Goal: Transaction & Acquisition: Subscribe to service/newsletter

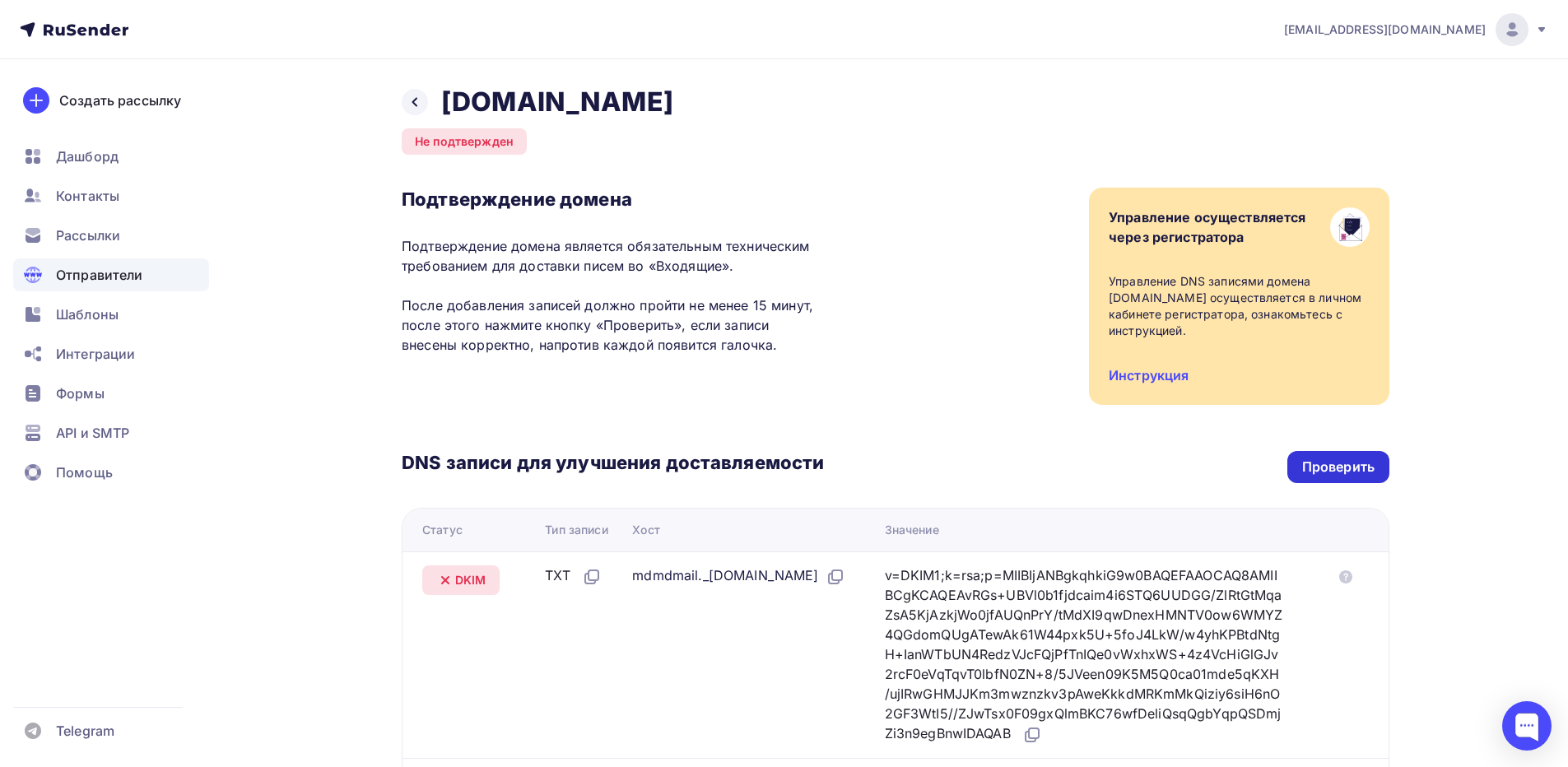
click at [1330, 455] on div "Проверить" at bounding box center [1338, 467] width 102 height 32
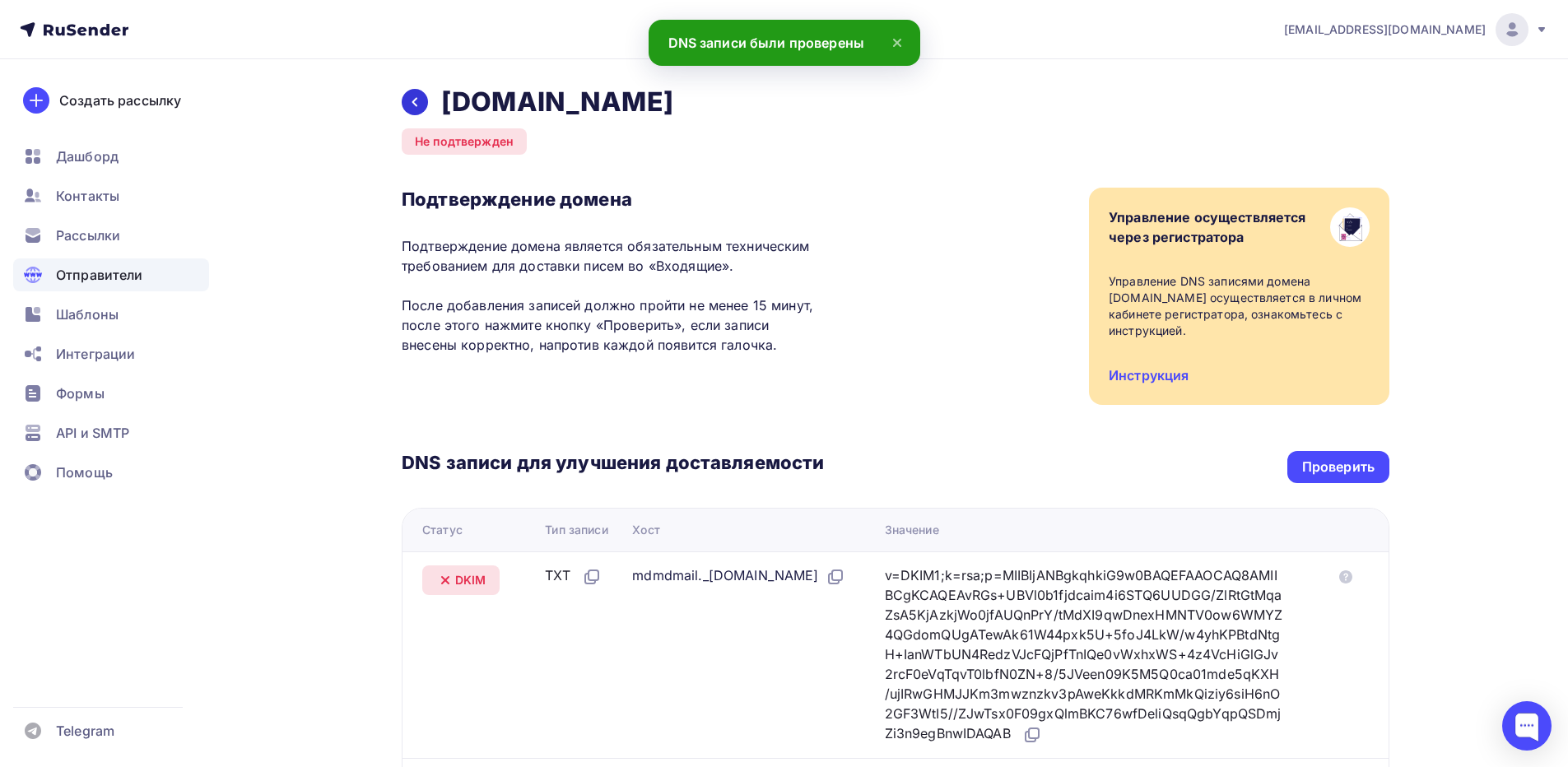
click at [409, 111] on div at bounding box center [415, 102] width 27 height 27
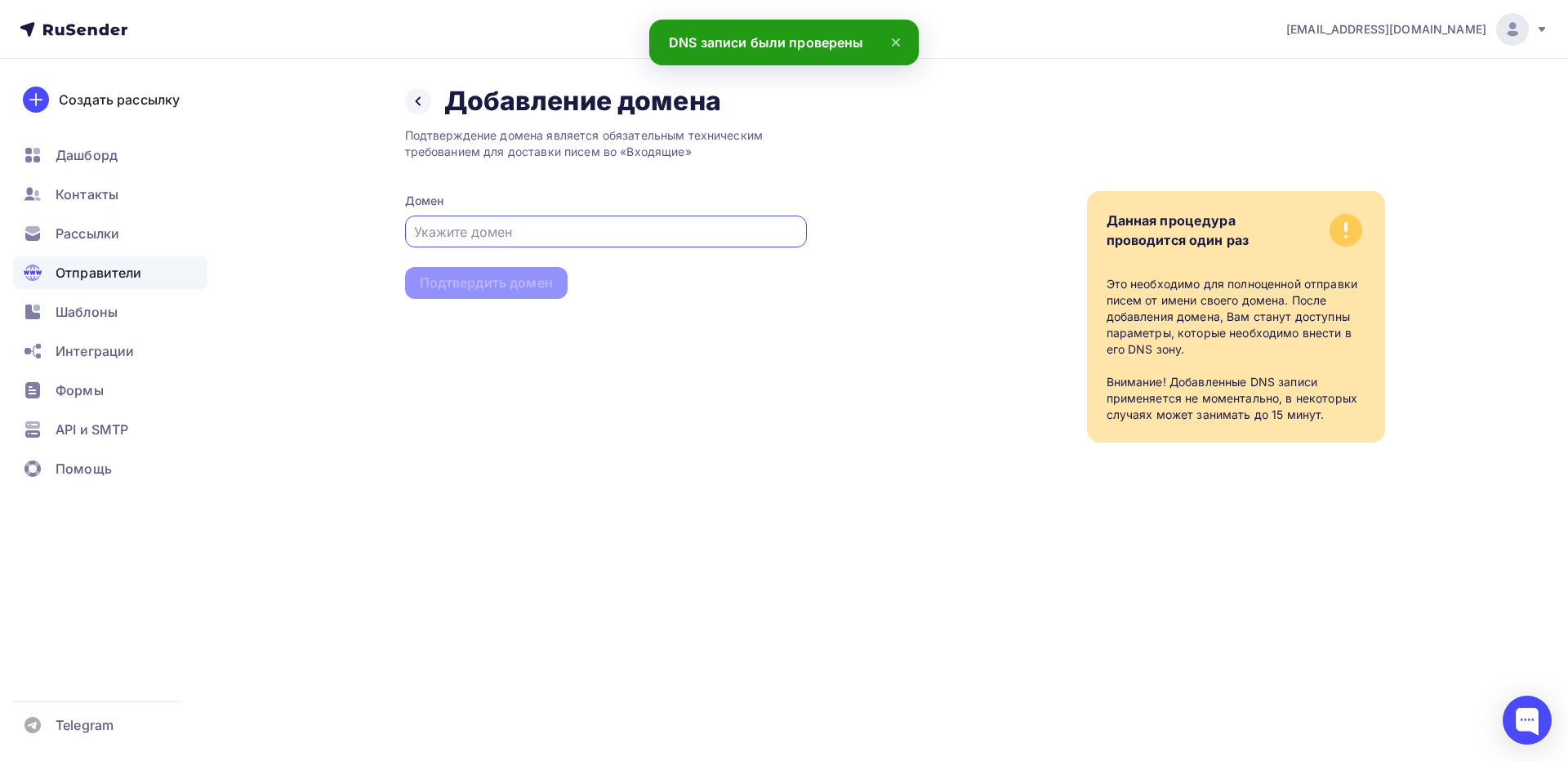
click at [528, 231] on input "text" at bounding box center [606, 232] width 383 height 20
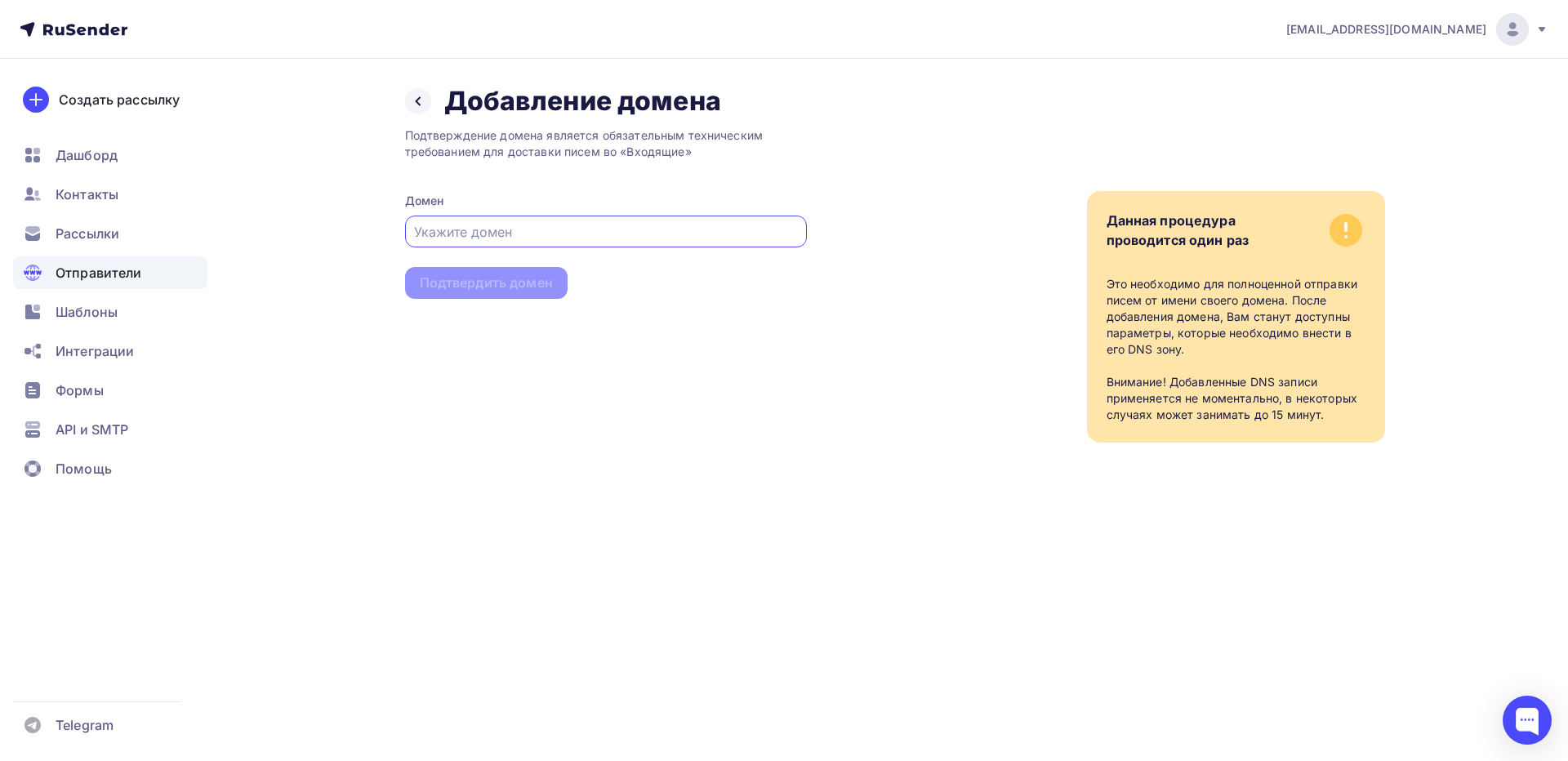
click at [531, 236] on input "text" at bounding box center [606, 232] width 383 height 20
type input "ш"
type input "interkassa.online"
click at [504, 290] on div "Подтвердить домен" at bounding box center [486, 283] width 133 height 19
click at [504, 284] on div "Подтвердить домен" at bounding box center [486, 283] width 133 height 19
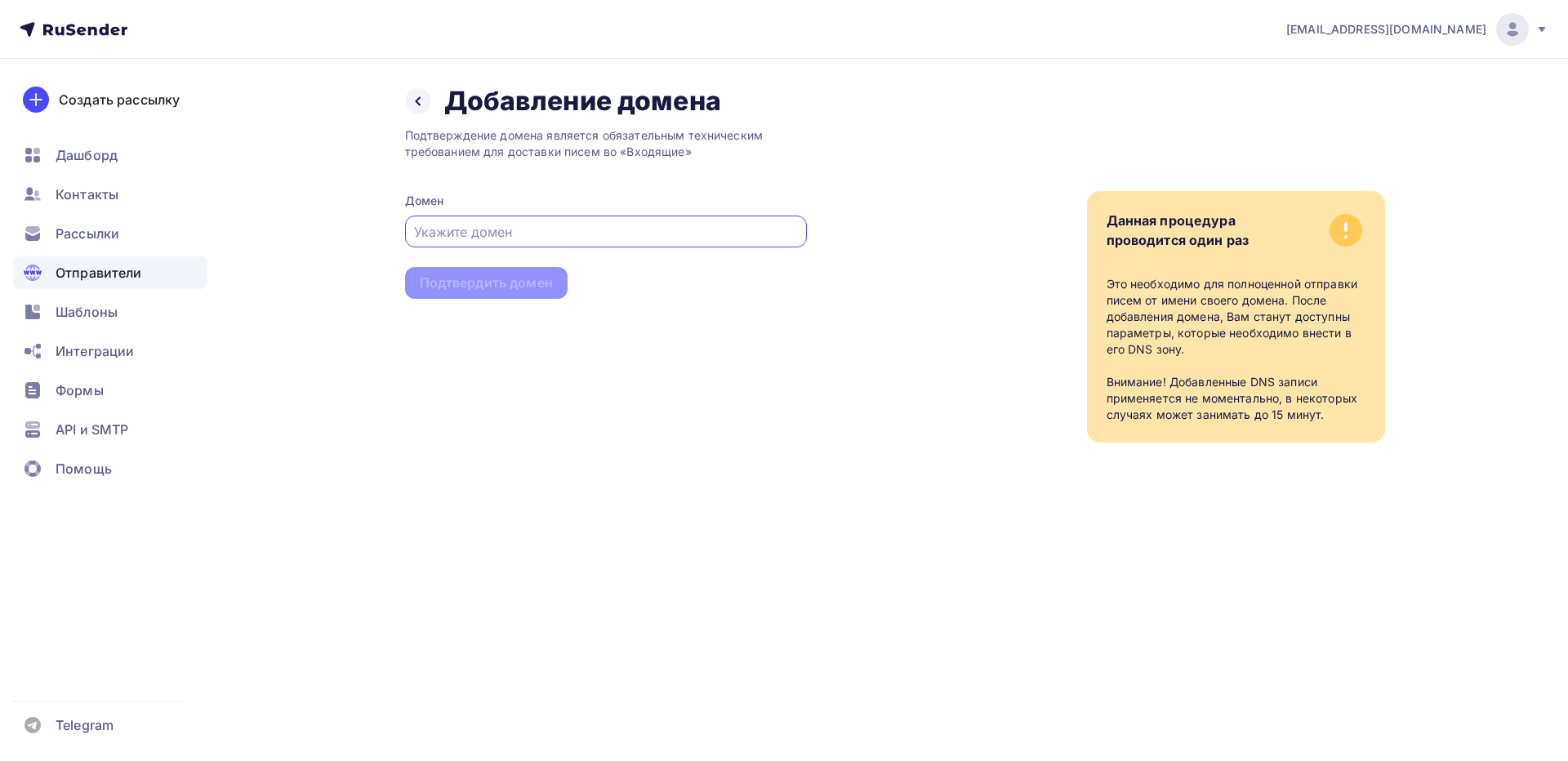
click at [598, 245] on div at bounding box center [606, 232] width 402 height 32
click at [407, 99] on div "Назад Добавление домена Добавление домена Подтверждение домена является обязате…" at bounding box center [784, 283] width 1339 height 450
click at [132, 271] on span "Отправители" at bounding box center [98, 273] width 86 height 20
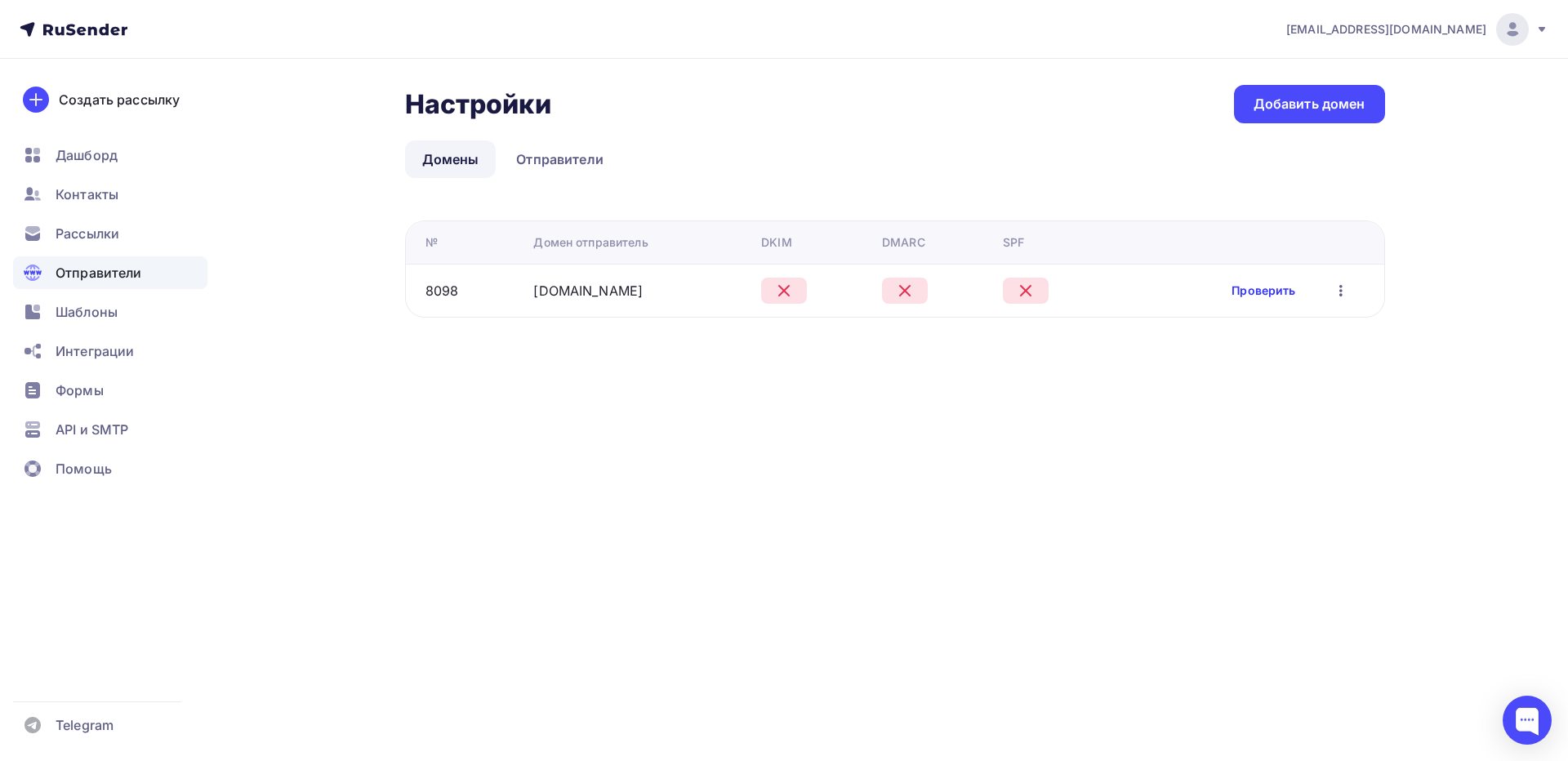
click at [1264, 294] on link "Проверить" at bounding box center [1263, 291] width 63 height 16
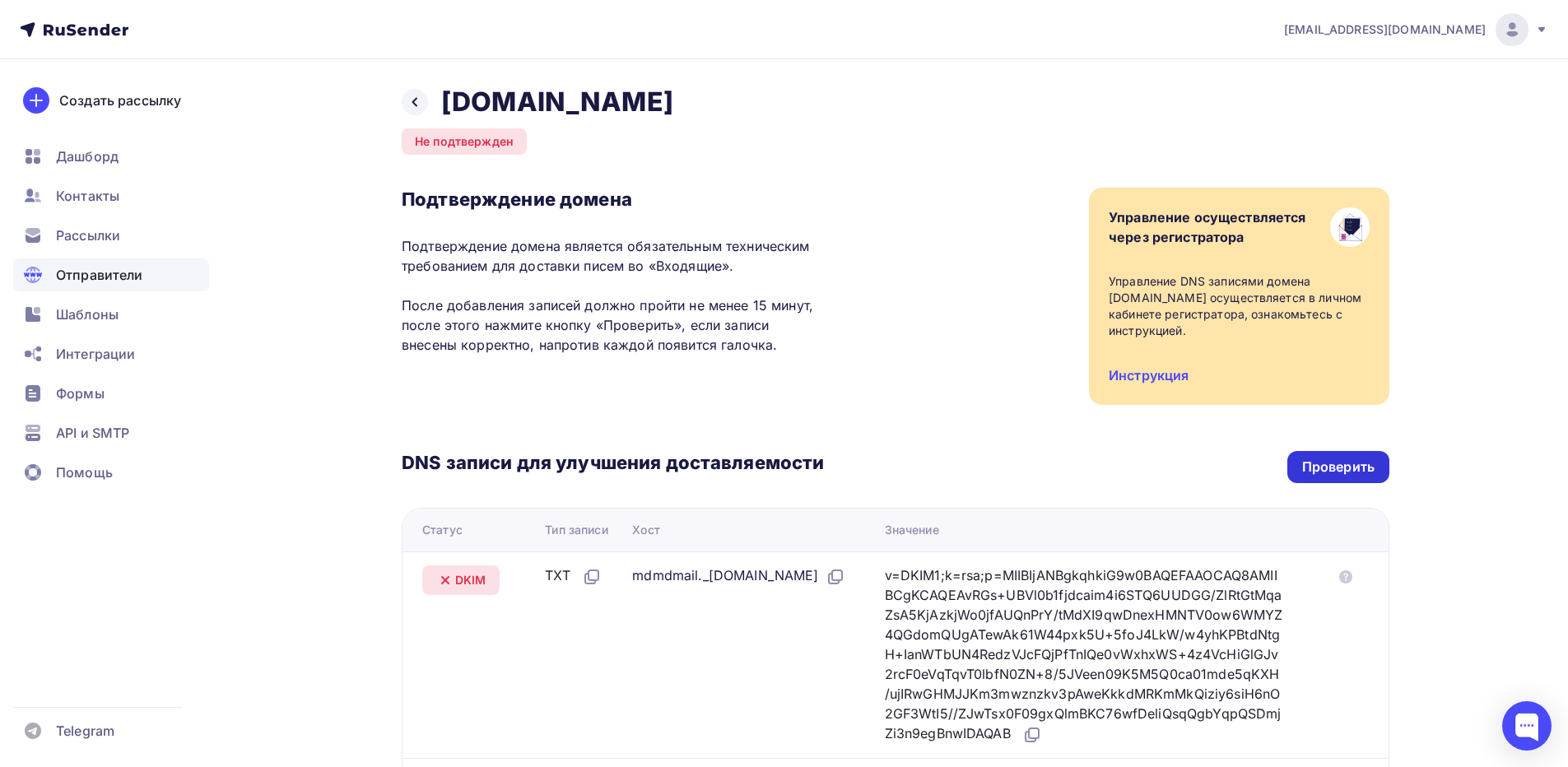
click at [1330, 466] on div "Проверить" at bounding box center [1339, 467] width 72 height 19
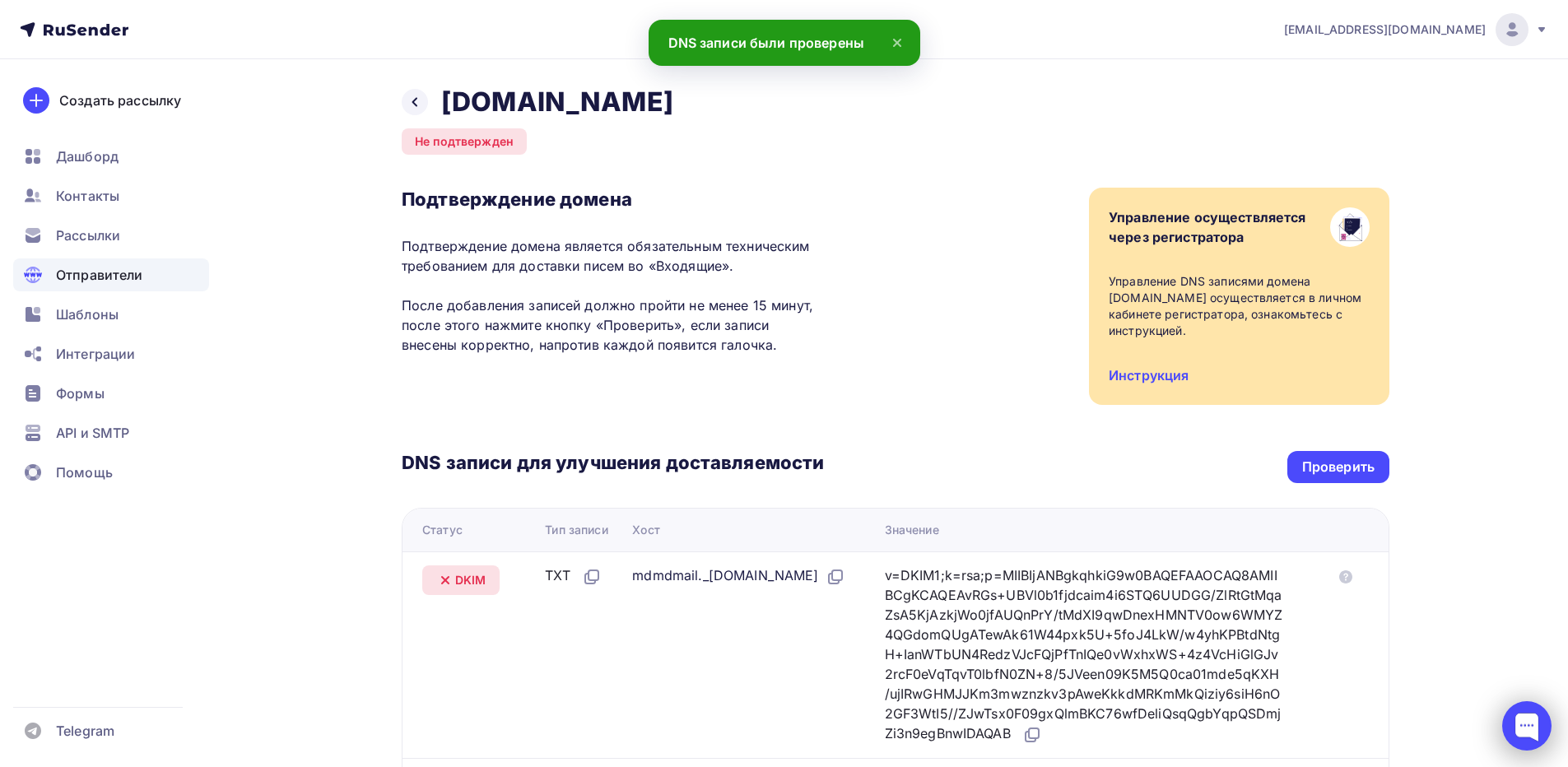
click at [1534, 725] on div at bounding box center [1527, 726] width 50 height 50
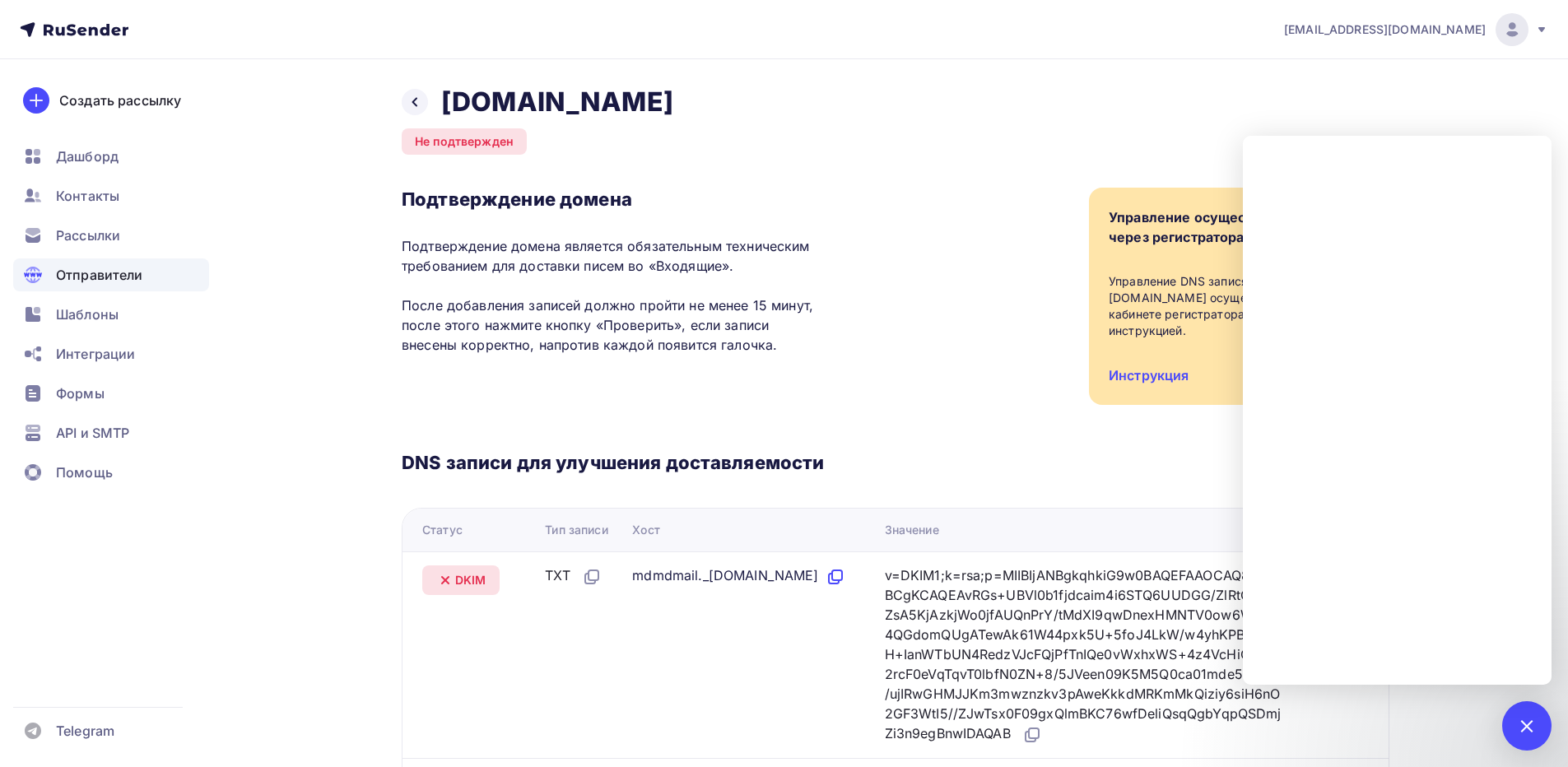
click at [826, 587] on icon at bounding box center [836, 577] width 20 height 20
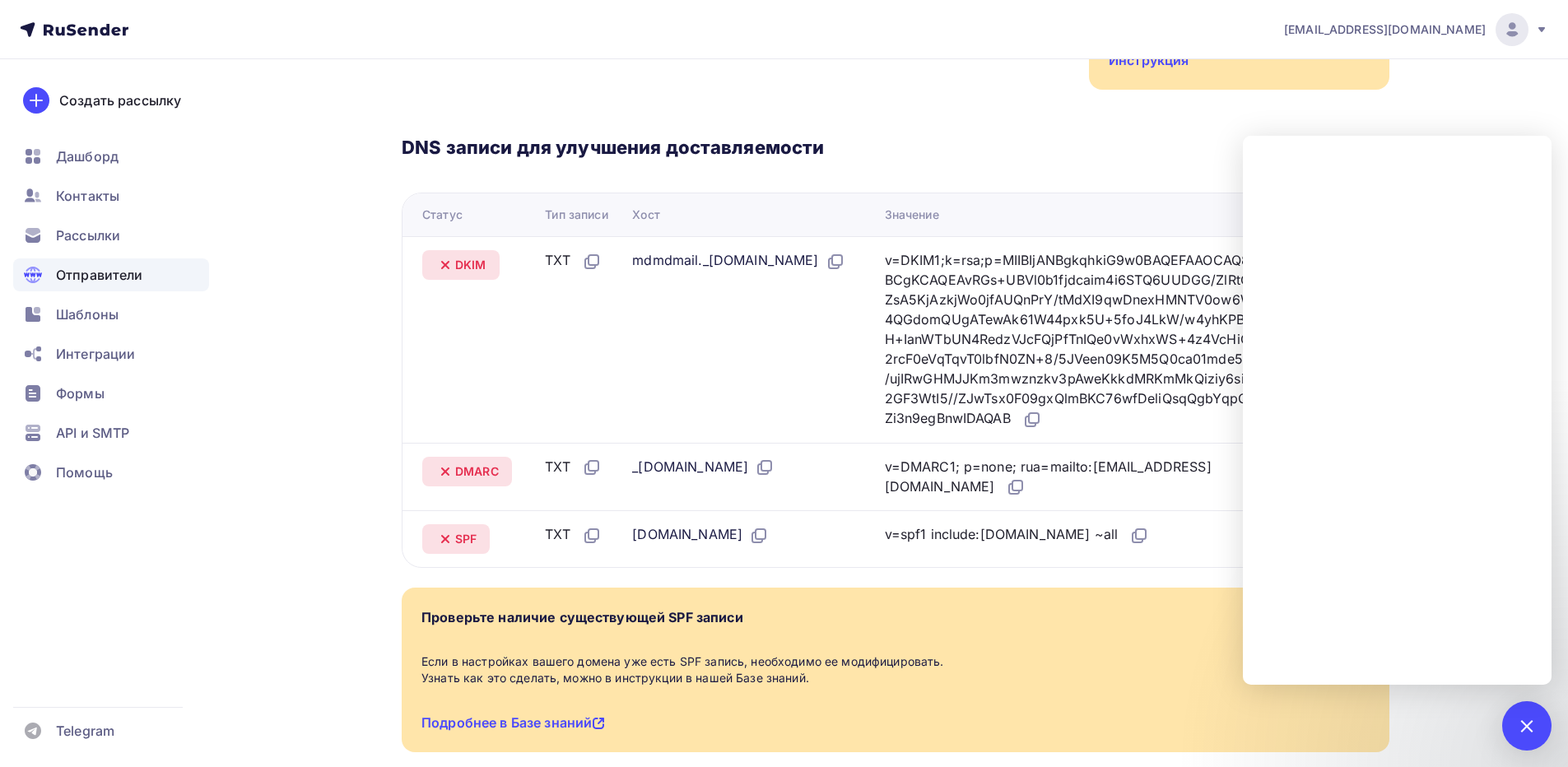
scroll to position [329, 0]
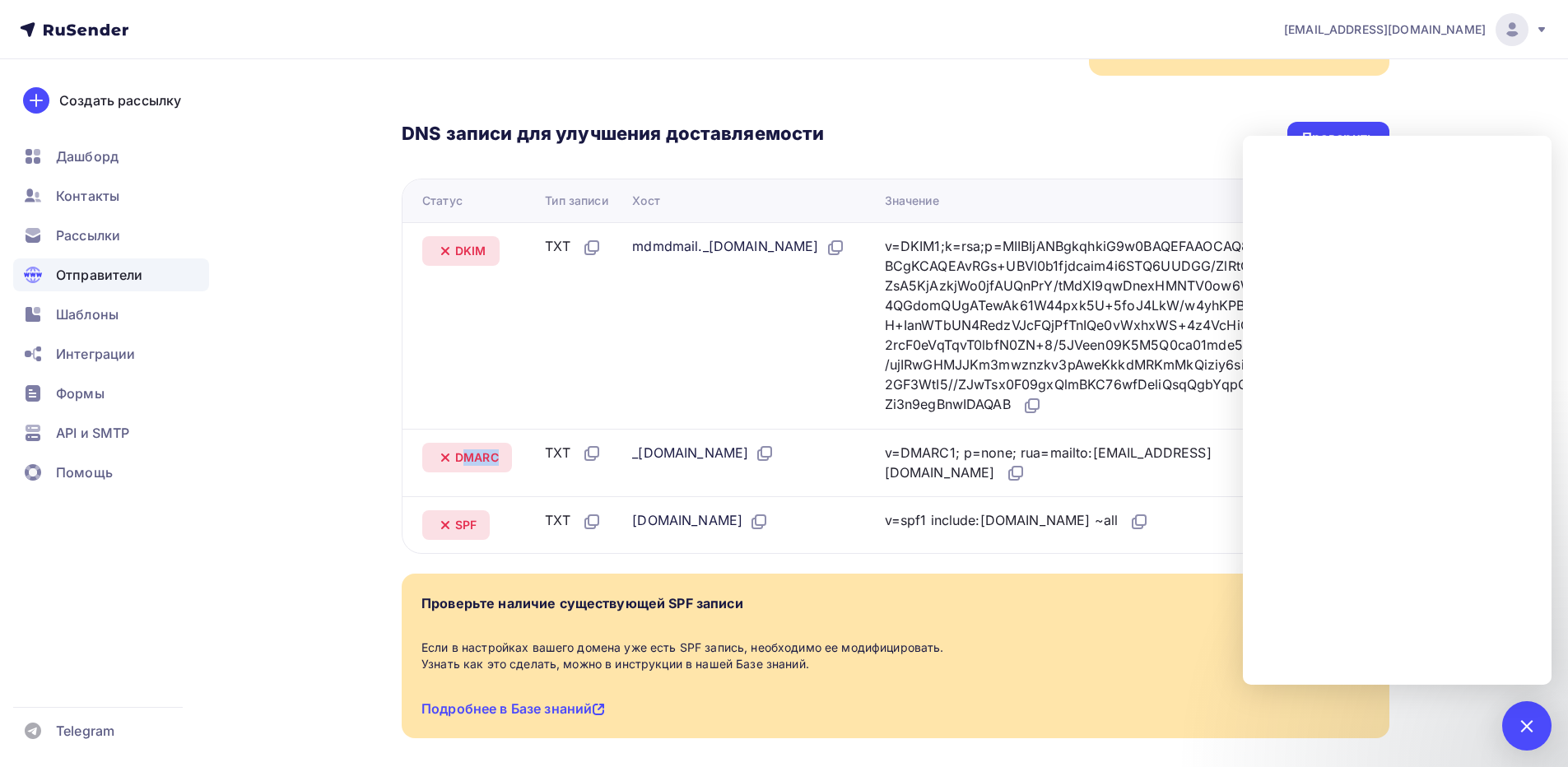
drag, startPoint x: 464, startPoint y: 461, endPoint x: 494, endPoint y: 461, distance: 30.0
click at [499, 461] on span "DMARC" at bounding box center [477, 457] width 44 height 16
click at [487, 462] on span "DMARC" at bounding box center [477, 457] width 44 height 16
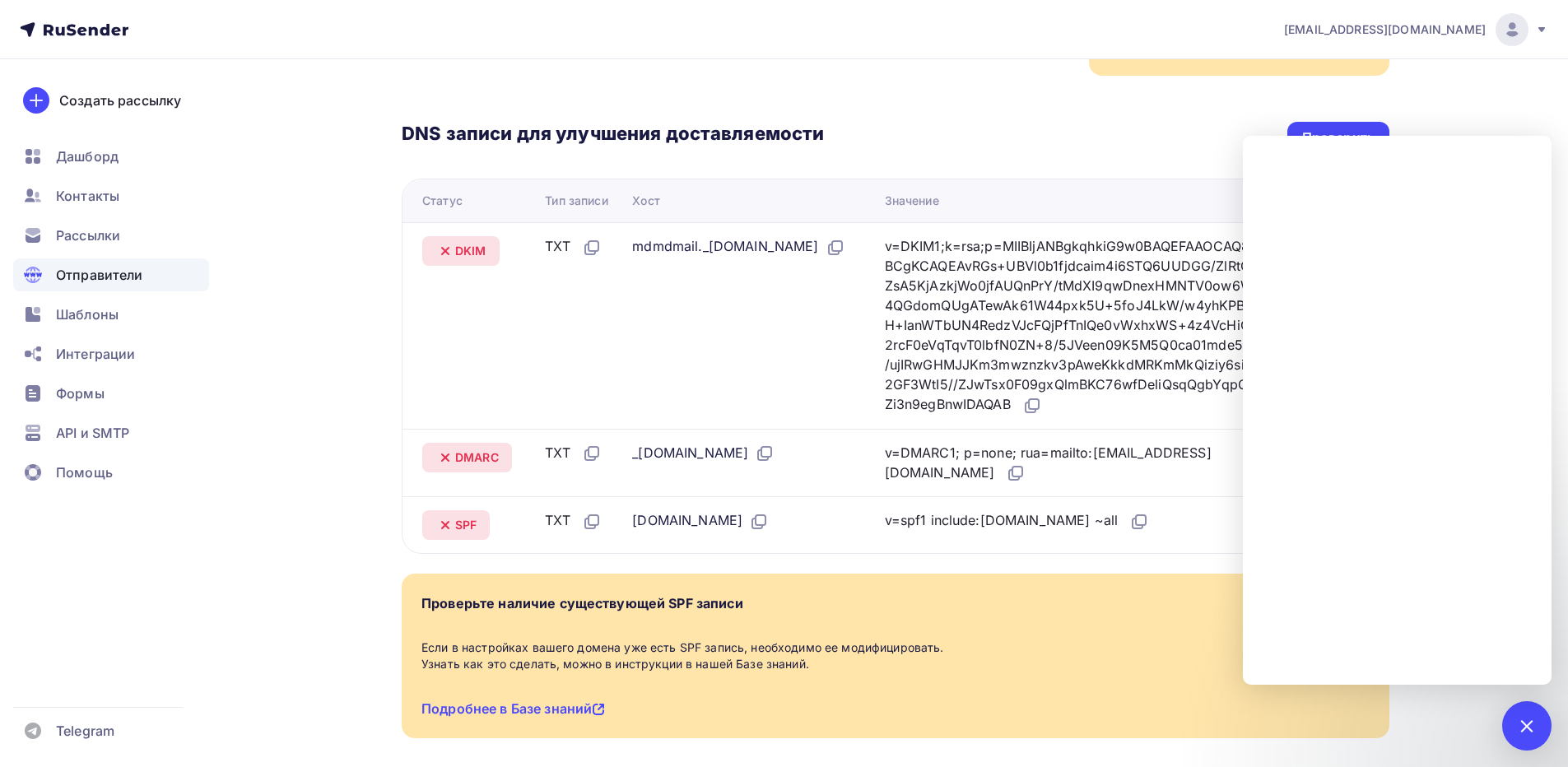
click at [439, 205] on div "Статус" at bounding box center [443, 200] width 40 height 16
click at [466, 256] on span "DKIM" at bounding box center [470, 251] width 31 height 16
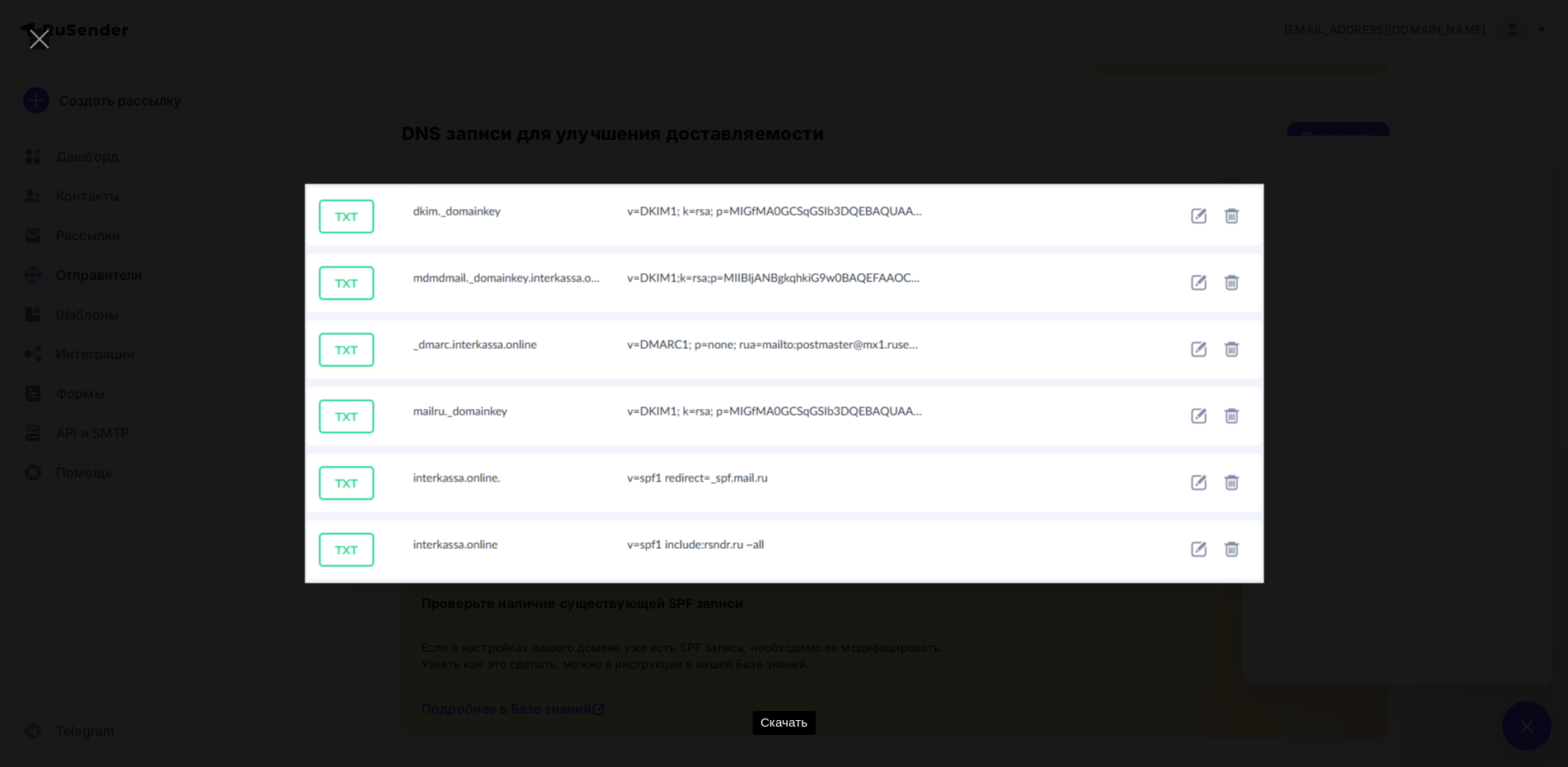
click at [1341, 394] on div "Скачать" at bounding box center [784, 384] width 1519 height 718
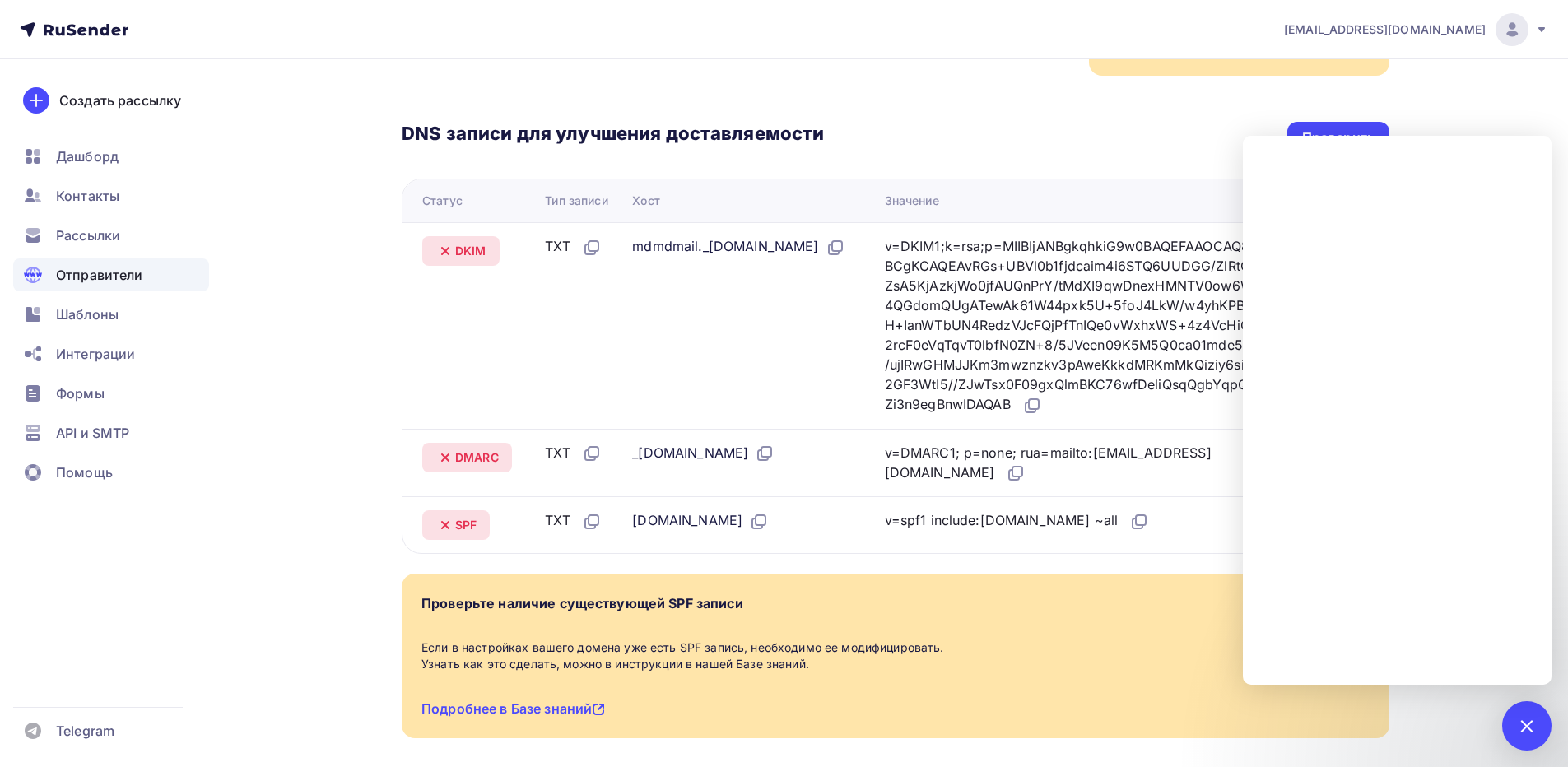
click at [1153, 127] on div "DNS записи для улучшения доставляемости Проверить" at bounding box center [896, 138] width 988 height 32
click at [1517, 731] on div at bounding box center [1527, 726] width 50 height 50
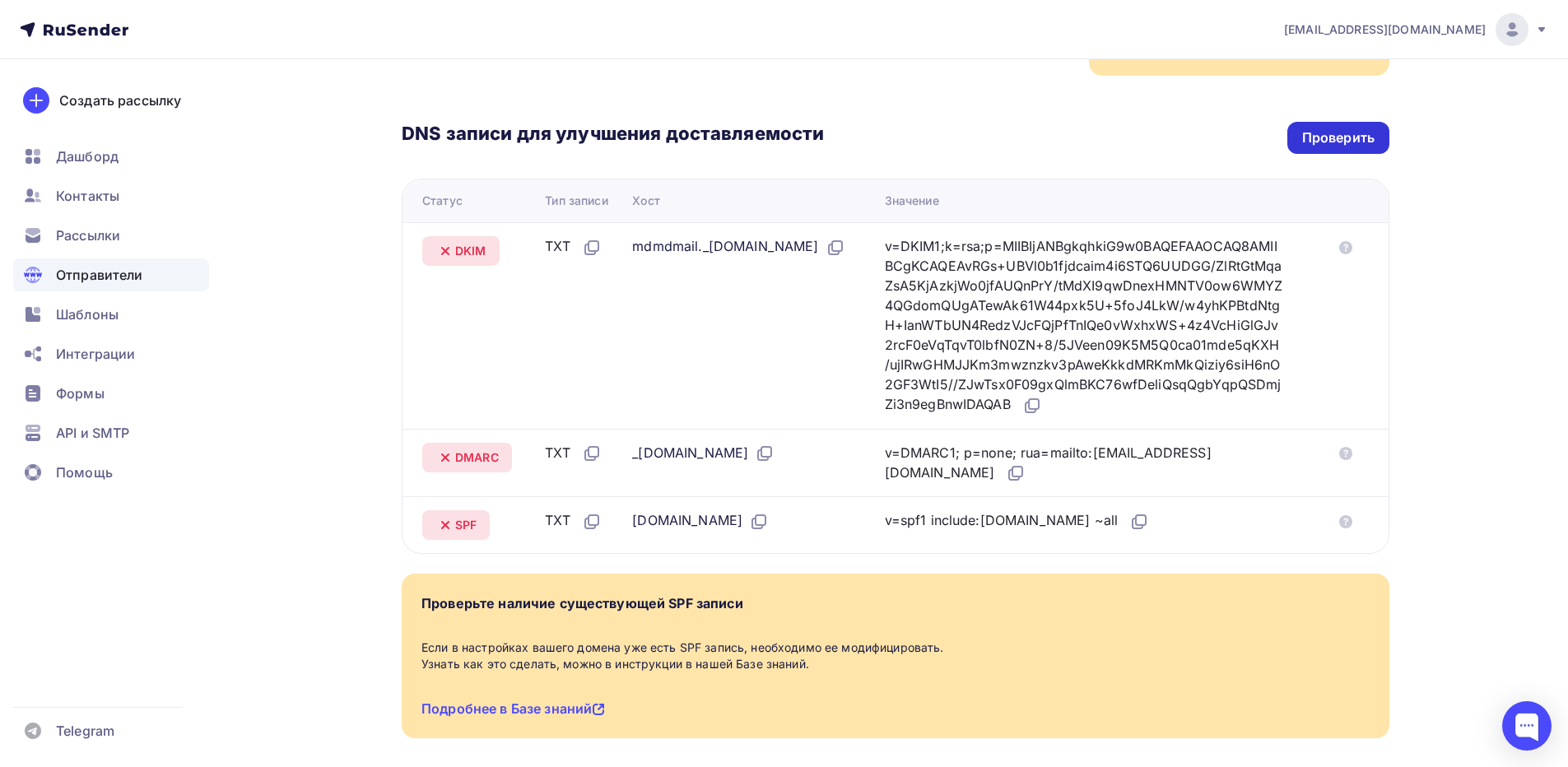
click at [1336, 135] on div "Проверить" at bounding box center [1339, 138] width 72 height 19
click at [1522, 720] on div at bounding box center [1527, 726] width 50 height 50
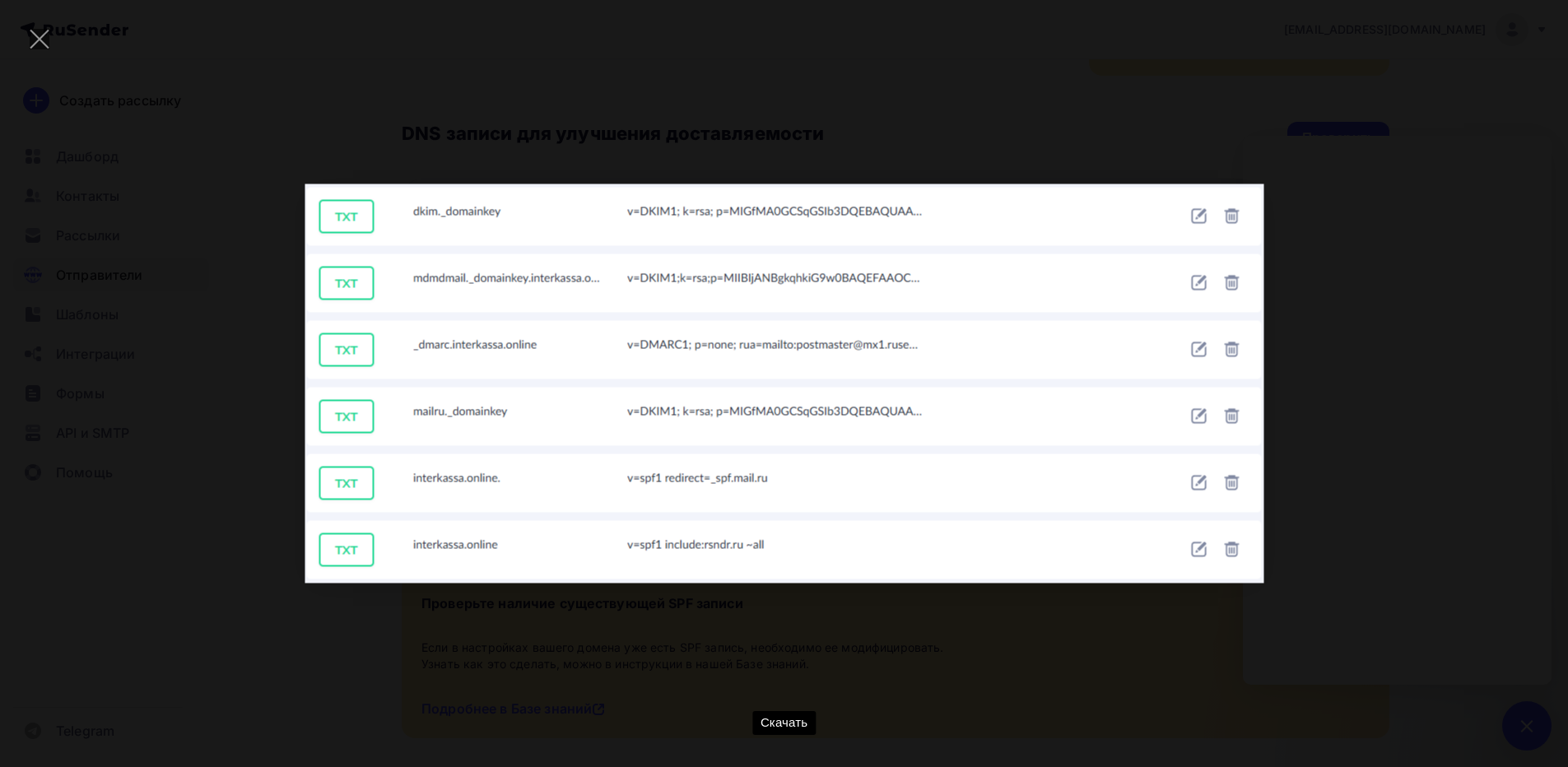
click at [1451, 361] on div "Скачать" at bounding box center [784, 384] width 1519 height 718
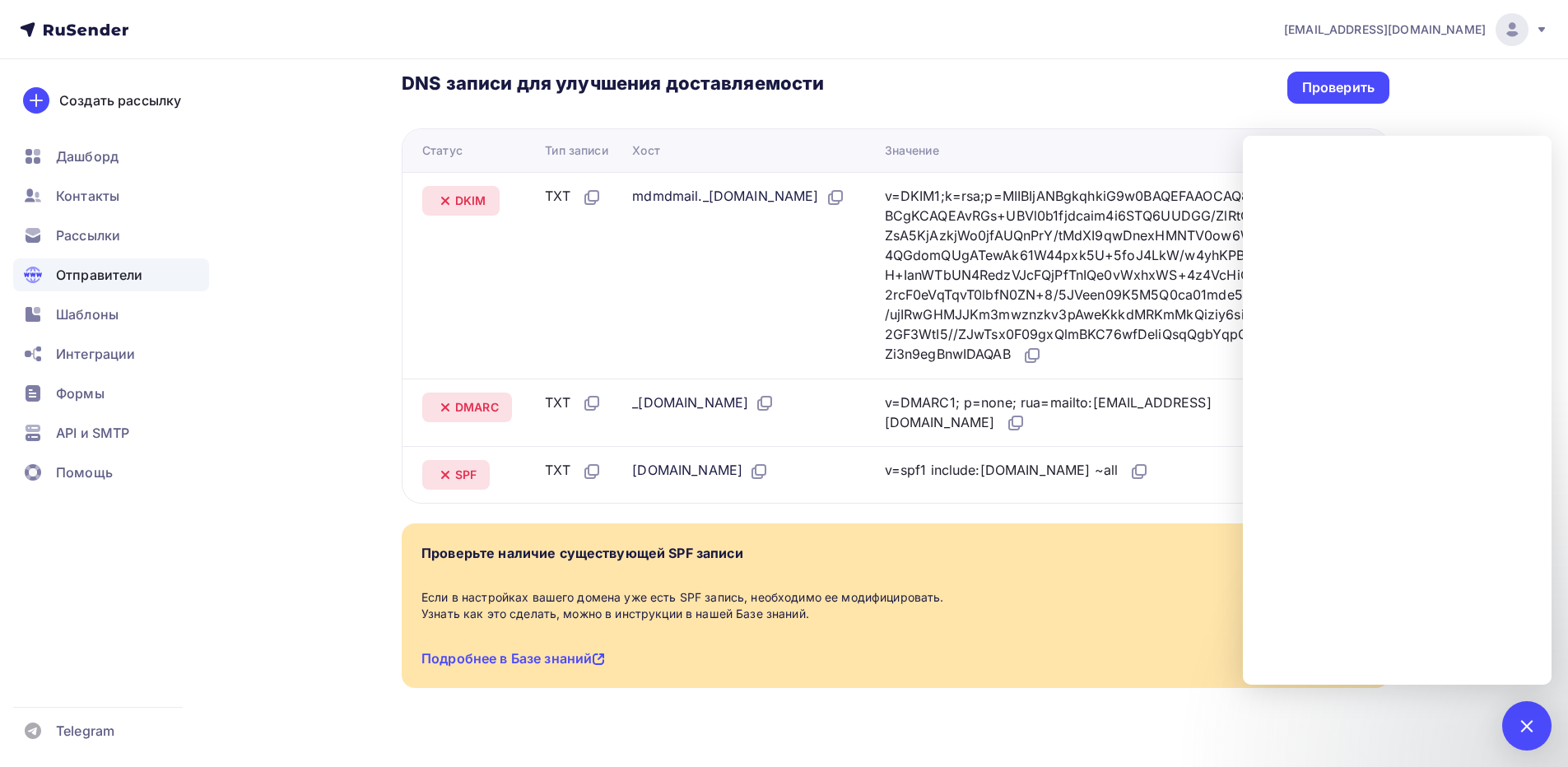
scroll to position [406, 0]
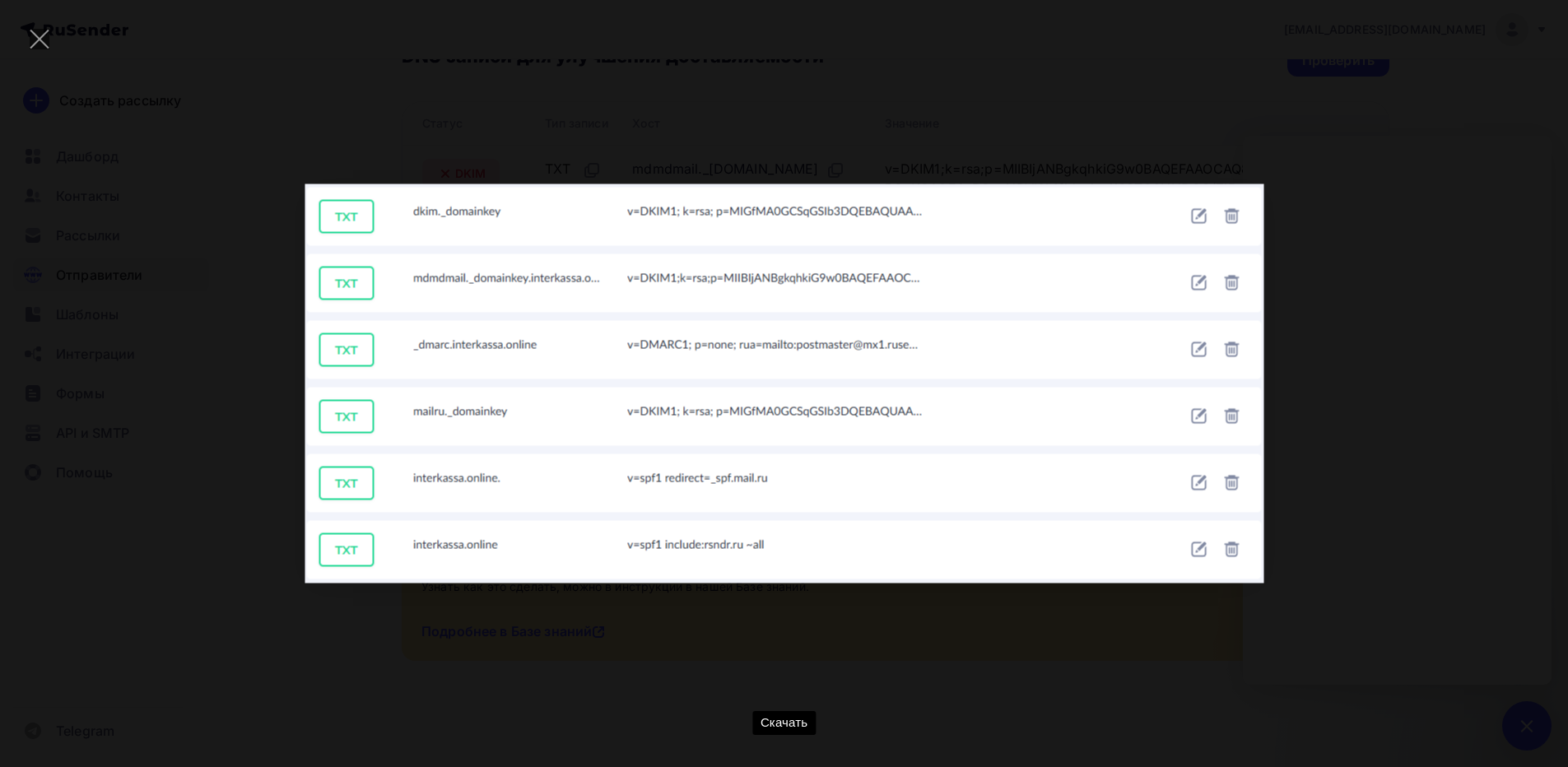
click at [842, 640] on div "Скачать" at bounding box center [784, 384] width 1519 height 718
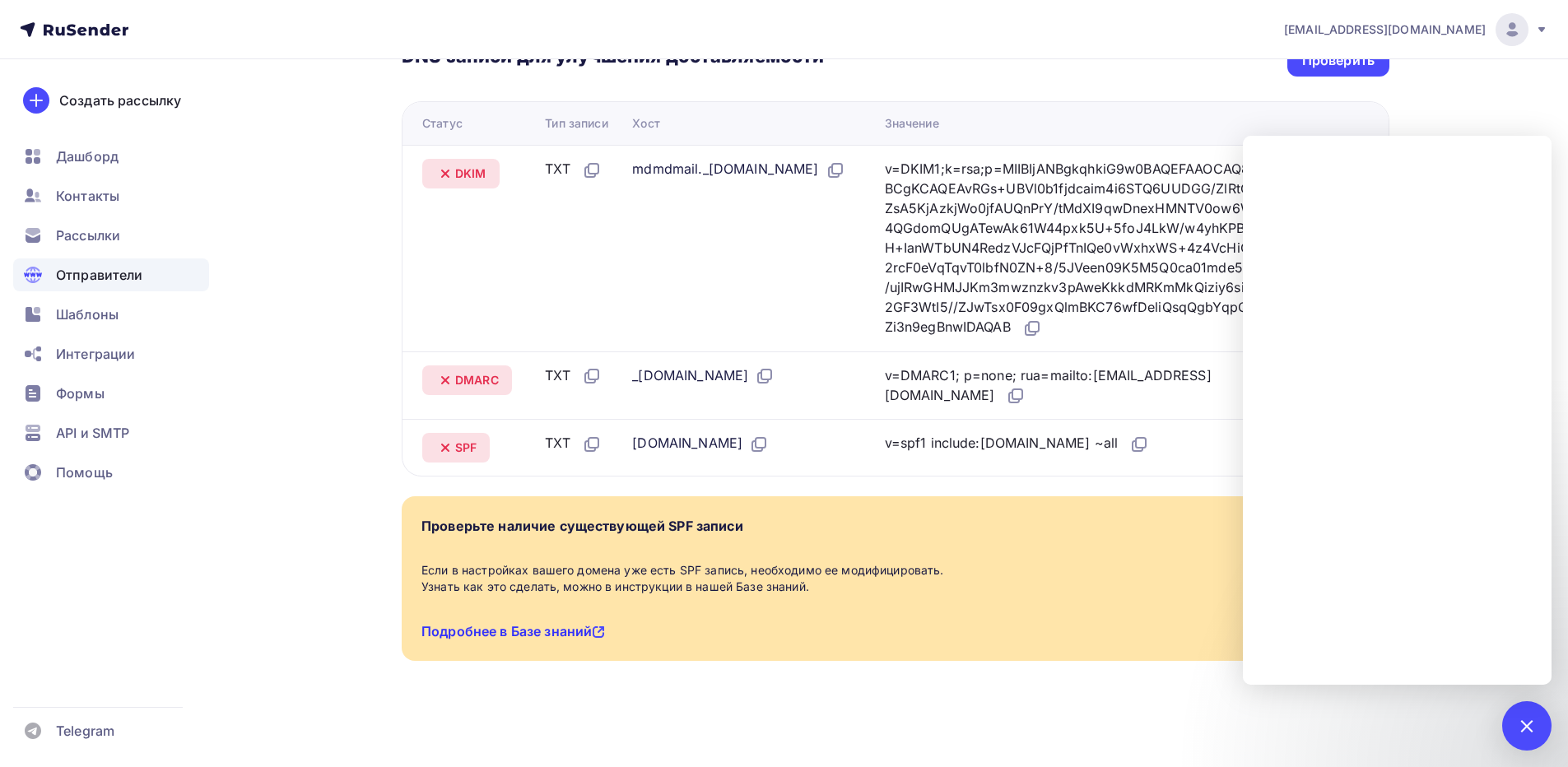
click at [537, 635] on link "Подробнее в Базе знаний" at bounding box center [513, 631] width 183 height 16
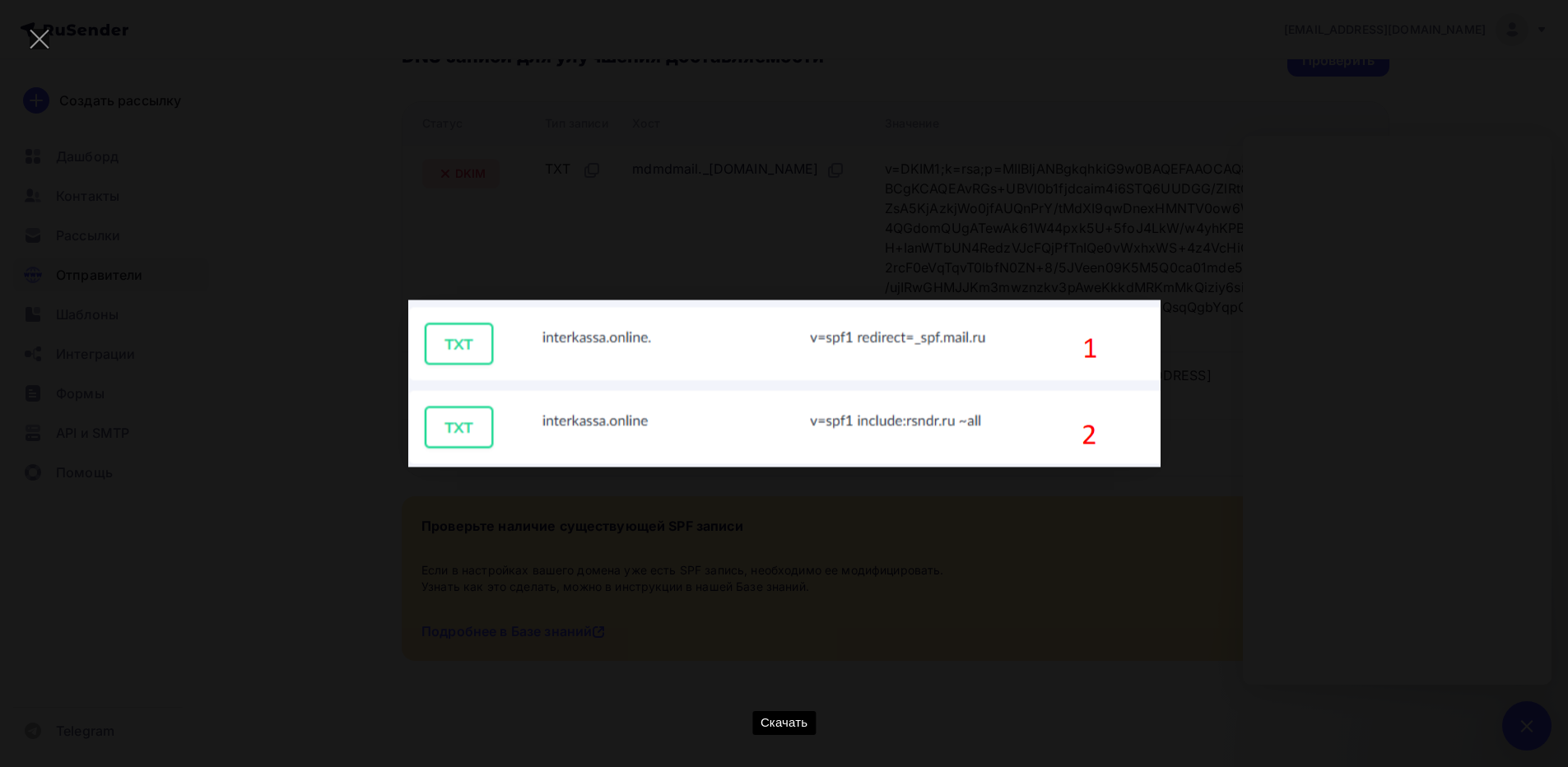
click at [1380, 489] on div "Скачать" at bounding box center [784, 384] width 1519 height 718
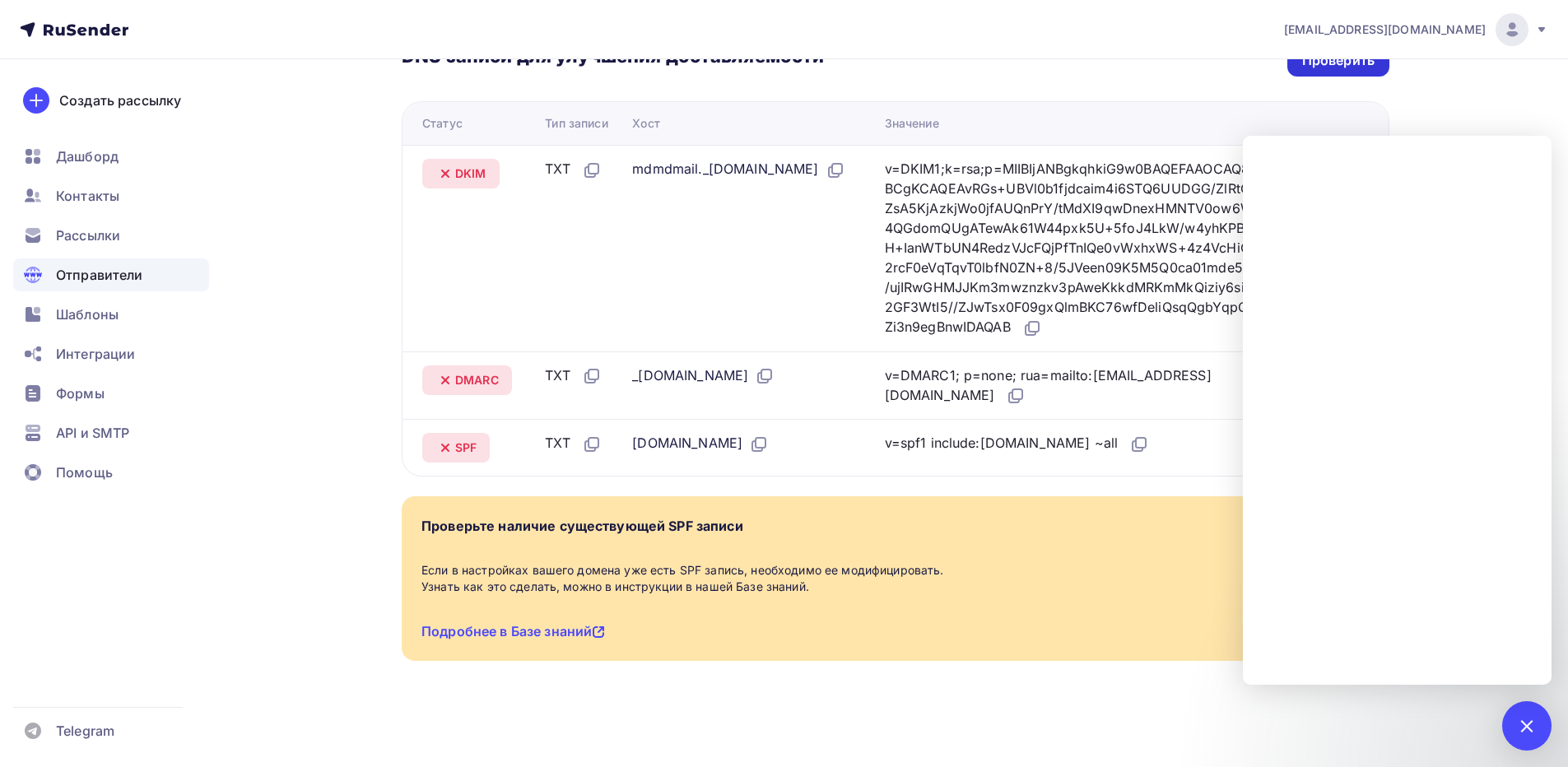
click at [1334, 72] on div "Проверить" at bounding box center [1338, 61] width 102 height 32
click at [1303, 70] on div "Проверить" at bounding box center [1339, 61] width 72 height 19
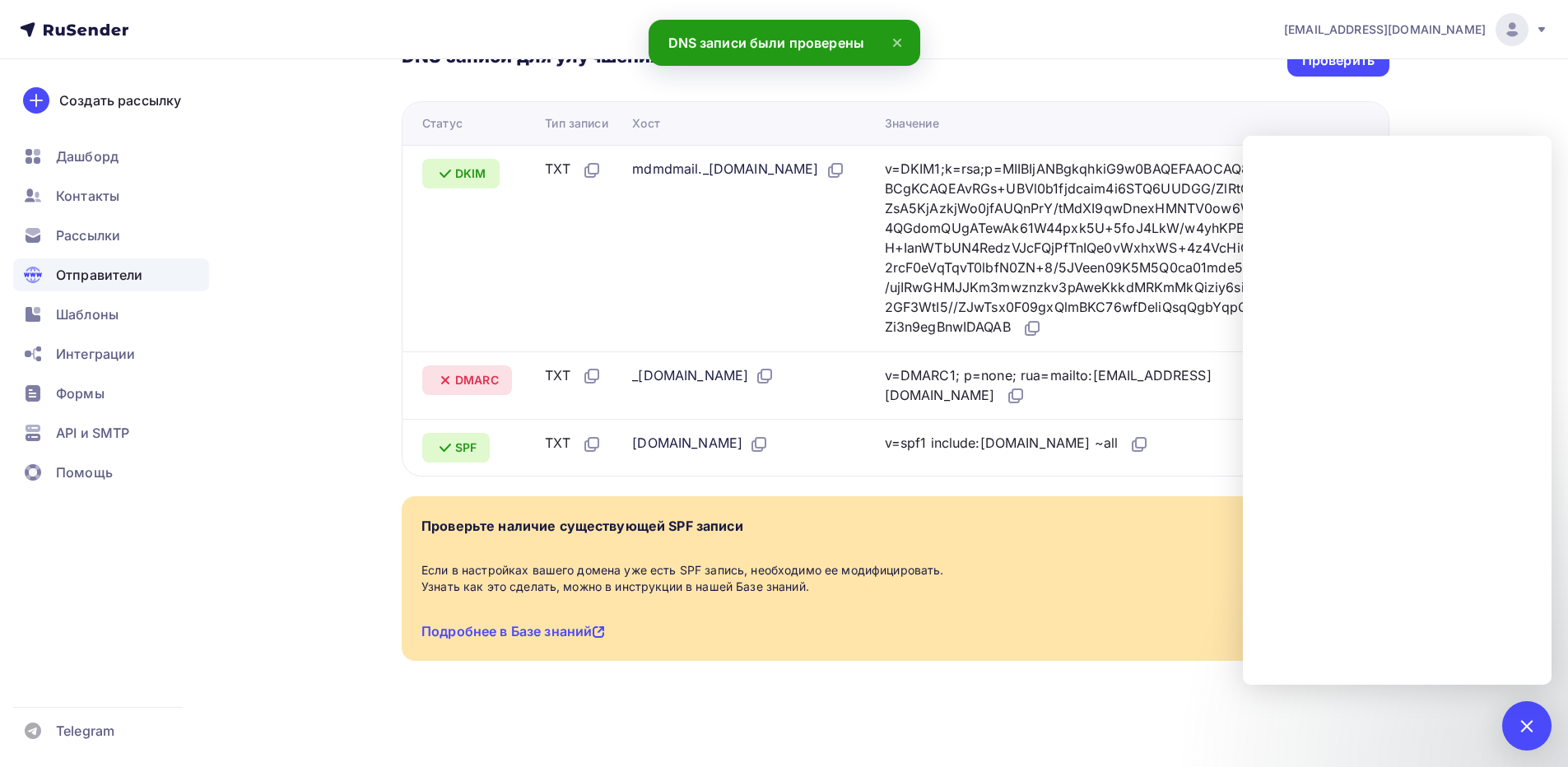
click at [466, 382] on span "DMARC" at bounding box center [477, 380] width 44 height 16
copy span "DMARC"
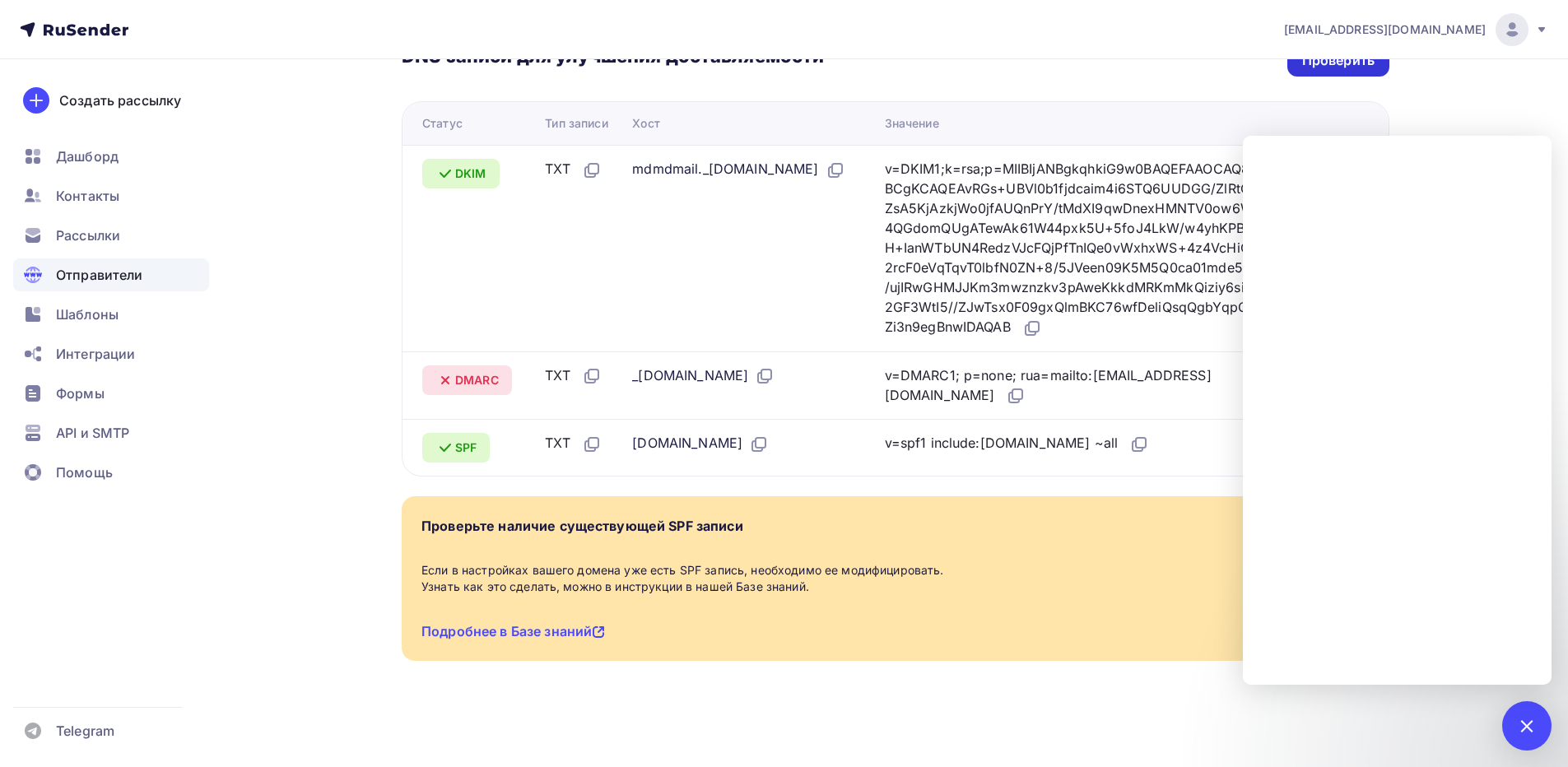
click at [1315, 73] on div "Проверить" at bounding box center [1338, 61] width 102 height 32
click at [898, 493] on div "Назад interkassa.online Не подтвержден Подтверждение домена Подтверждение домен…" at bounding box center [896, 190] width 988 height 1023
click at [1308, 78] on div "DNS записи для улучшения доставляемости Проверить Статус Тип записи Хост Значен…" at bounding box center [896, 238] width 988 height 479
click at [1310, 70] on div "Проверить" at bounding box center [1339, 61] width 72 height 19
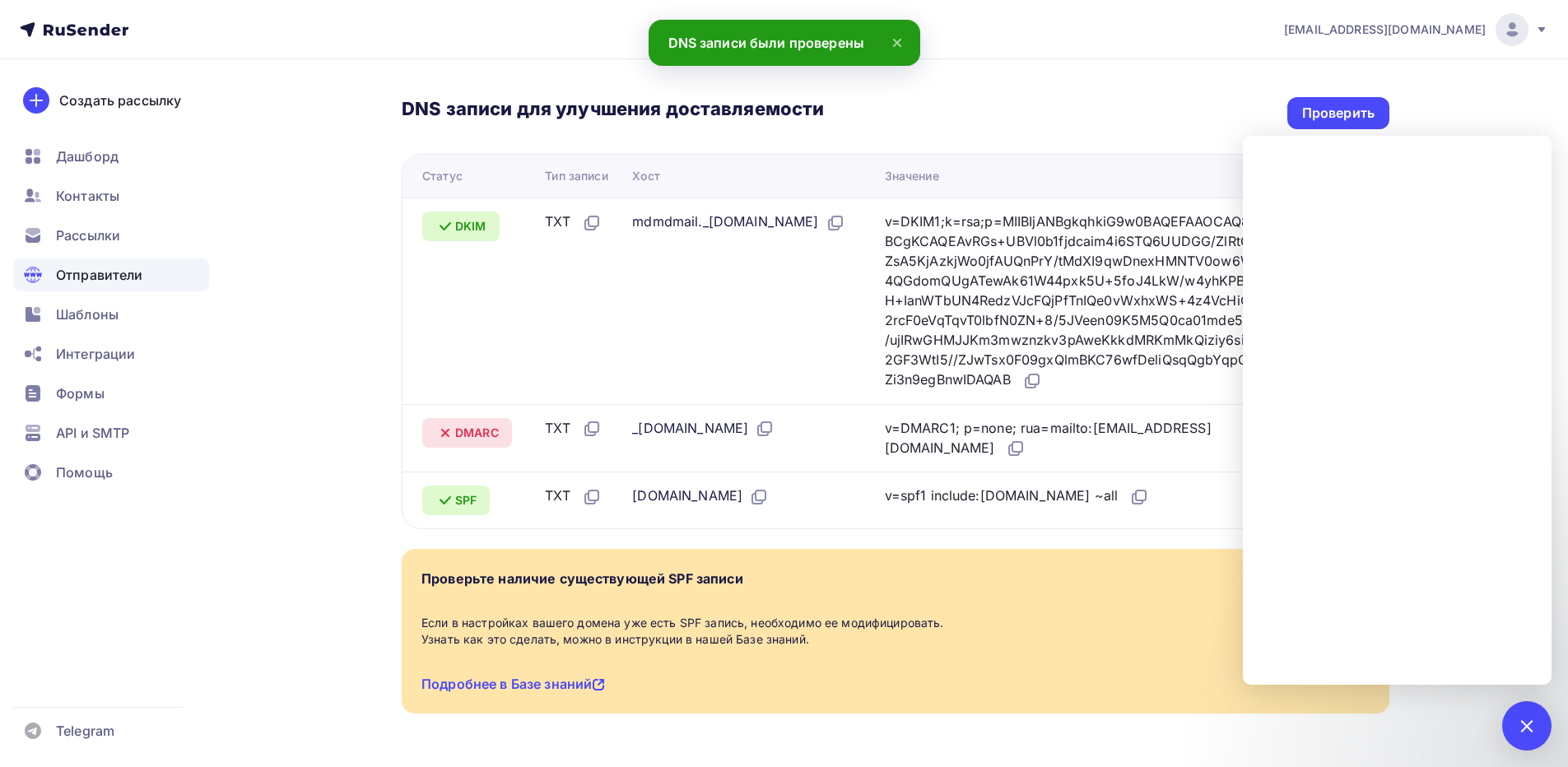
scroll to position [324, 0]
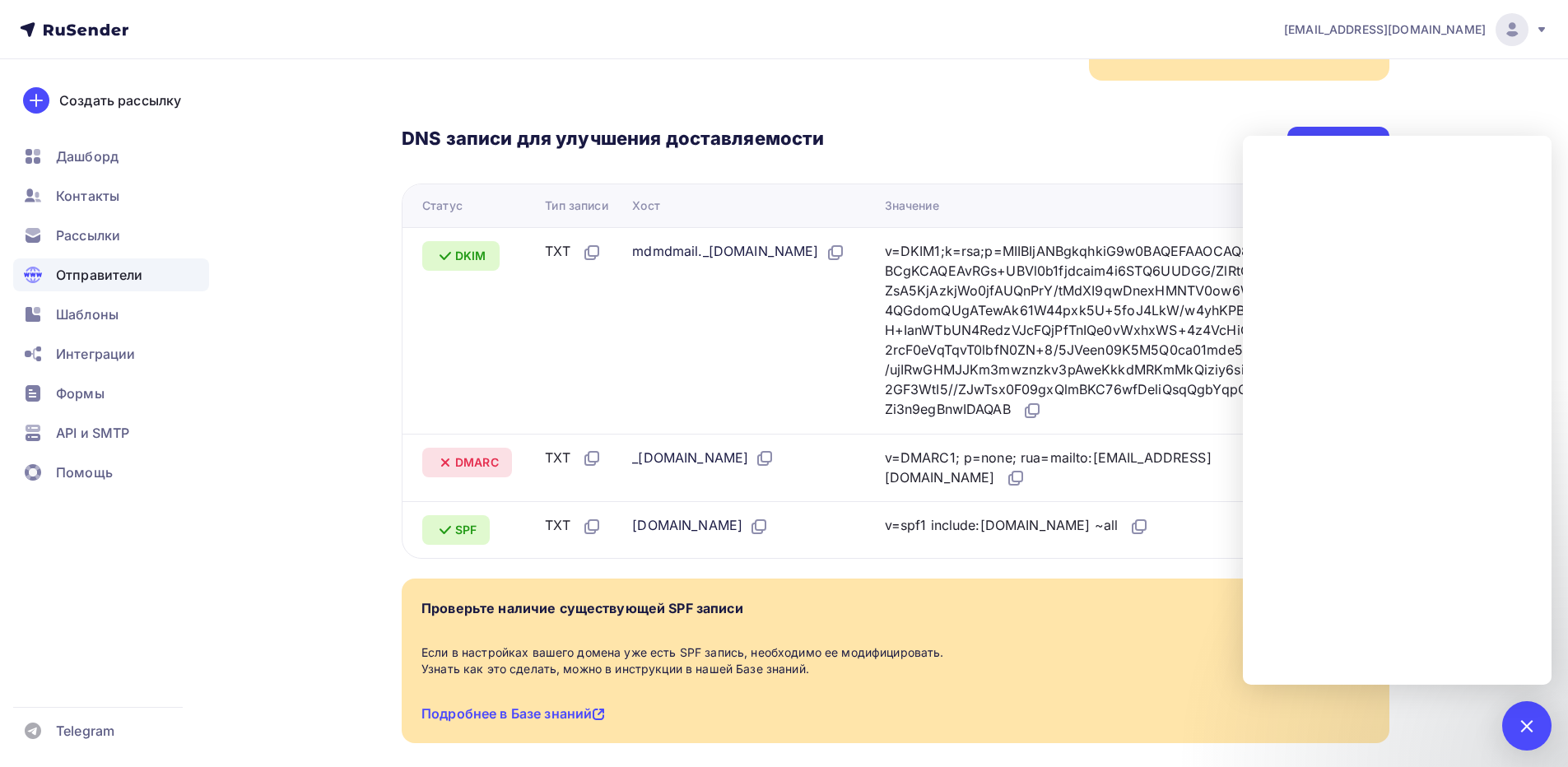
click at [1006, 550] on td "v=spf1 include:rsndr.ru ~all" at bounding box center [1103, 530] width 448 height 57
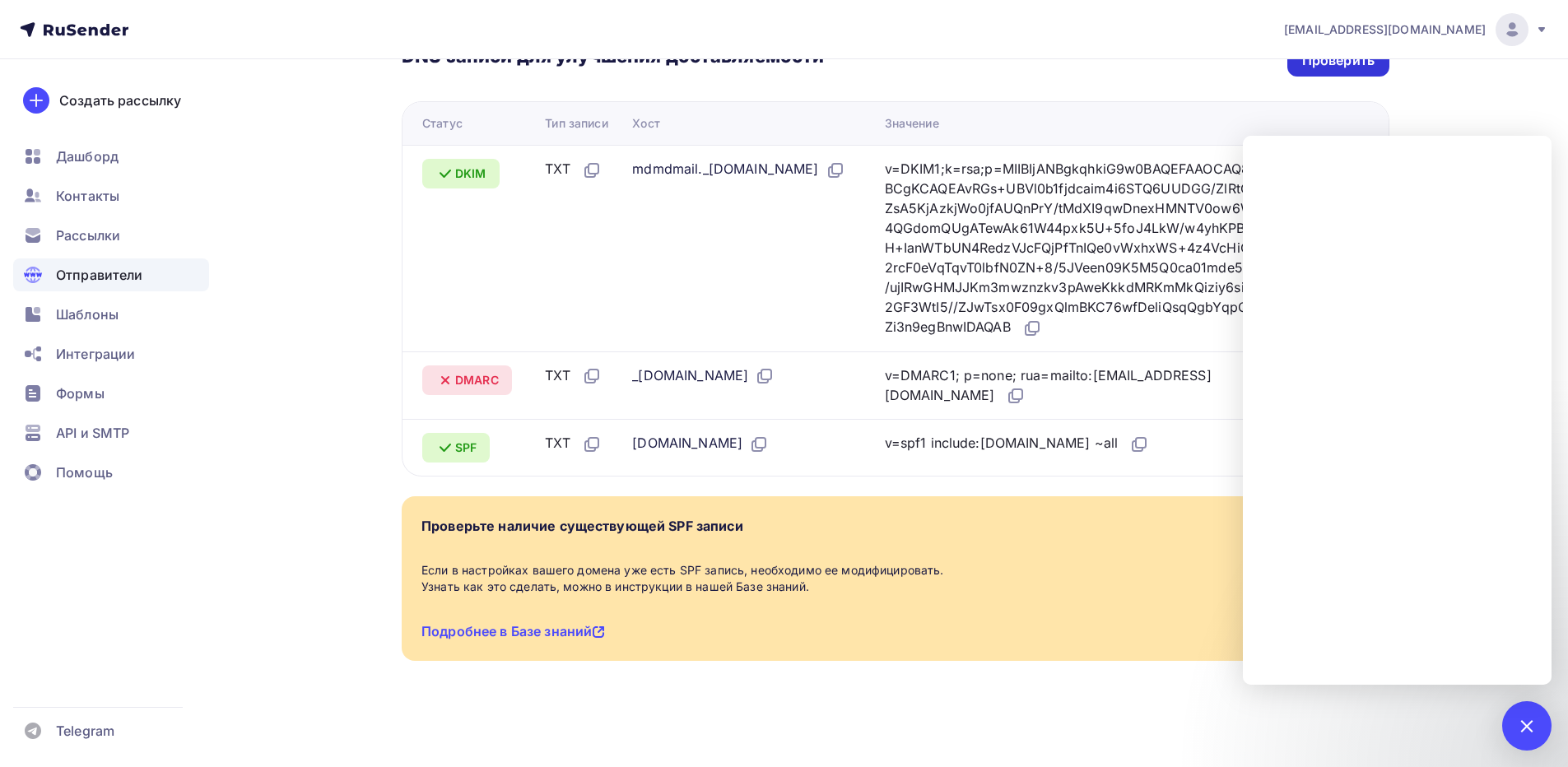
click at [1314, 70] on div "Проверить" at bounding box center [1339, 61] width 72 height 19
click at [1531, 735] on div at bounding box center [1527, 726] width 50 height 50
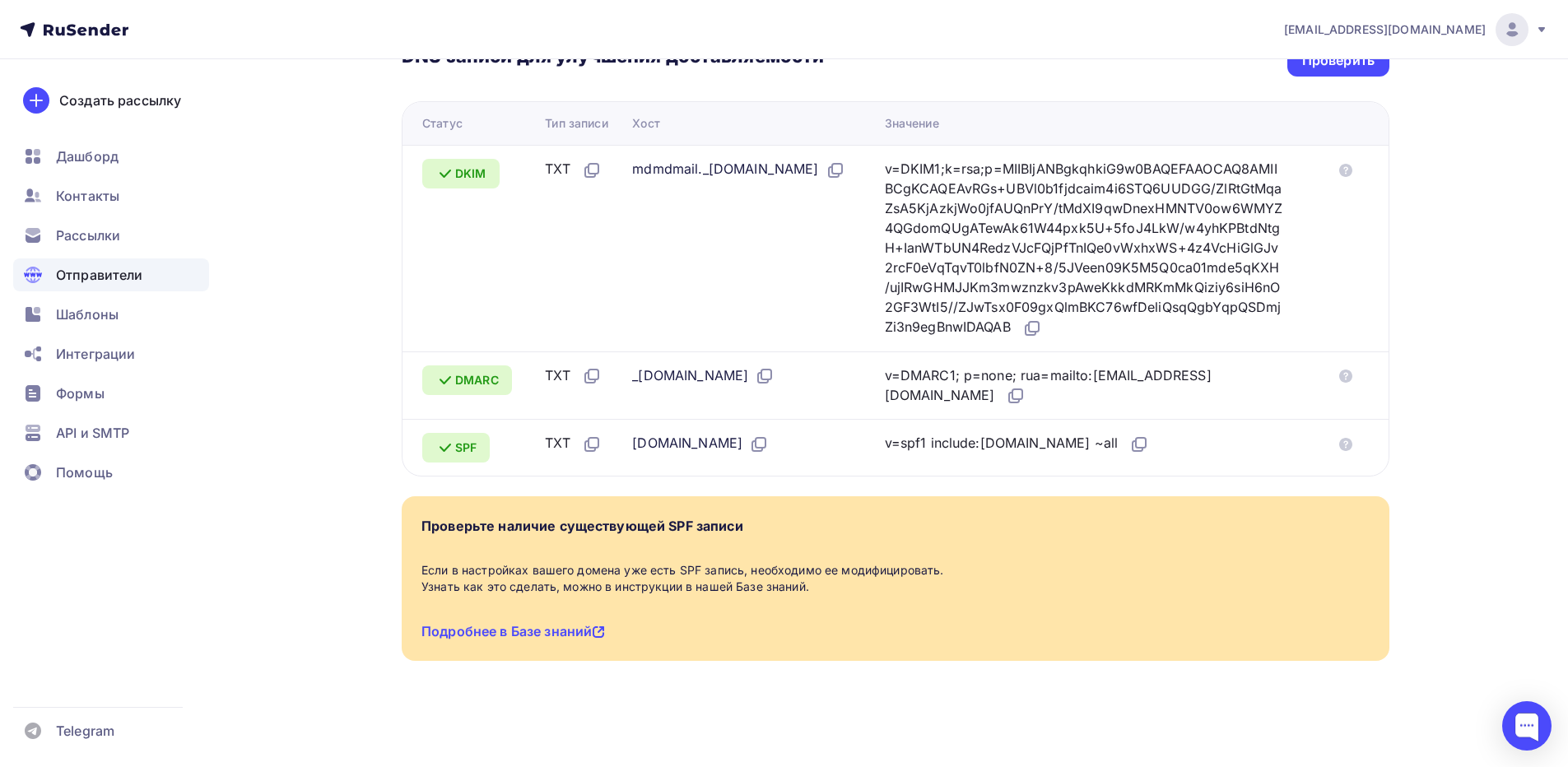
click at [1054, 689] on div "Назад interkassa.online Подтвержден Подтверждение домена Подтверждение домена я…" at bounding box center [896, 190] width 988 height 1023
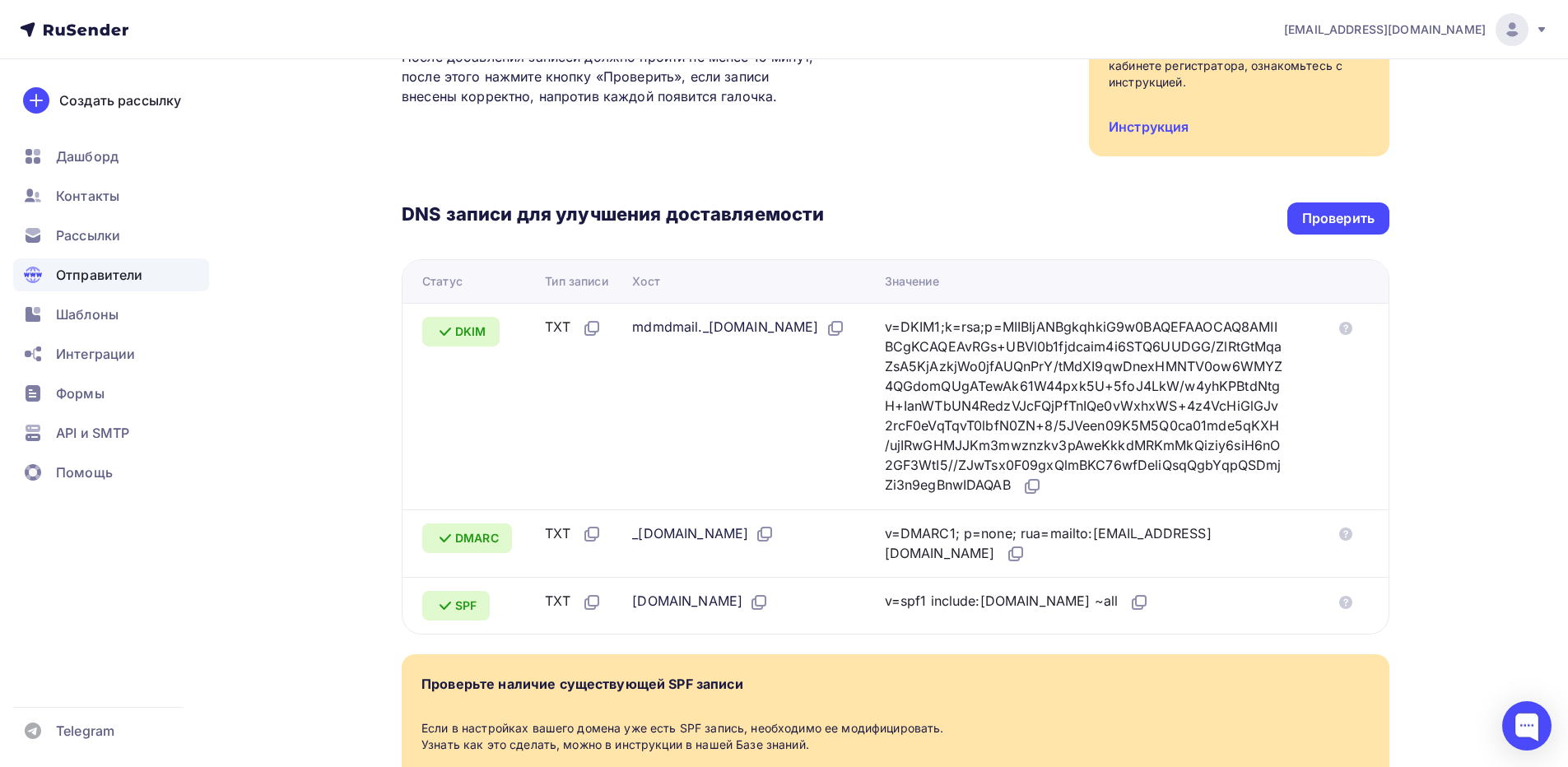
scroll to position [0, 0]
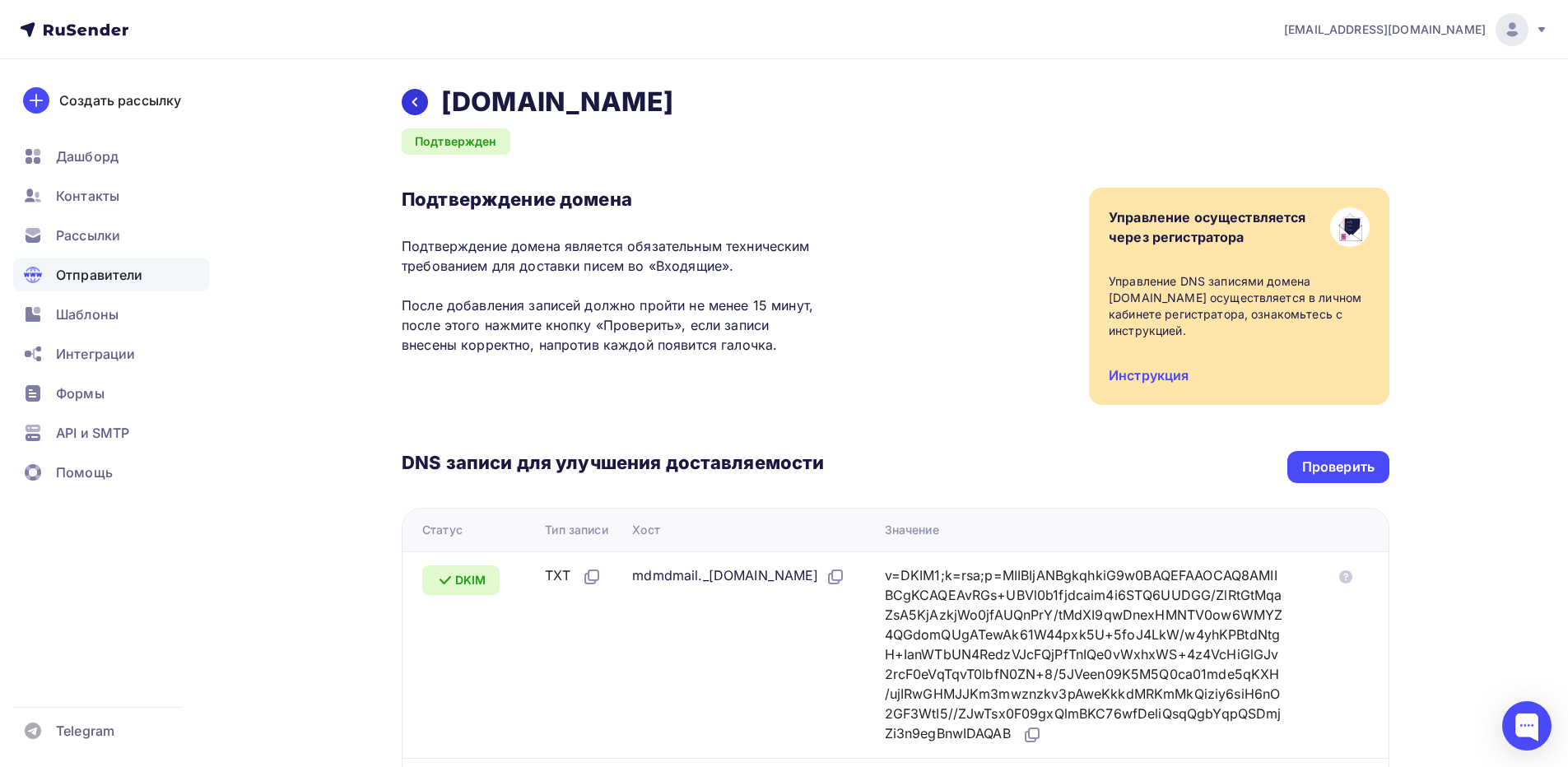
click at [404, 102] on div at bounding box center [415, 102] width 27 height 27
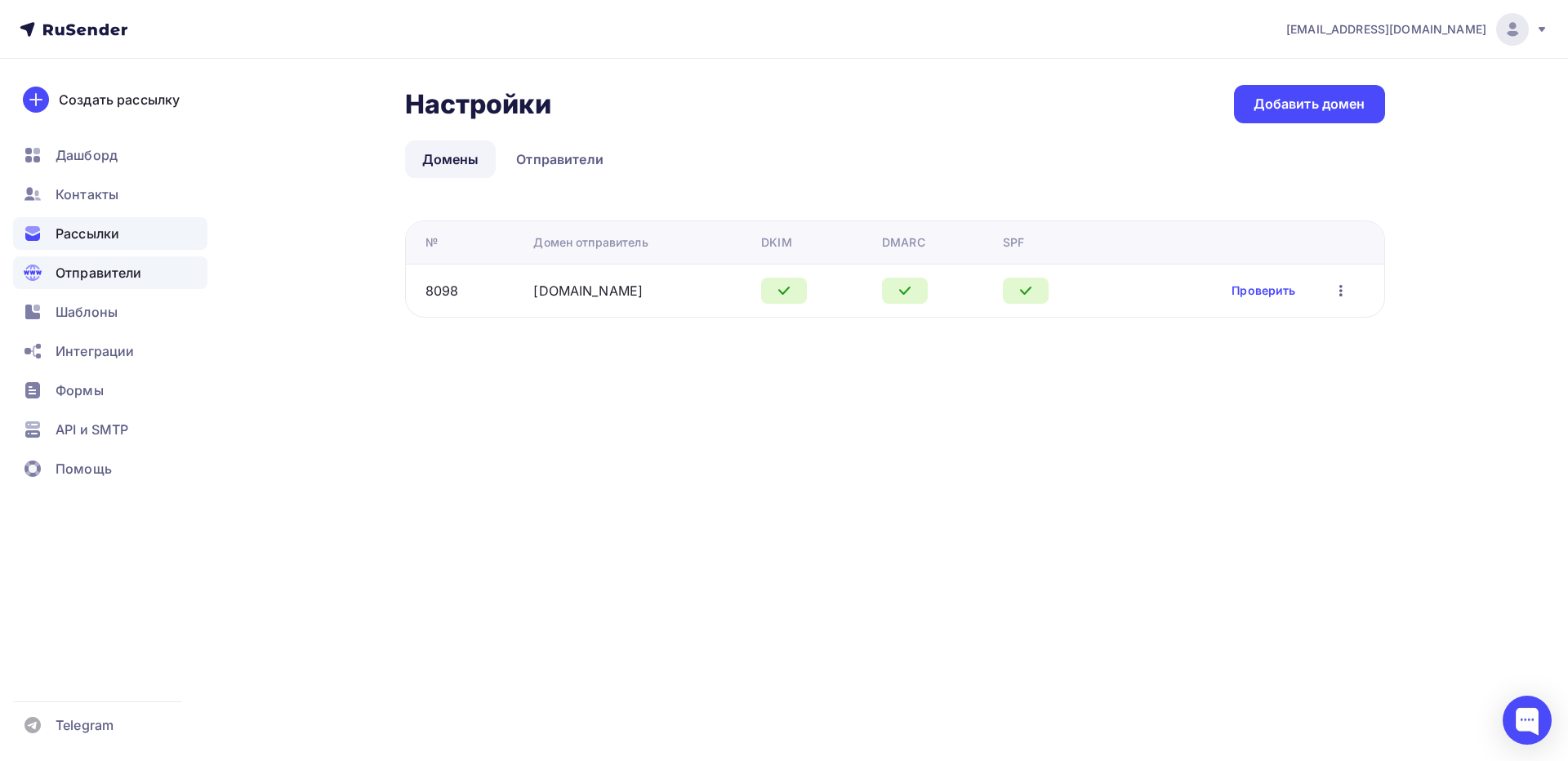
click at [116, 240] on span "Рассылки" at bounding box center [87, 234] width 63 height 20
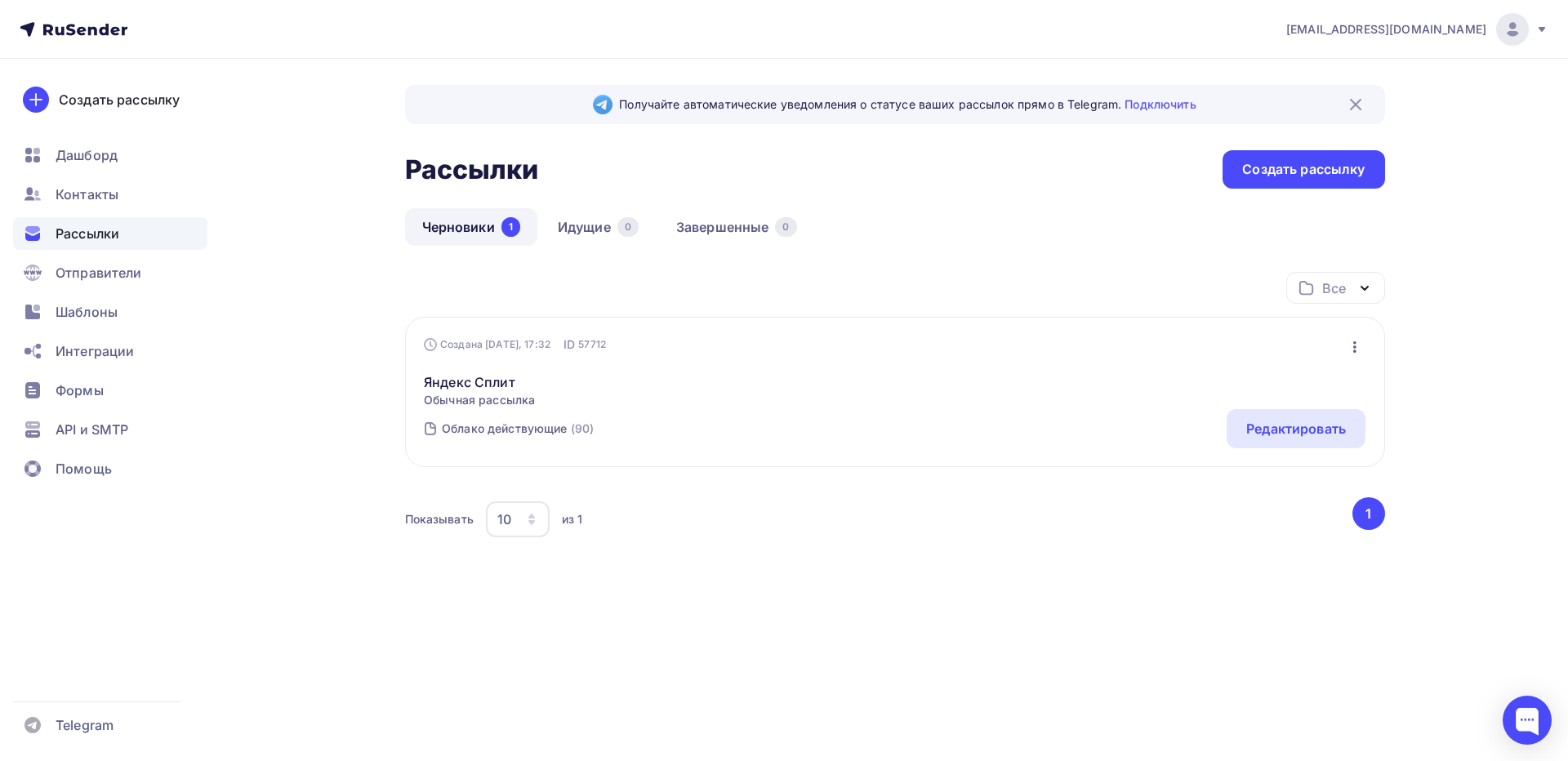
click at [444, 395] on span "Обычная рассылка" at bounding box center [479, 399] width 111 height 16
click at [485, 425] on div "Облако действующие" at bounding box center [504, 429] width 126 height 16
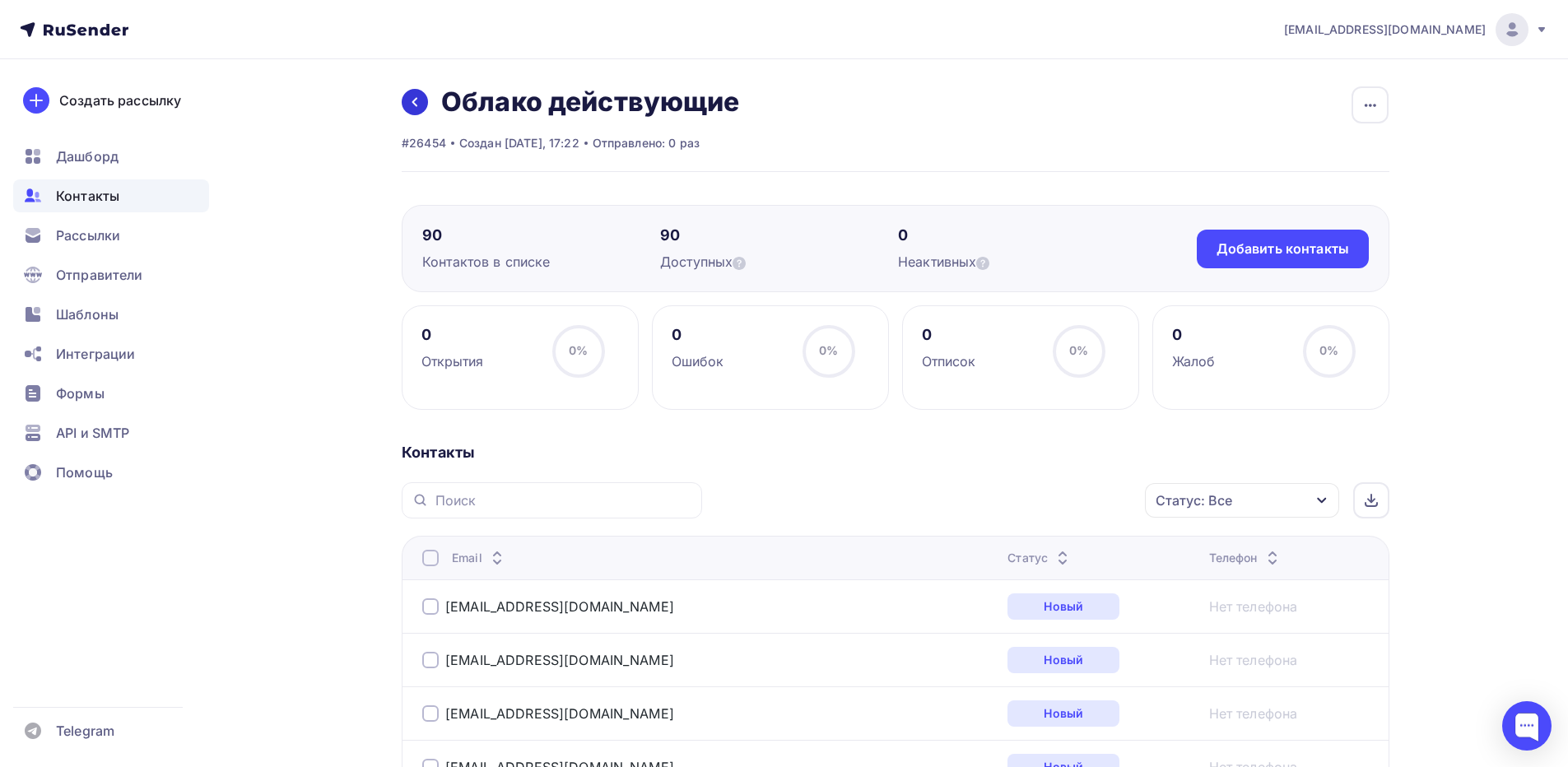
click at [416, 105] on icon at bounding box center [414, 102] width 5 height 9
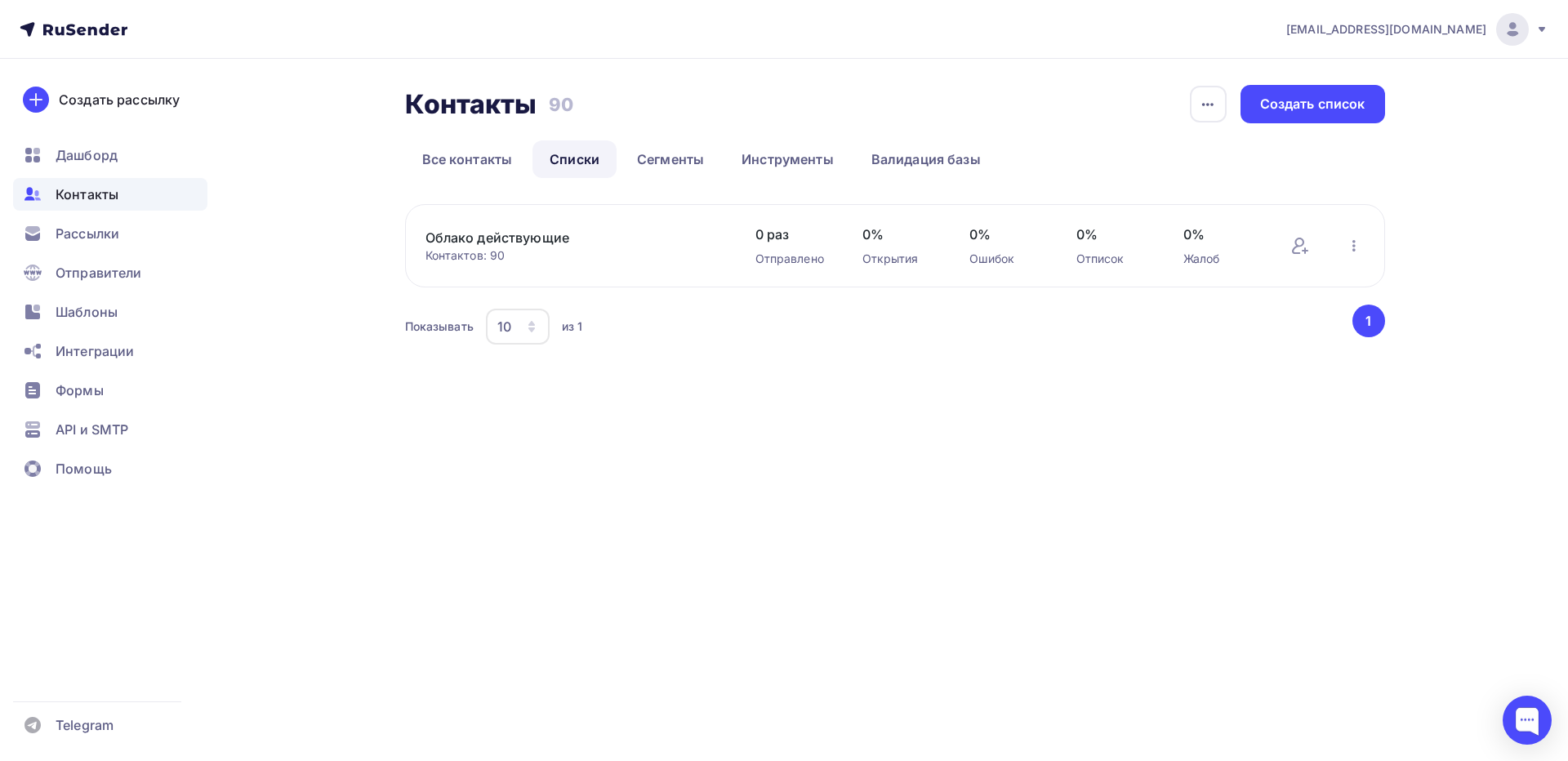
click at [113, 200] on span "Контакты" at bounding box center [87, 194] width 62 height 20
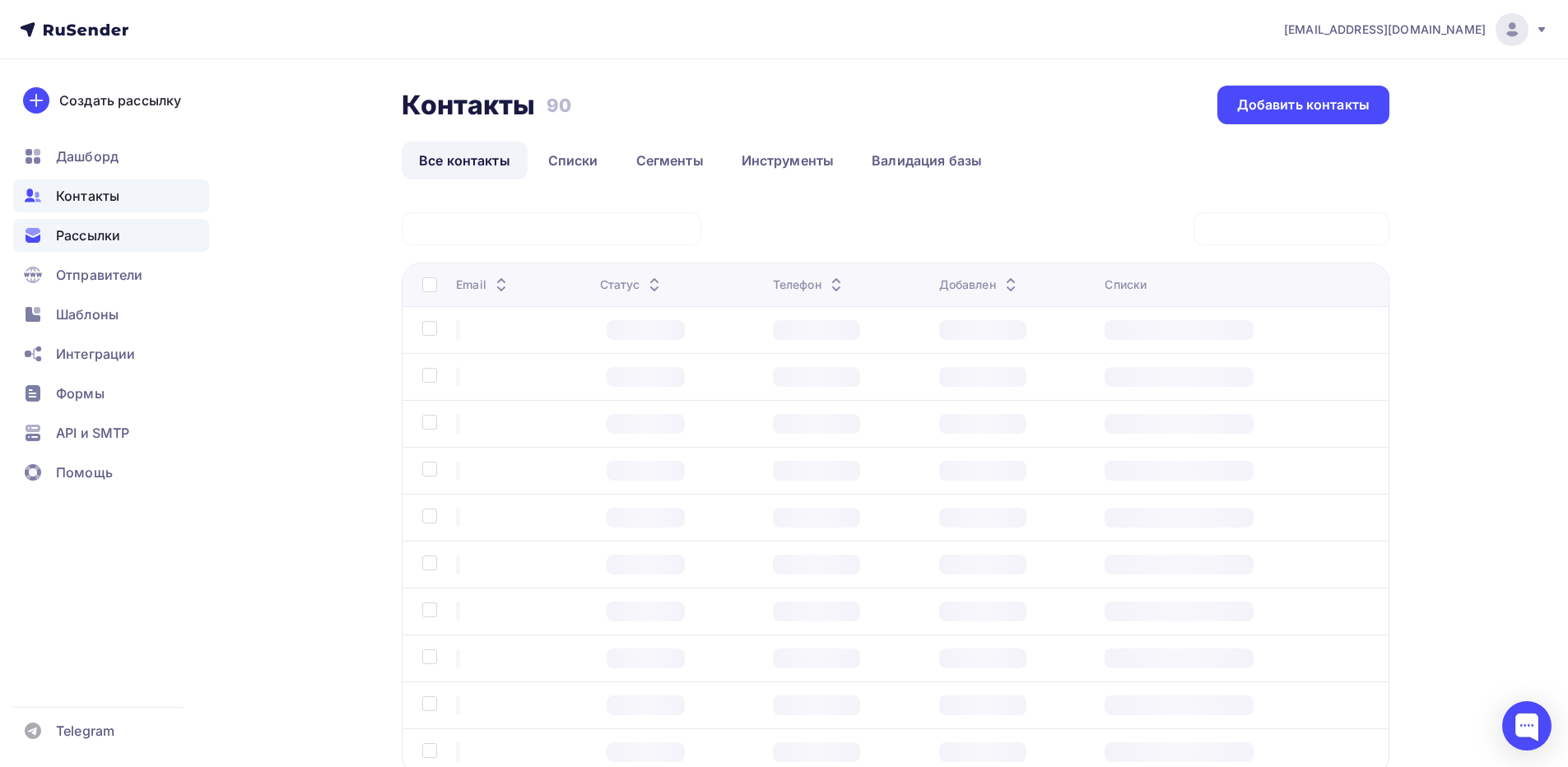
click at [103, 237] on span "Рассылки" at bounding box center [88, 236] width 64 height 20
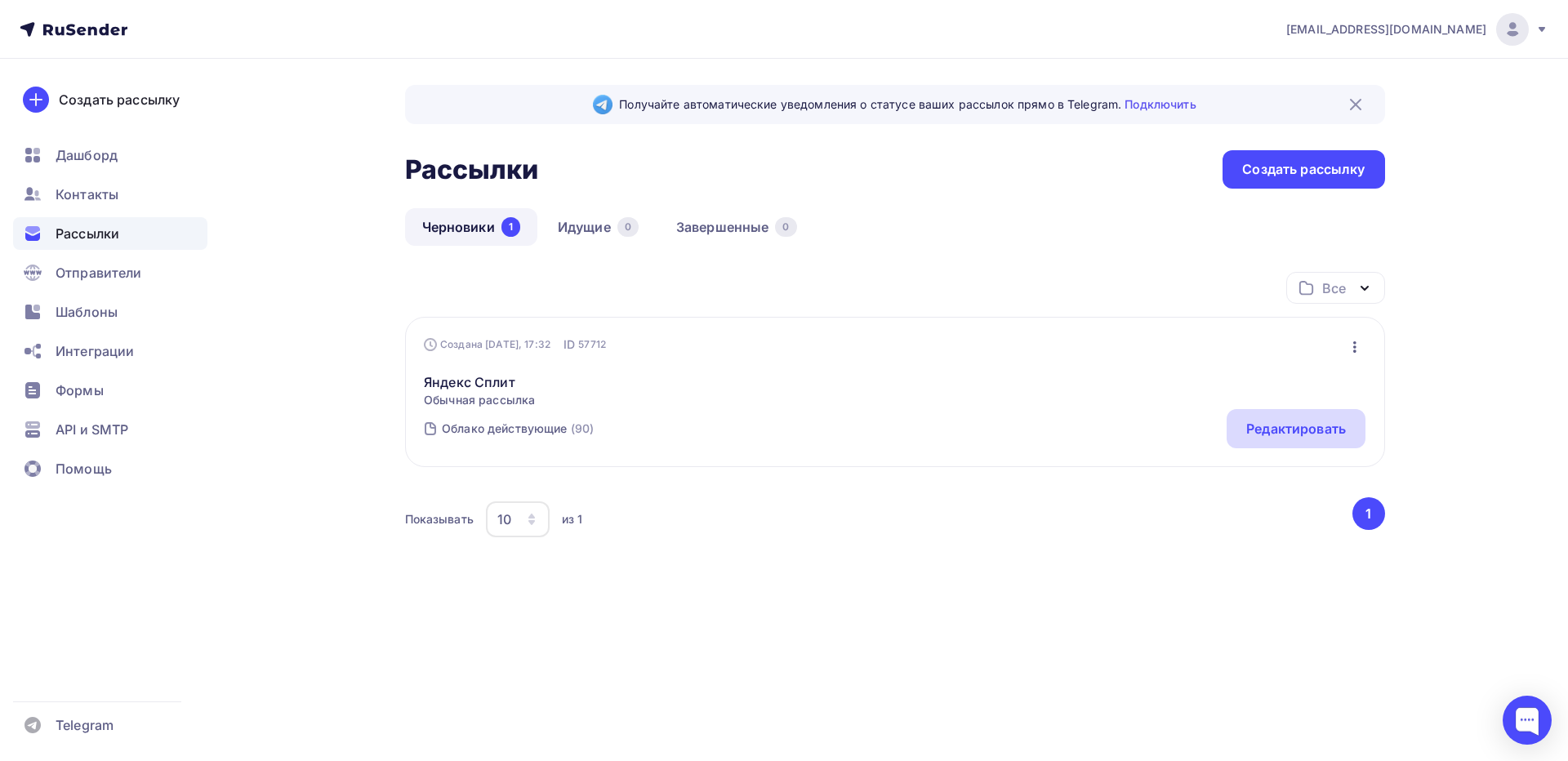
click at [1280, 426] on div "Редактировать" at bounding box center [1295, 429] width 99 height 20
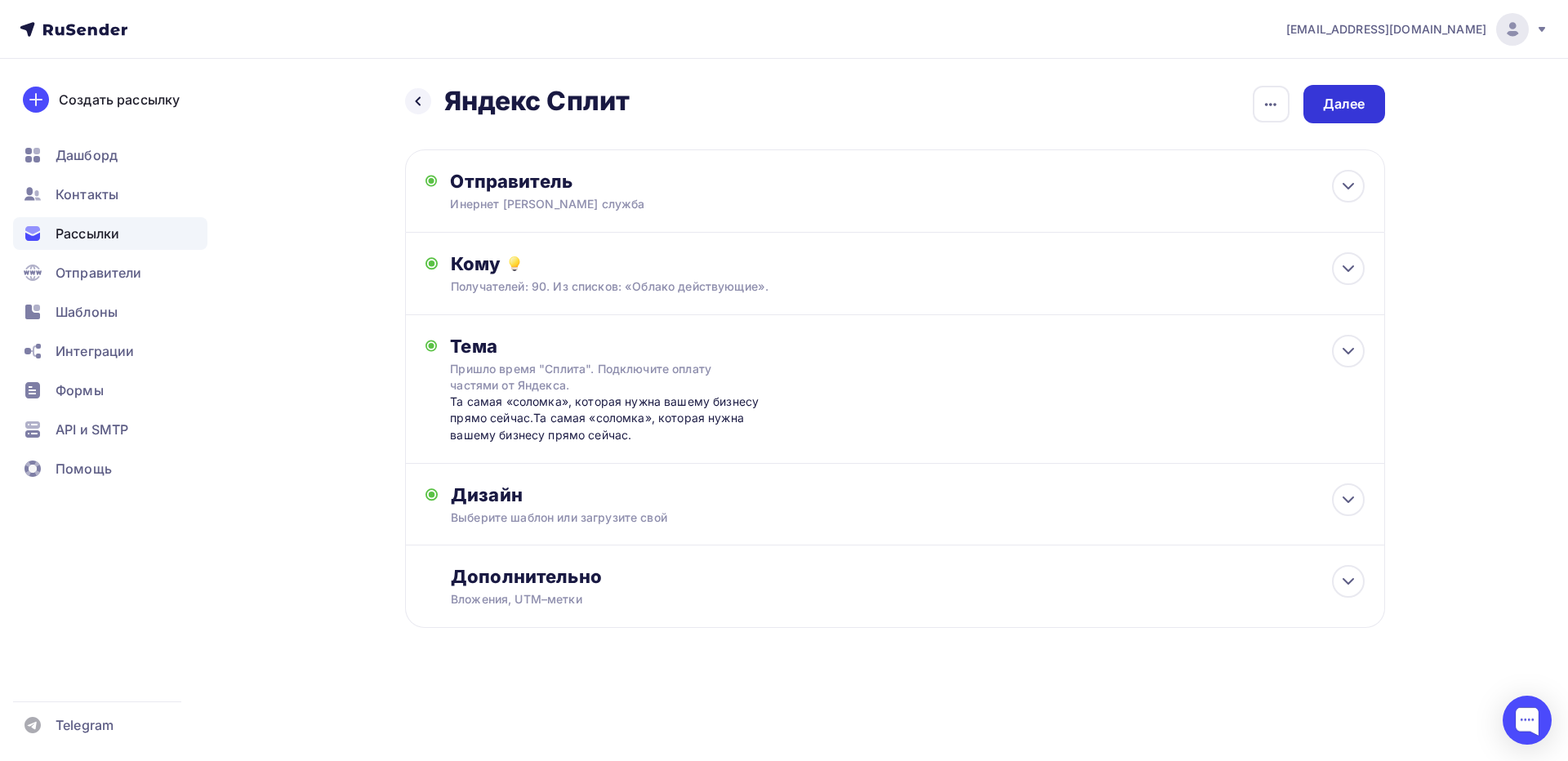
click at [1341, 100] on div "Далее" at bounding box center [1344, 104] width 43 height 19
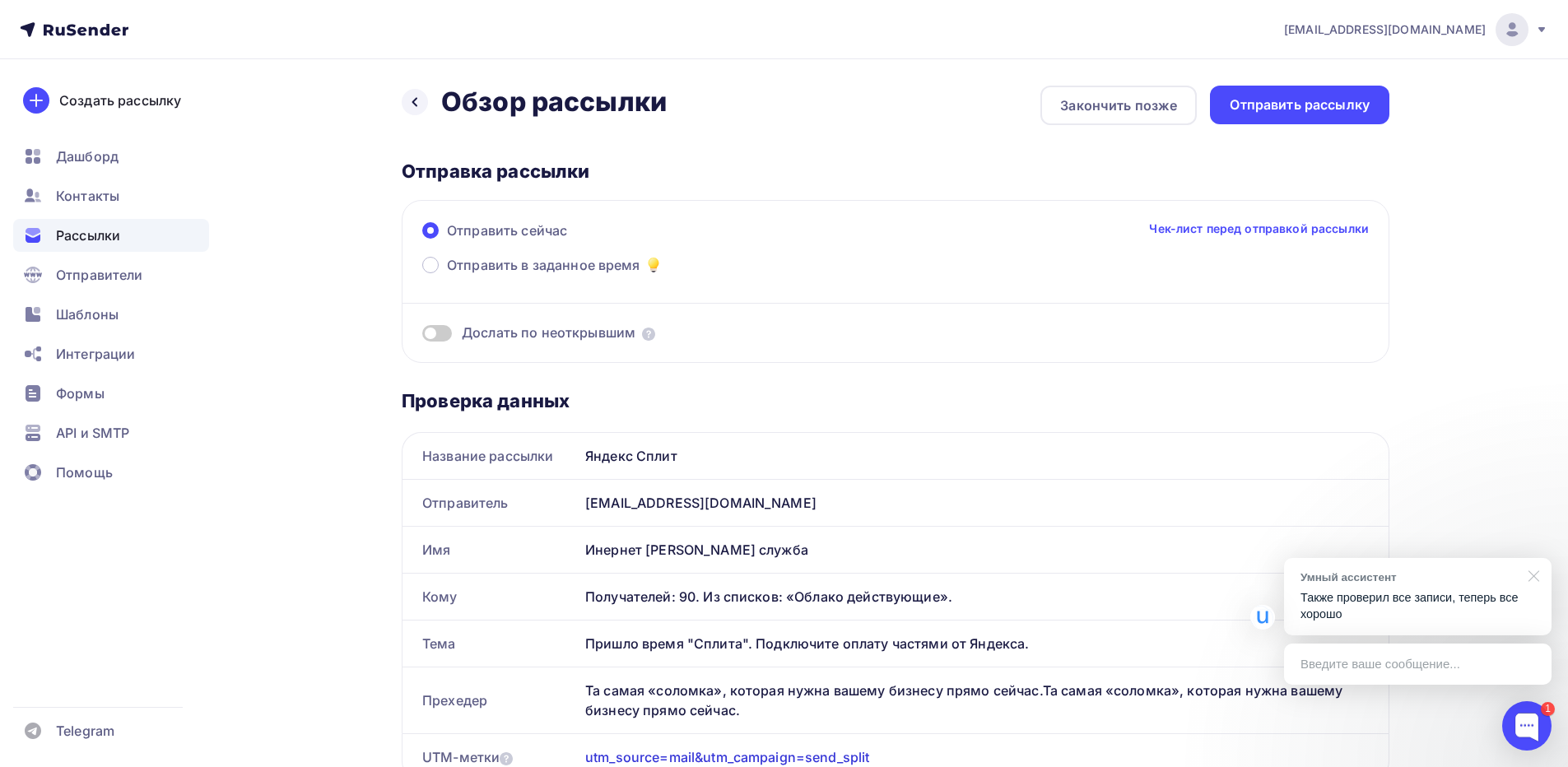
click at [1531, 577] on div at bounding box center [1531, 574] width 41 height 33
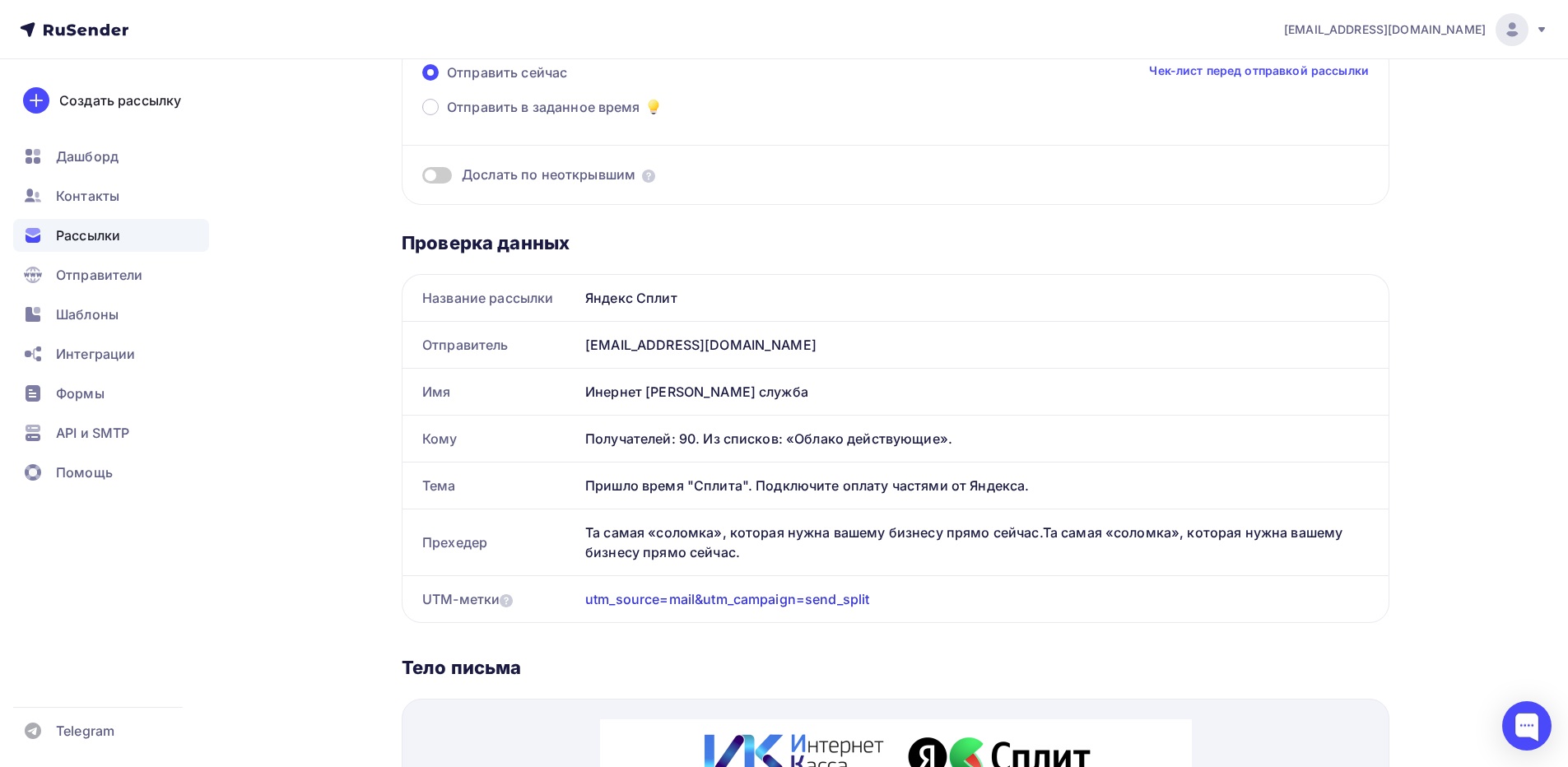
scroll to position [165, 0]
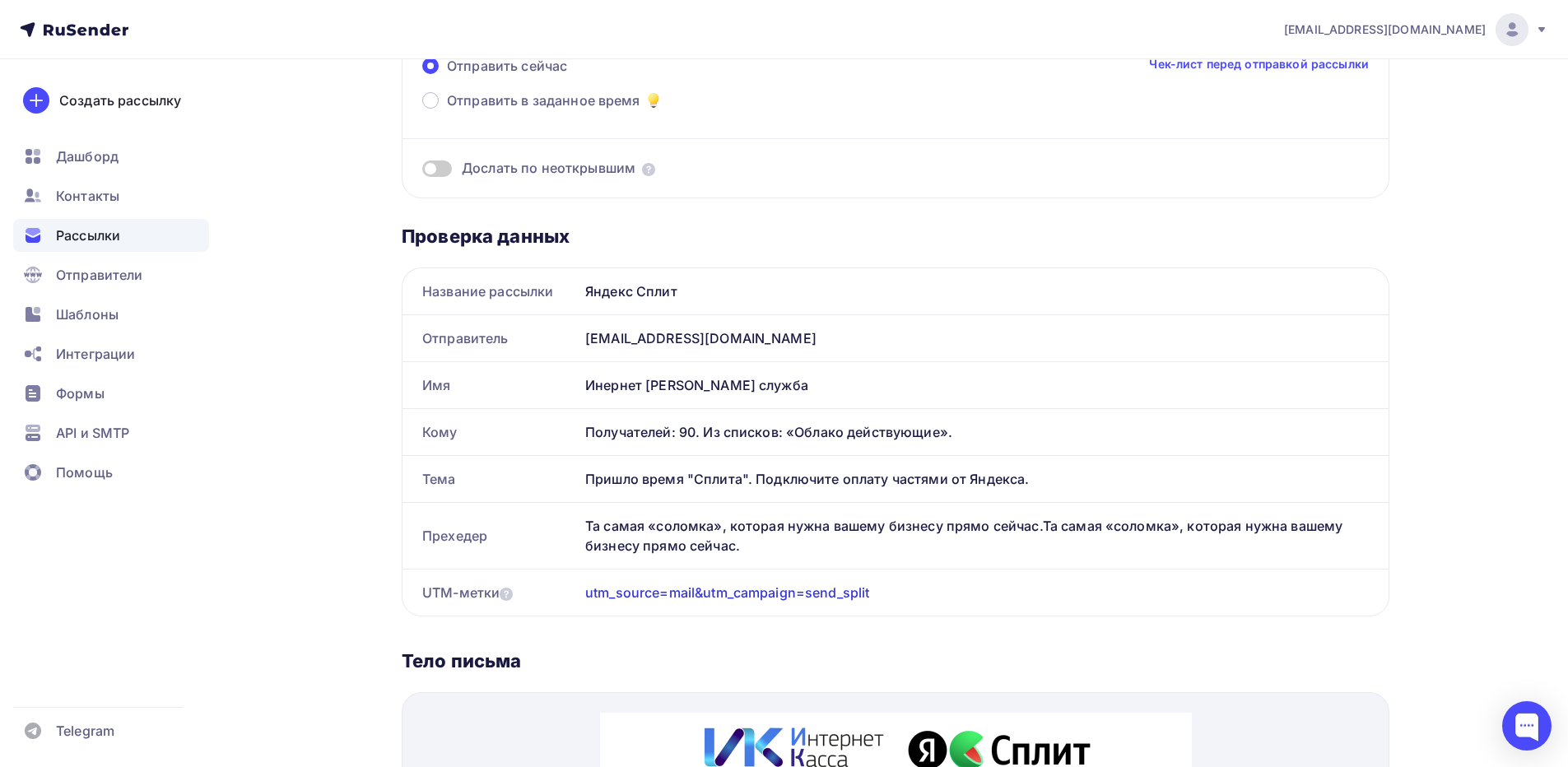
drag, startPoint x: 599, startPoint y: 337, endPoint x: 773, endPoint y: 345, distance: 174.2
click at [773, 345] on div "no-reply@interkassa.online" at bounding box center [983, 339] width 810 height 46
drag, startPoint x: 583, startPoint y: 384, endPoint x: 835, endPoint y: 394, distance: 252.2
click at [835, 394] on div "Инернет Касса Клиентская служба" at bounding box center [983, 385] width 810 height 46
drag, startPoint x: 770, startPoint y: 445, endPoint x: 951, endPoint y: 452, distance: 181.1
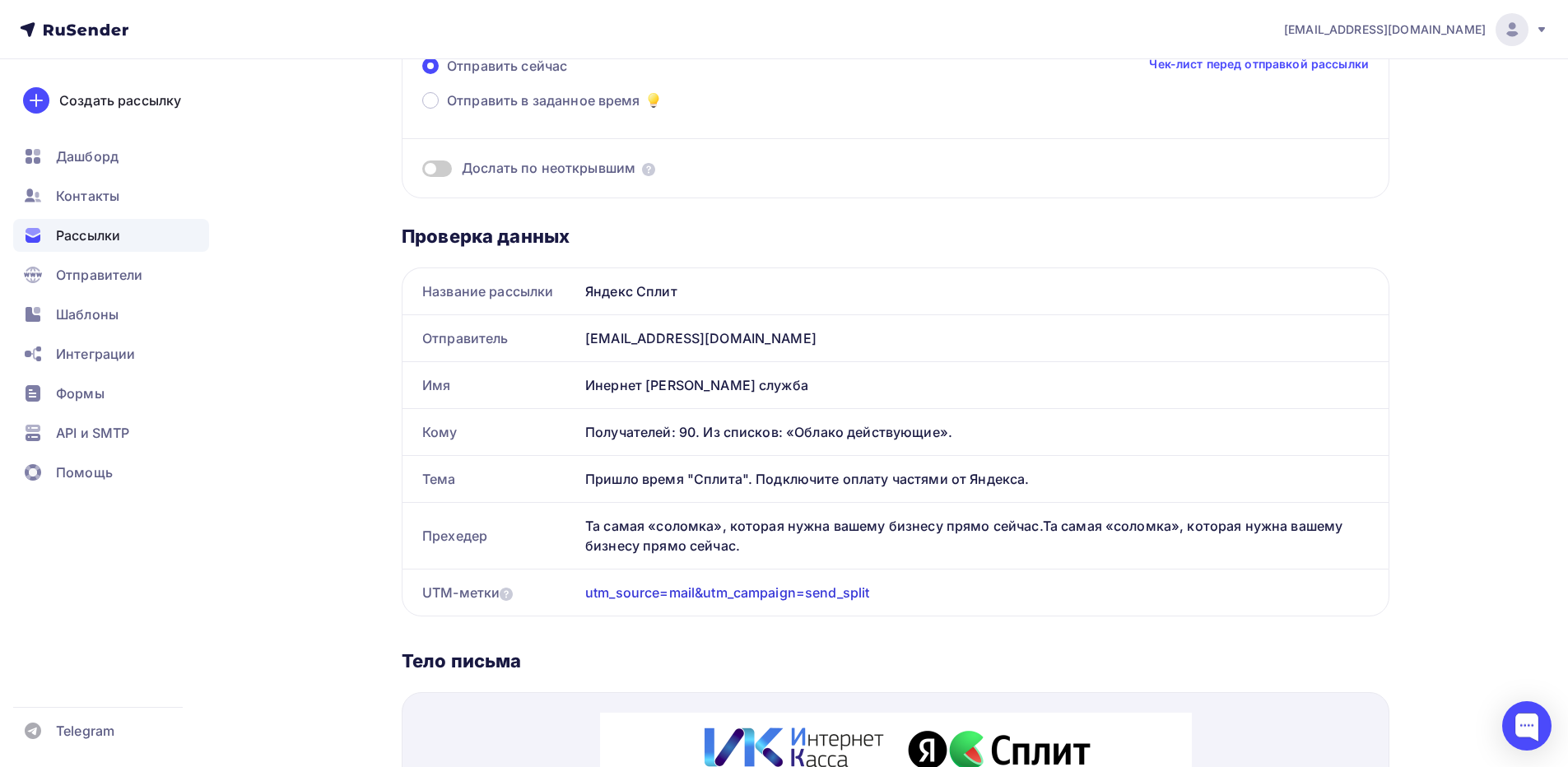
click at [951, 452] on div "Получателей: 90. Из списков: «Облако действующие»." at bounding box center [983, 432] width 810 height 46
click at [975, 454] on div "Получателей: 90. Из списков: «Облако действующие»." at bounding box center [983, 432] width 810 height 46
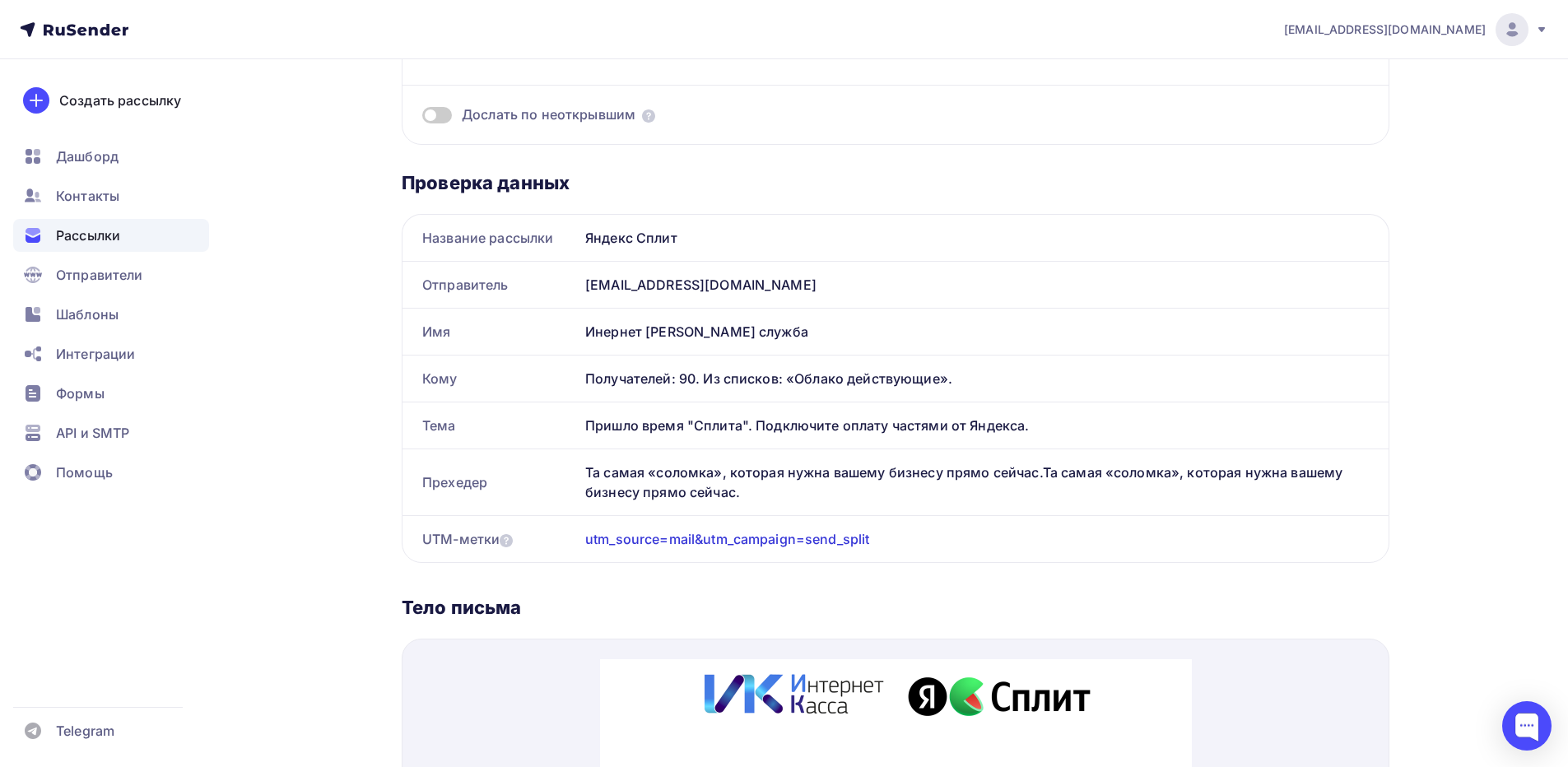
scroll to position [247, 0]
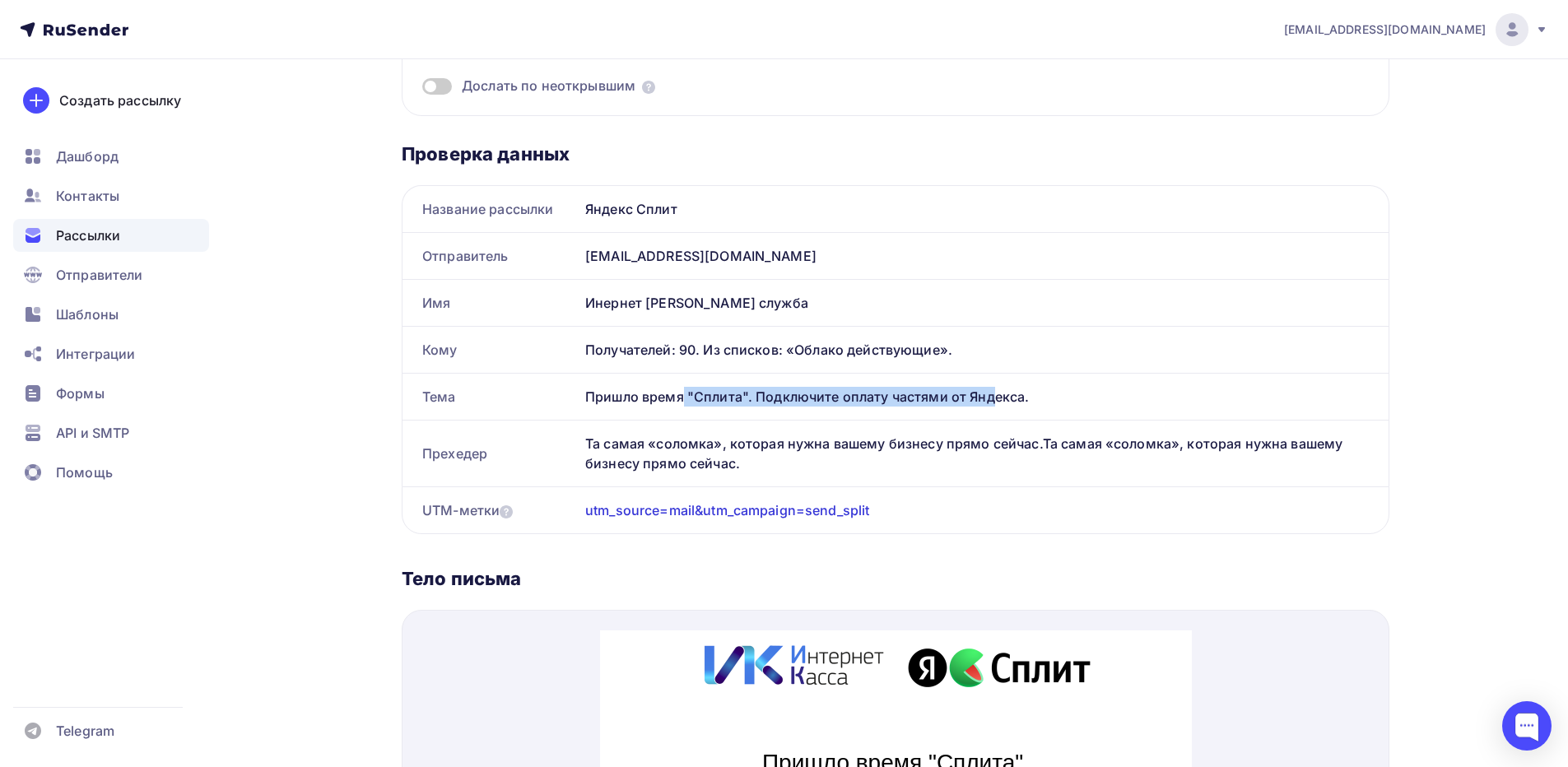
drag, startPoint x: 594, startPoint y: 403, endPoint x: 914, endPoint y: 416, distance: 320.3
click at [914, 416] on div "Пришло время "Сплита". Подключите оплату частями от Яндекса." at bounding box center [983, 397] width 810 height 46
drag, startPoint x: 977, startPoint y: 403, endPoint x: 815, endPoint y: 397, distance: 162.1
click at [815, 397] on div "Пришло время "Сплита". Подключите оплату частями от Яндекса." at bounding box center [983, 397] width 810 height 46
click at [725, 407] on div "Пришло время "Сплита". Подключите оплату частями от Яндекса." at bounding box center [983, 397] width 810 height 46
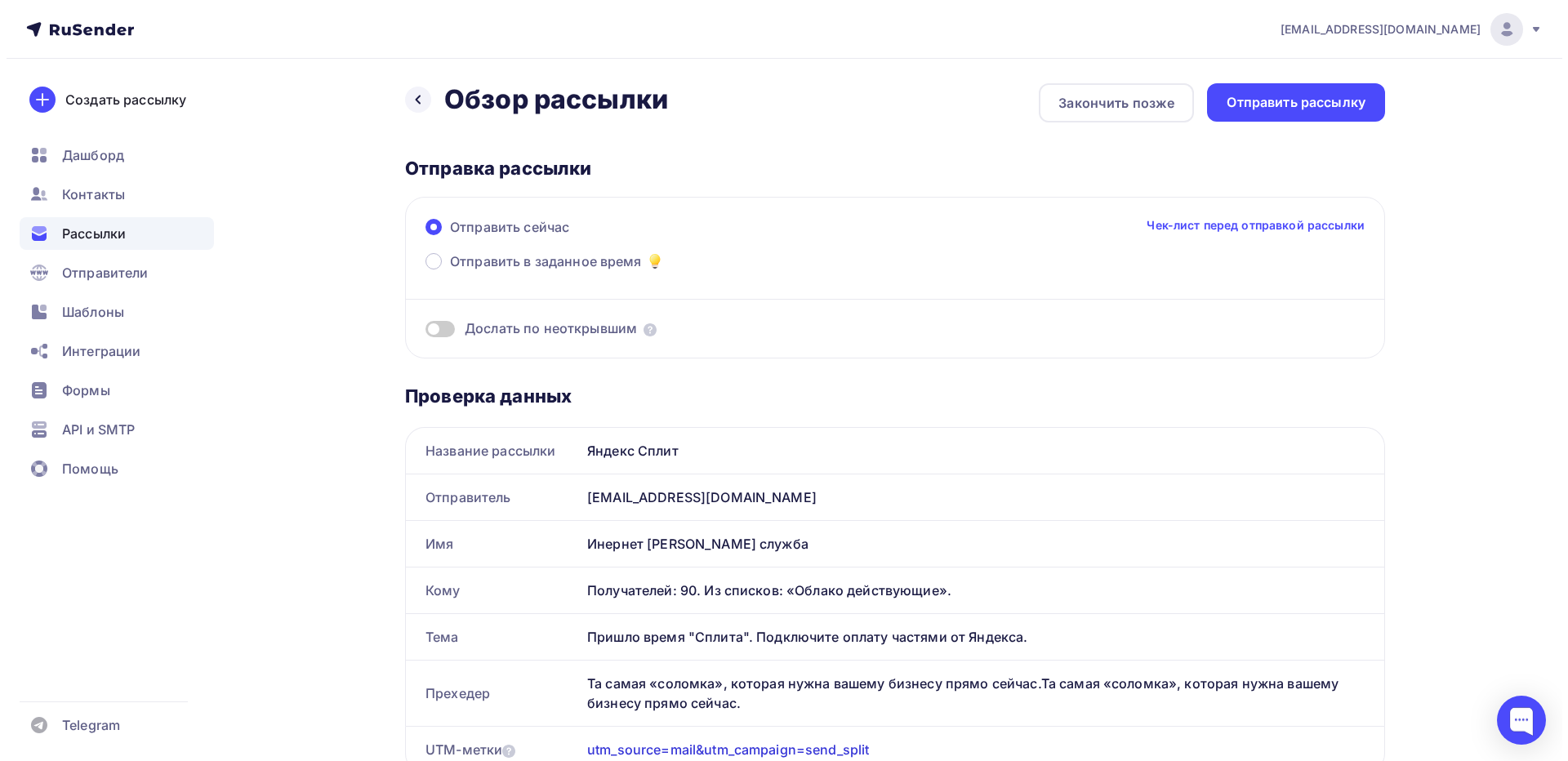
scroll to position [0, 0]
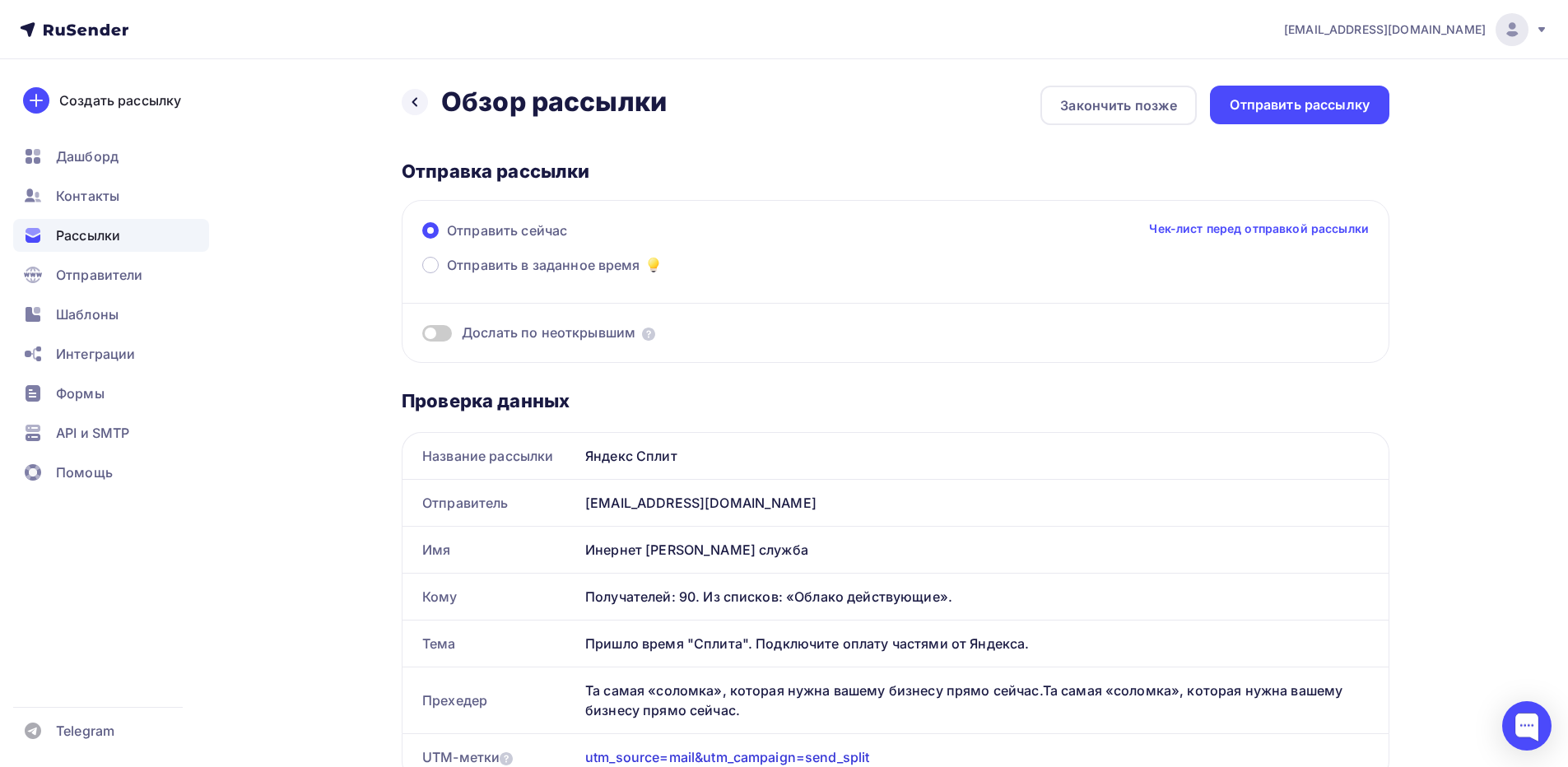
click at [1267, 229] on link "Чек-лист перед отправкой рассылки" at bounding box center [1259, 228] width 219 height 16
click at [1285, 109] on div "Отправить рассылку" at bounding box center [1300, 105] width 140 height 19
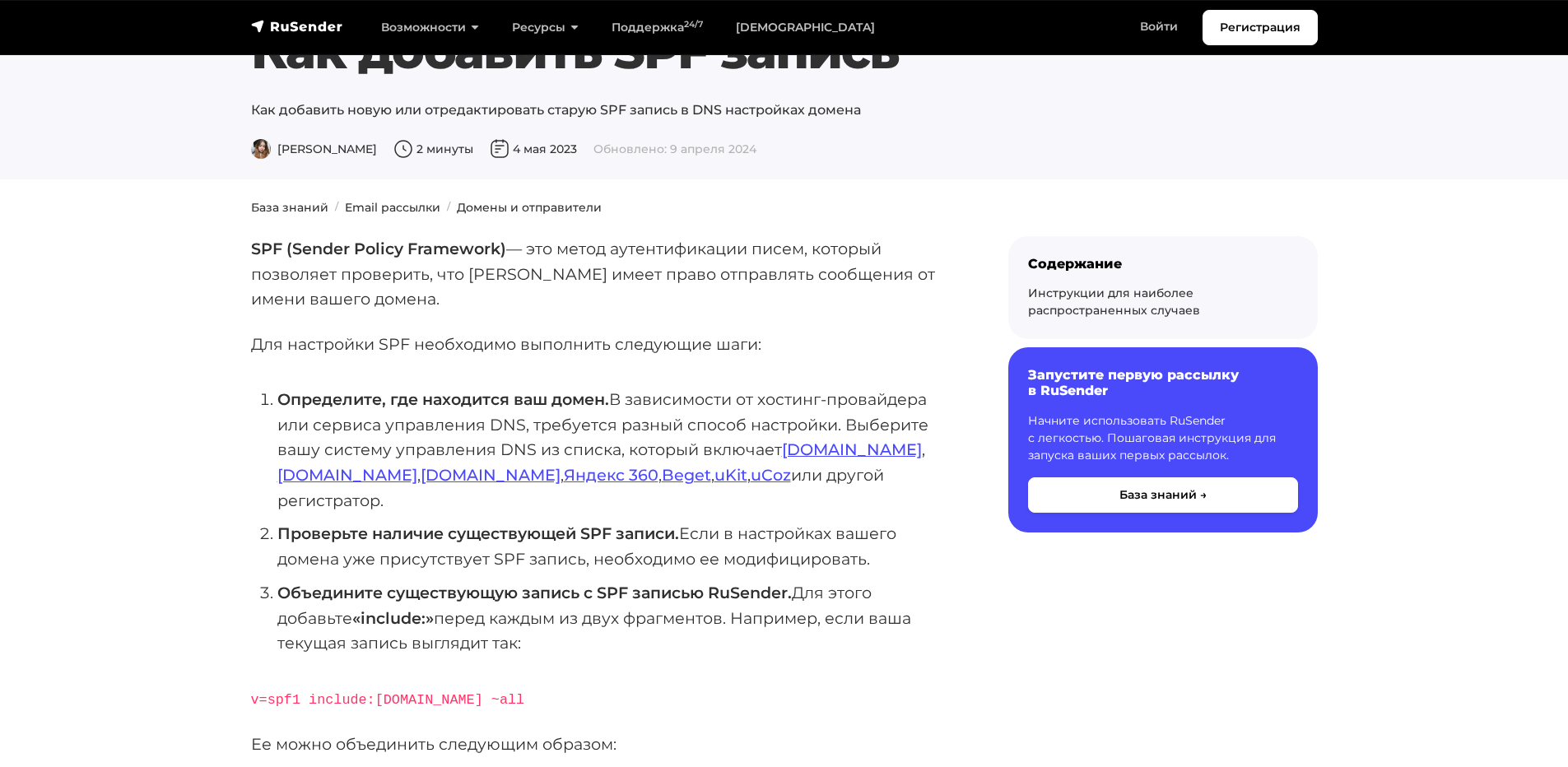
scroll to position [165, 0]
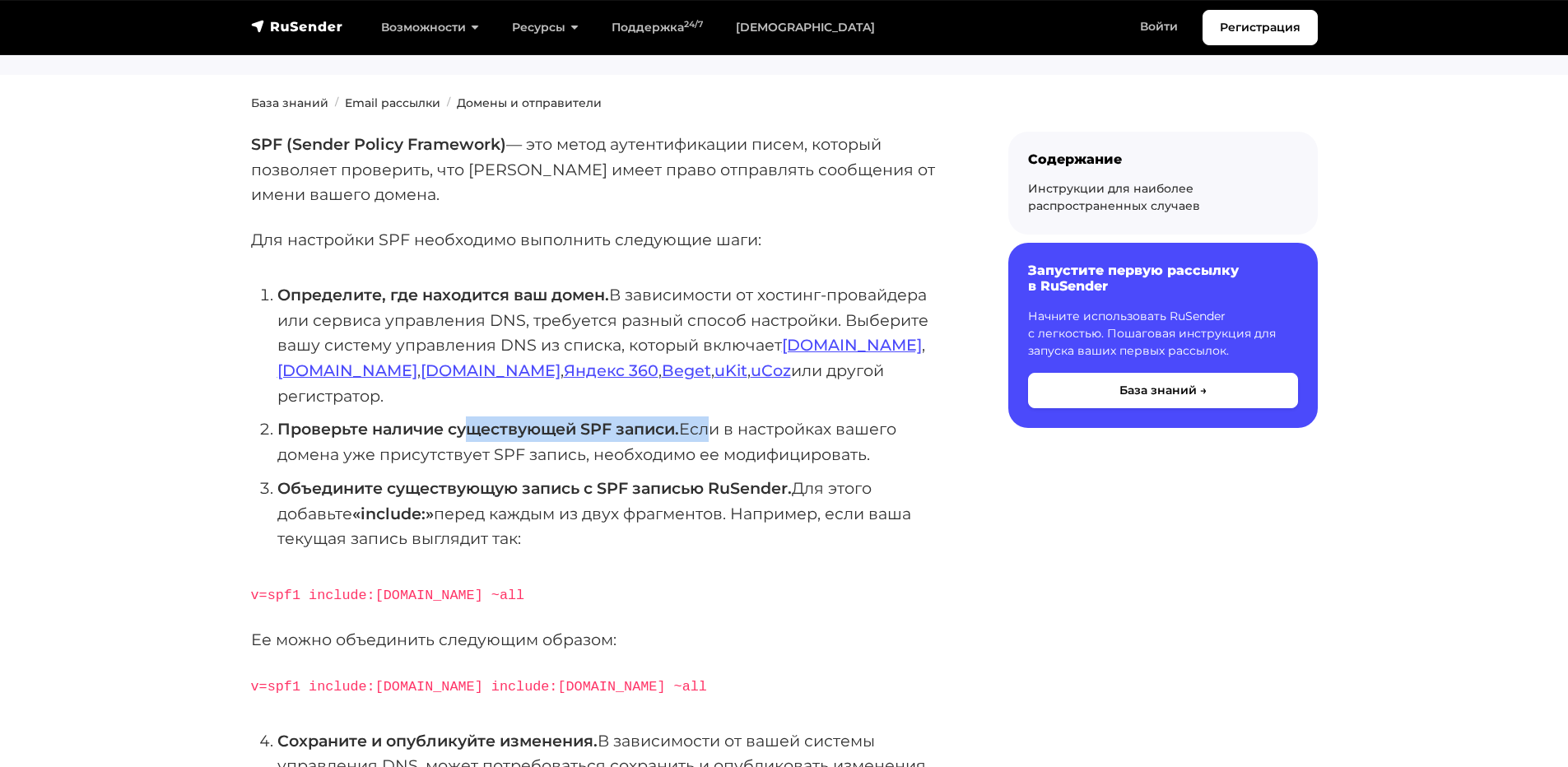
drag, startPoint x: 538, startPoint y: 409, endPoint x: 707, endPoint y: 413, distance: 169.0
click at [707, 417] on li "Проверьте наличие существующей SPF записи. Если в настройках вашего домена уже …" at bounding box center [616, 442] width 678 height 51
drag, startPoint x: 446, startPoint y: 431, endPoint x: 638, endPoint y: 442, distance: 192.3
click at [637, 441] on li "Проверьте наличие существующей SPF записи. Если в настройках вашего домена уже …" at bounding box center [616, 442] width 678 height 51
drag, startPoint x: 722, startPoint y: 433, endPoint x: 806, endPoint y: 436, distance: 84.1
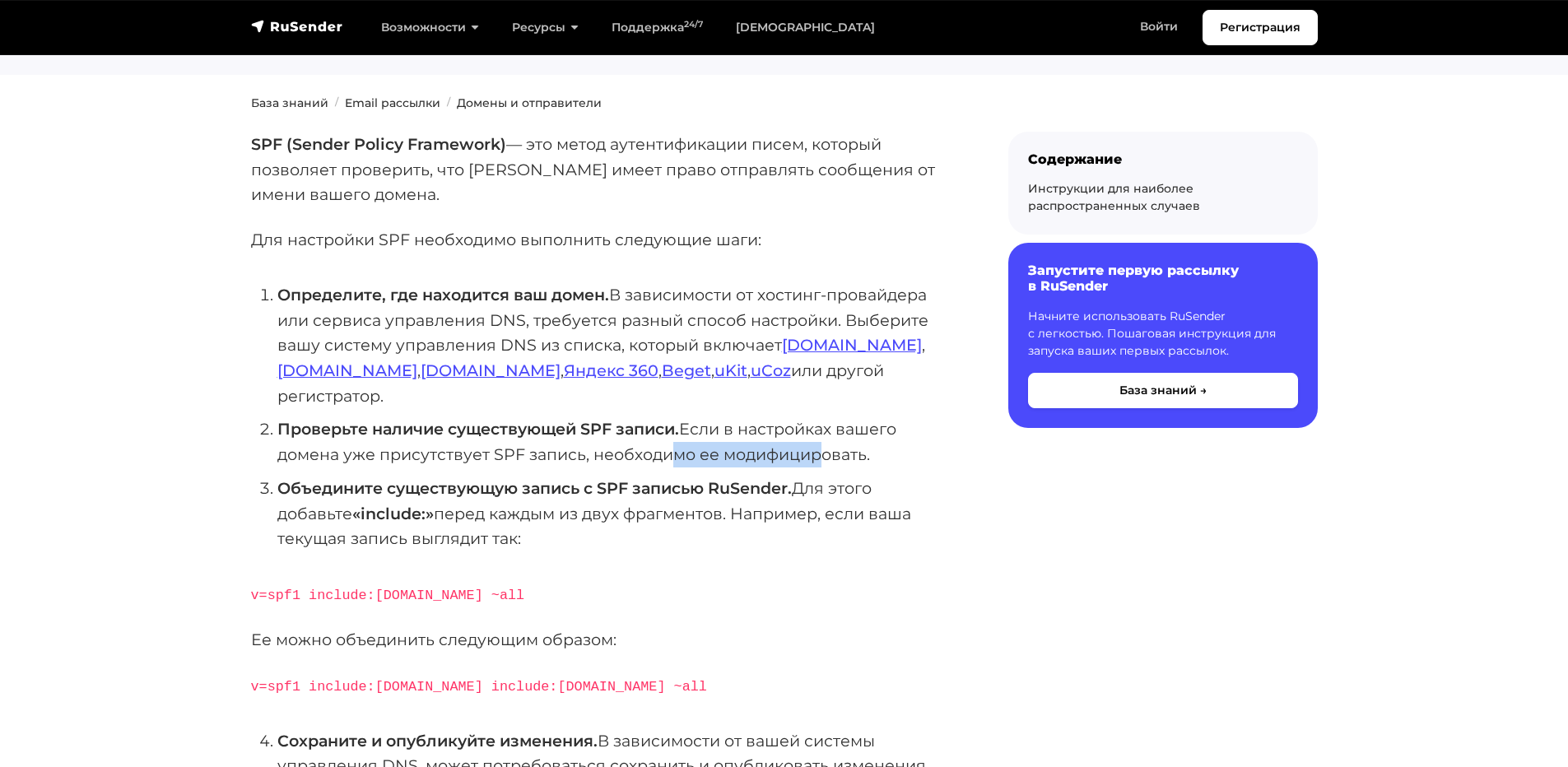
click at [806, 436] on li "Проверьте наличие существующей SPF записи. Если в настройках вашего домена уже …" at bounding box center [616, 442] width 678 height 51
drag, startPoint x: 339, startPoint y: 468, endPoint x: 521, endPoint y: 477, distance: 182.2
click at [521, 477] on li "Объедините существующую запись с SPF записью RuSender. Для этого добавьте «incl…" at bounding box center [616, 513] width 678 height 75
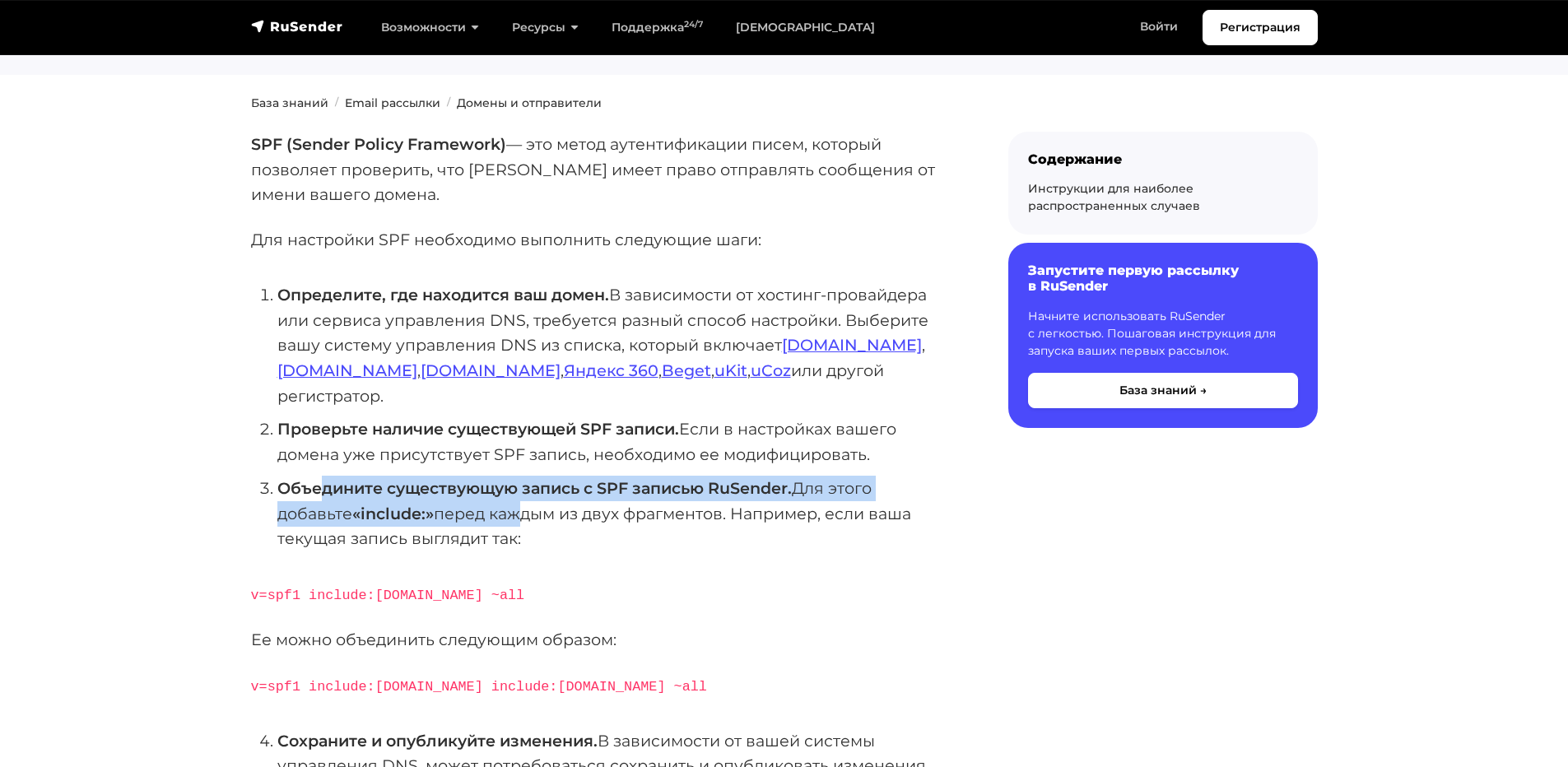
click at [564, 479] on strong "Объедините существующую запись с SPF записью RuSender." at bounding box center [534, 488] width 514 height 20
click at [592, 479] on strong "Объедините существующую запись с SPF записью RuSender." at bounding box center [534, 488] width 514 height 20
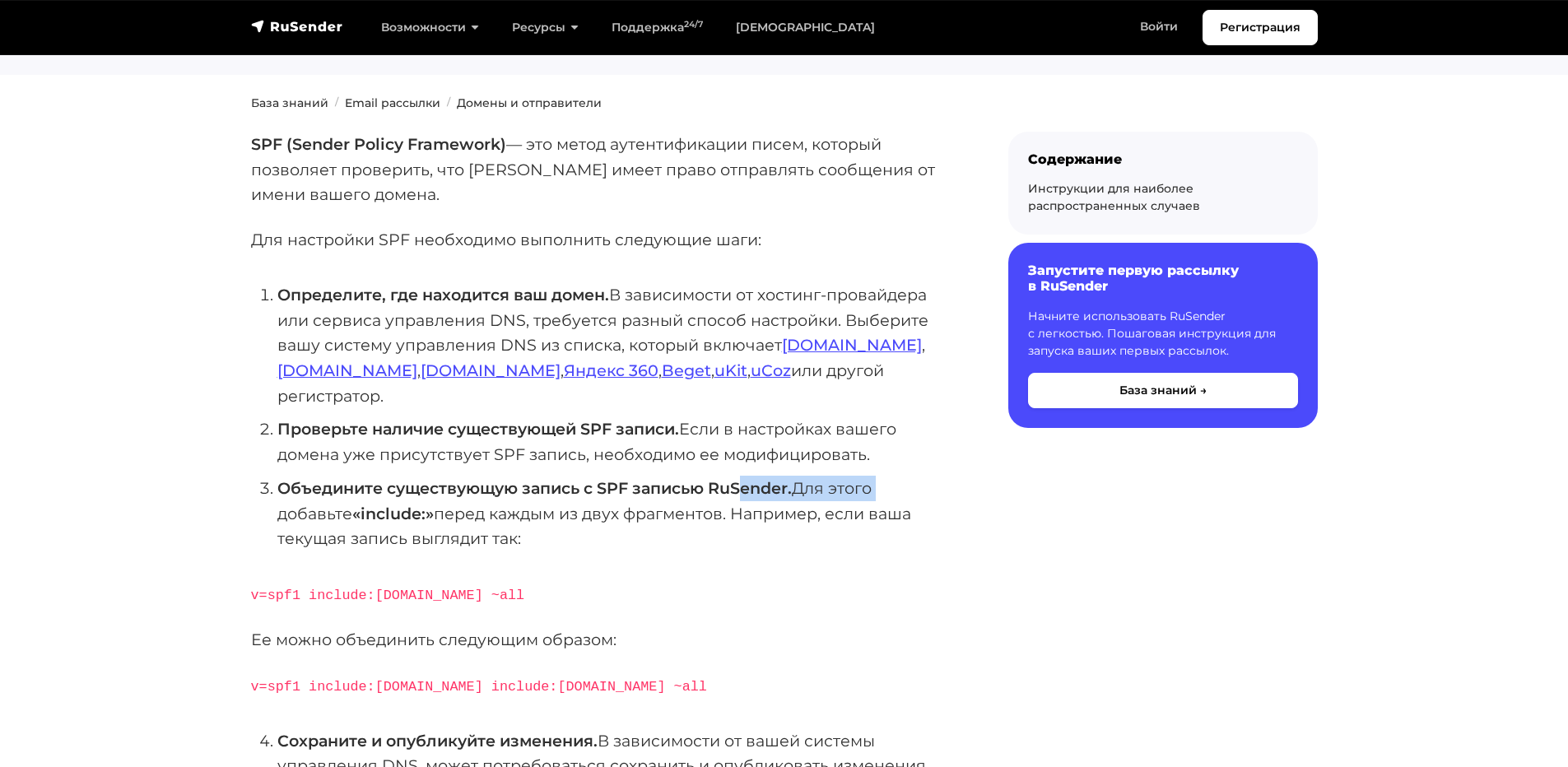
drag, startPoint x: 865, startPoint y: 461, endPoint x: 923, endPoint y: 457, distance: 58.1
click at [954, 476] on li "Объедините существующую запись с SPF записью RuSender. Для этого добавьте «incl…" at bounding box center [616, 513] width 678 height 75
drag, startPoint x: 280, startPoint y: 485, endPoint x: 555, endPoint y: 489, distance: 275.0
click at [550, 489] on li "Объедините существующую запись с SPF записью RuSender. Для этого добавьте «incl…" at bounding box center [616, 513] width 678 height 75
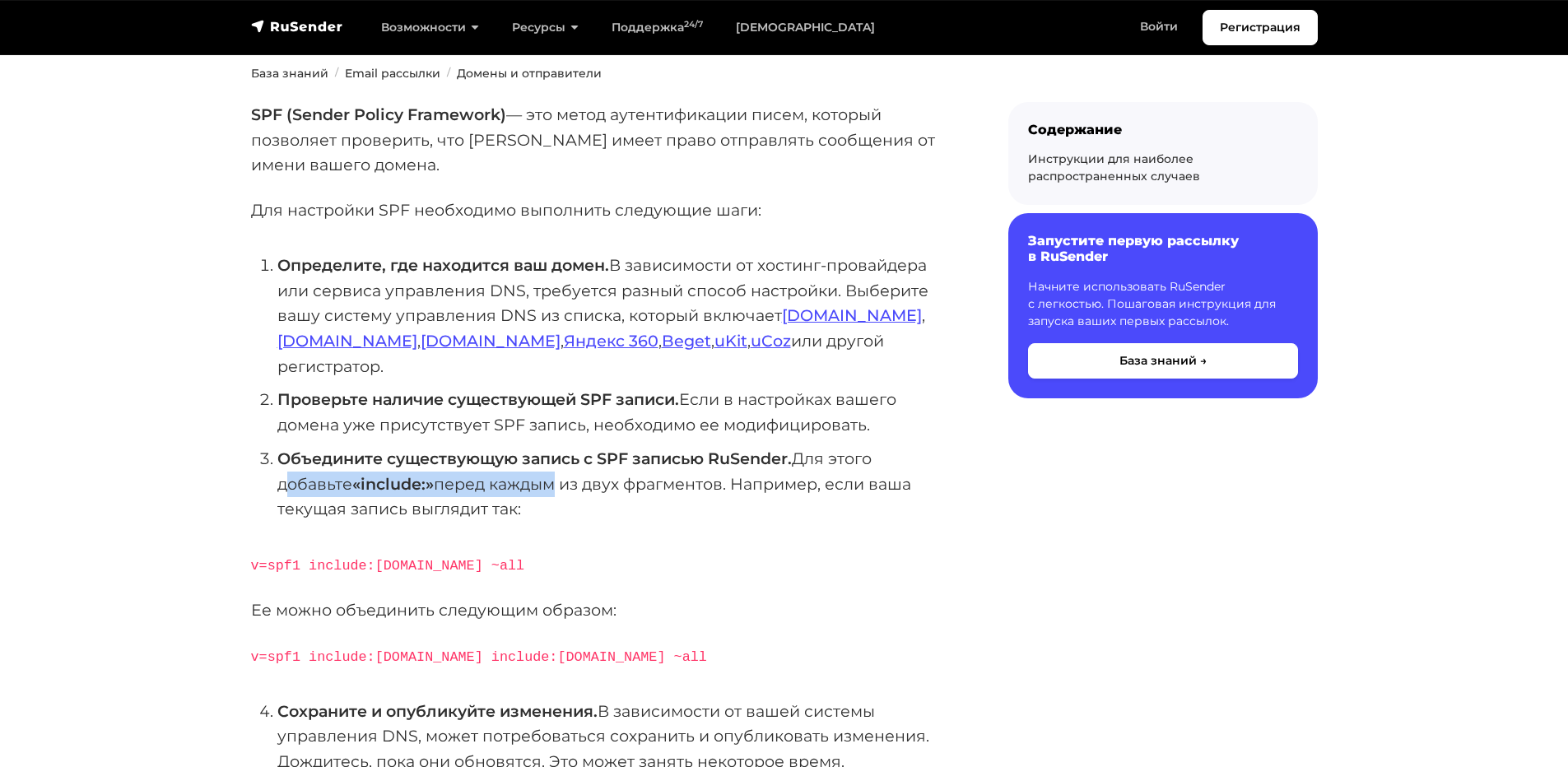
scroll to position [247, 0]
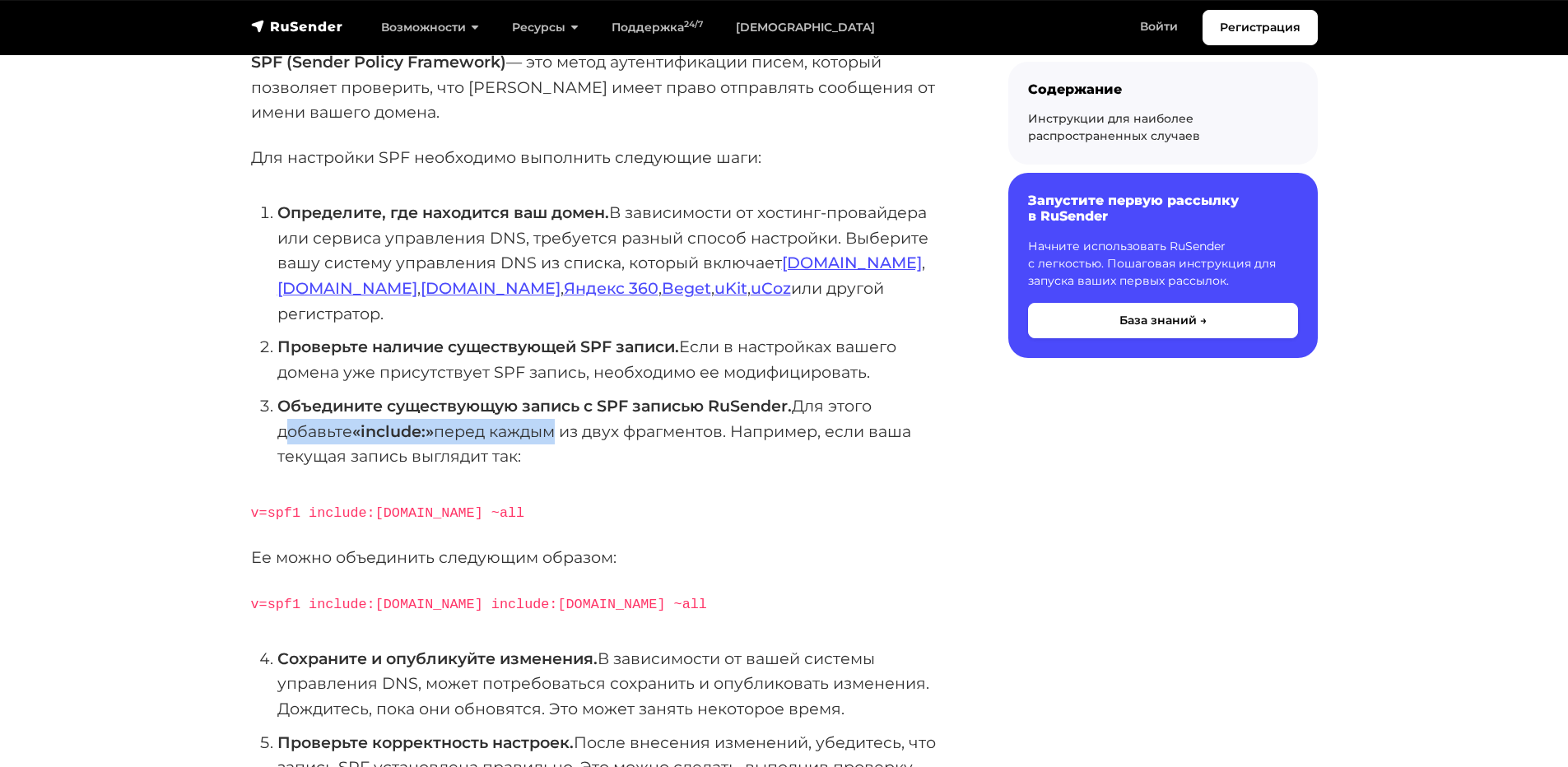
click at [554, 411] on li "Объедините существующую запись с SPF записью RuSender. Для этого добавьте «incl…" at bounding box center [616, 431] width 678 height 75
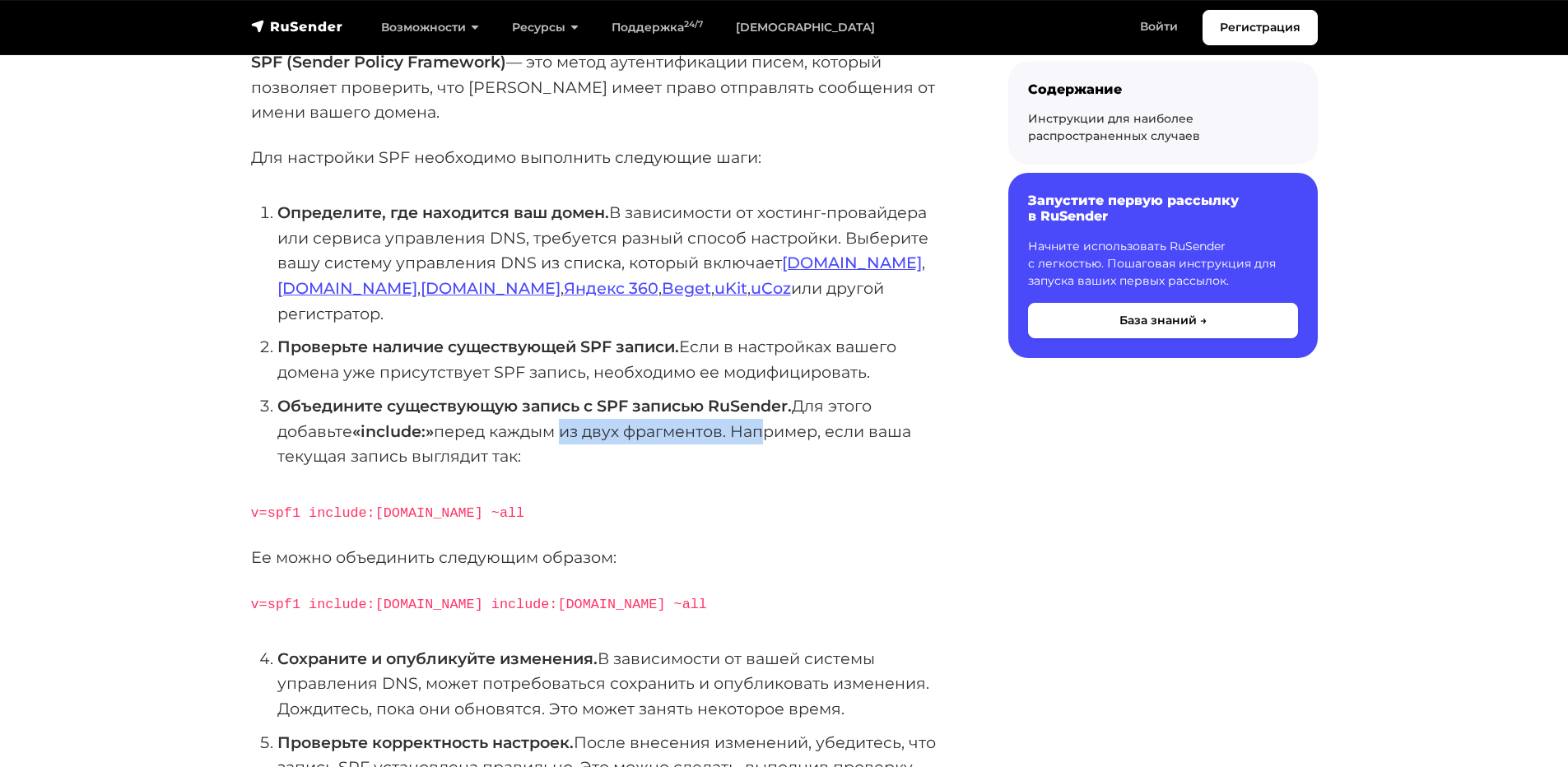
drag, startPoint x: 558, startPoint y: 411, endPoint x: 764, endPoint y: 415, distance: 206.0
click at [764, 415] on li "Объедините существующую запись с SPF записью RuSender. Для этого добавьте «incl…" at bounding box center [616, 431] width 678 height 75
drag, startPoint x: 861, startPoint y: 409, endPoint x: 946, endPoint y: 416, distance: 85.3
click at [865, 410] on li "Объедините существующую запись с SPF записью RuSender. Для этого добавьте «incl…" at bounding box center [616, 431] width 678 height 75
drag, startPoint x: 326, startPoint y: 436, endPoint x: 543, endPoint y: 436, distance: 217.0
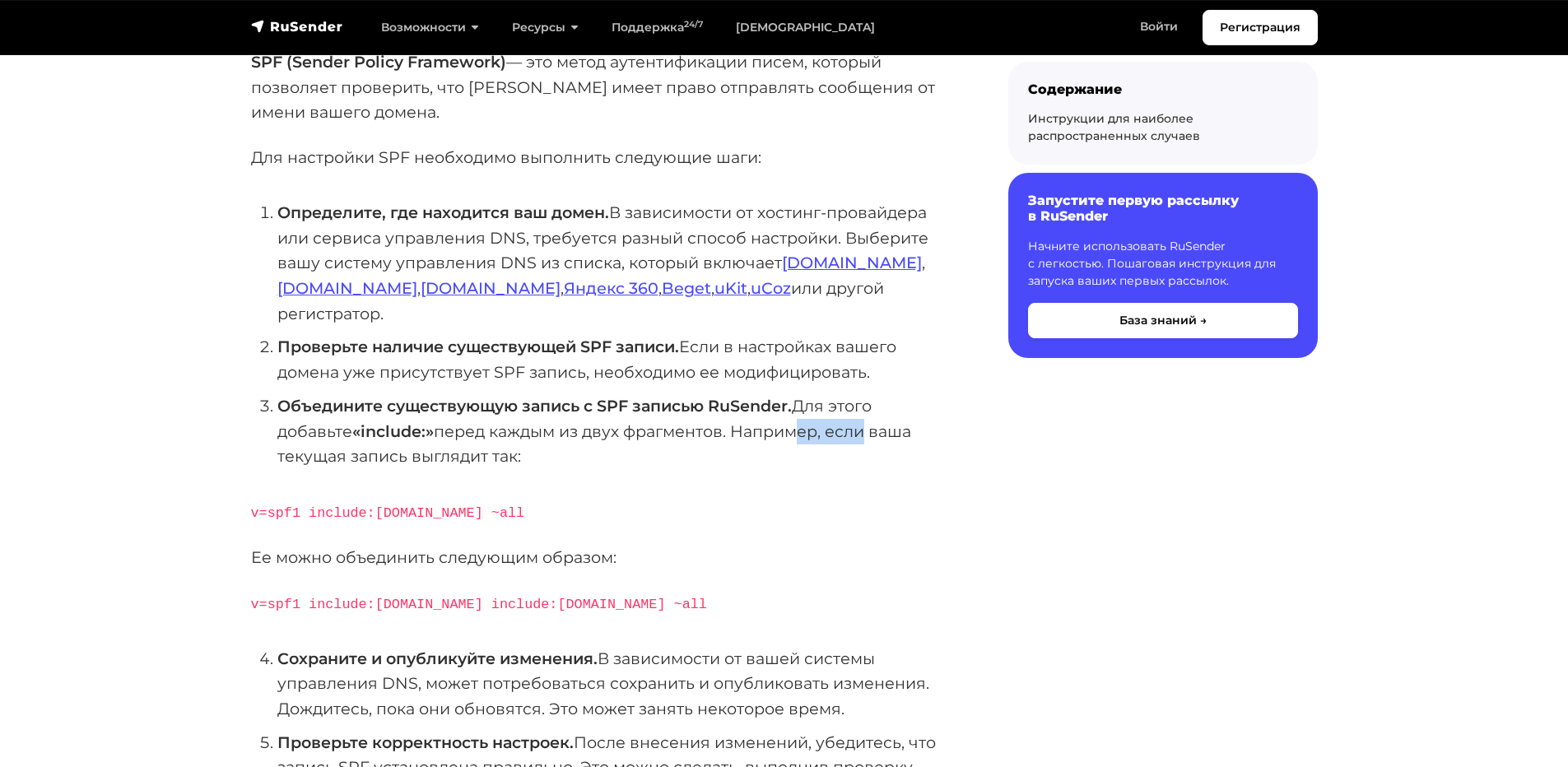
click at [565, 432] on li "Объедините существующую запись с SPF записью RuSender. Для этого добавьте «incl…" at bounding box center [616, 431] width 678 height 75
drag, startPoint x: 304, startPoint y: 490, endPoint x: 453, endPoint y: 490, distance: 149.0
click at [446, 506] on code "v=spf1 include:domain.ru ~all" at bounding box center [387, 513] width 274 height 15
click at [478, 499] on p "v=spf1 include:domain.ru ~all" at bounding box center [603, 512] width 705 height 27
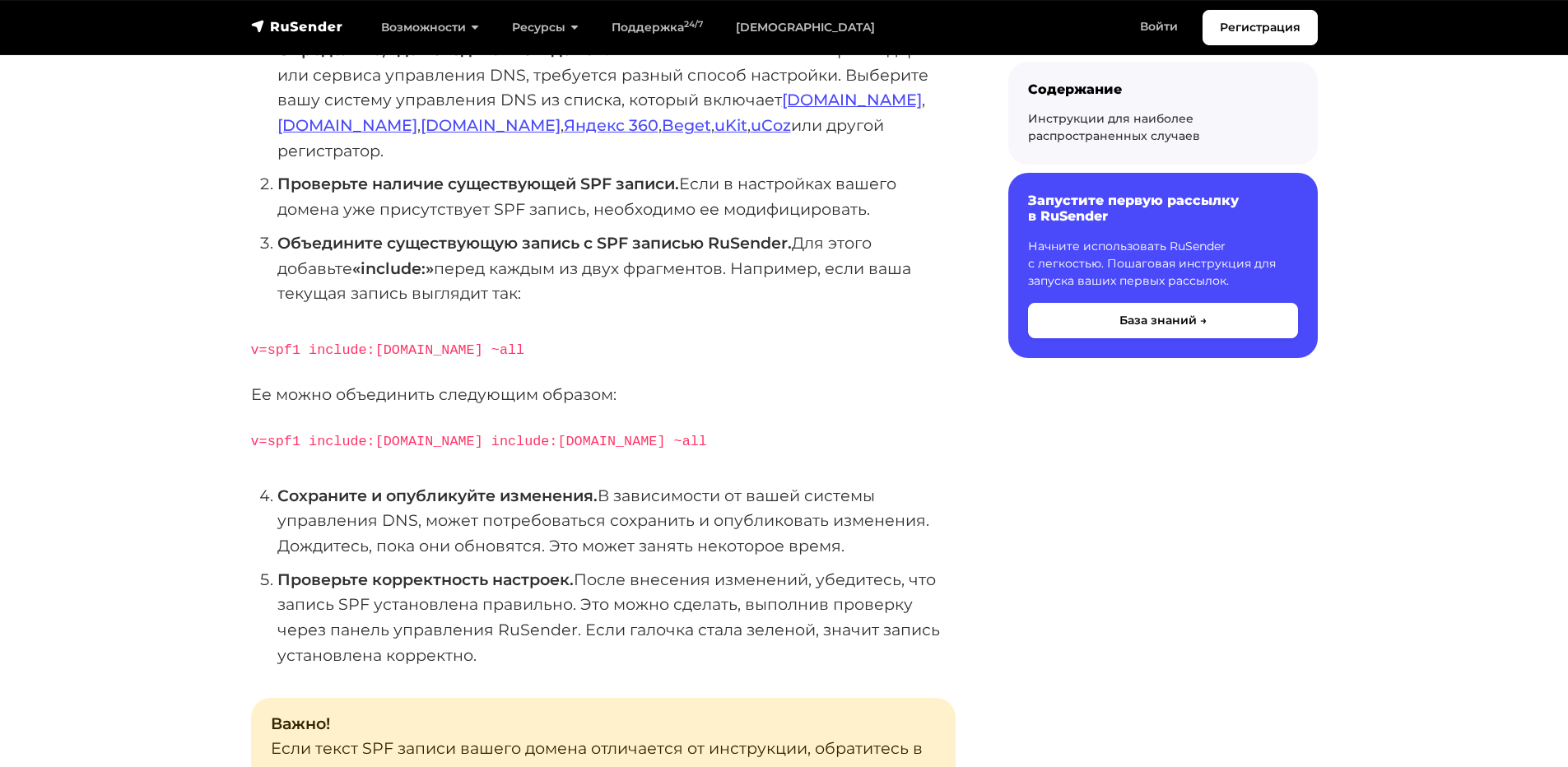
scroll to position [412, 0]
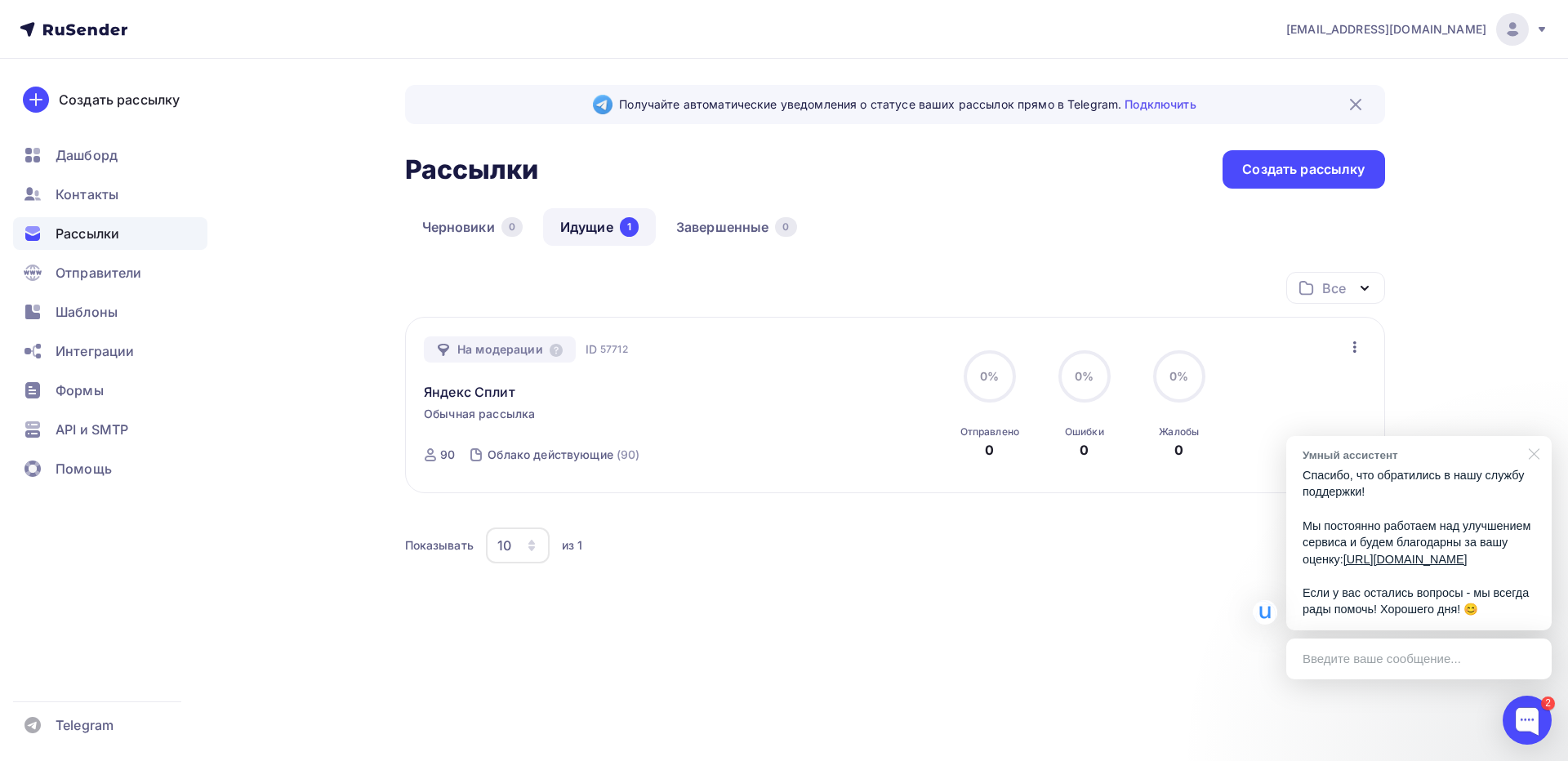
click at [1533, 436] on div at bounding box center [1531, 452] width 41 height 33
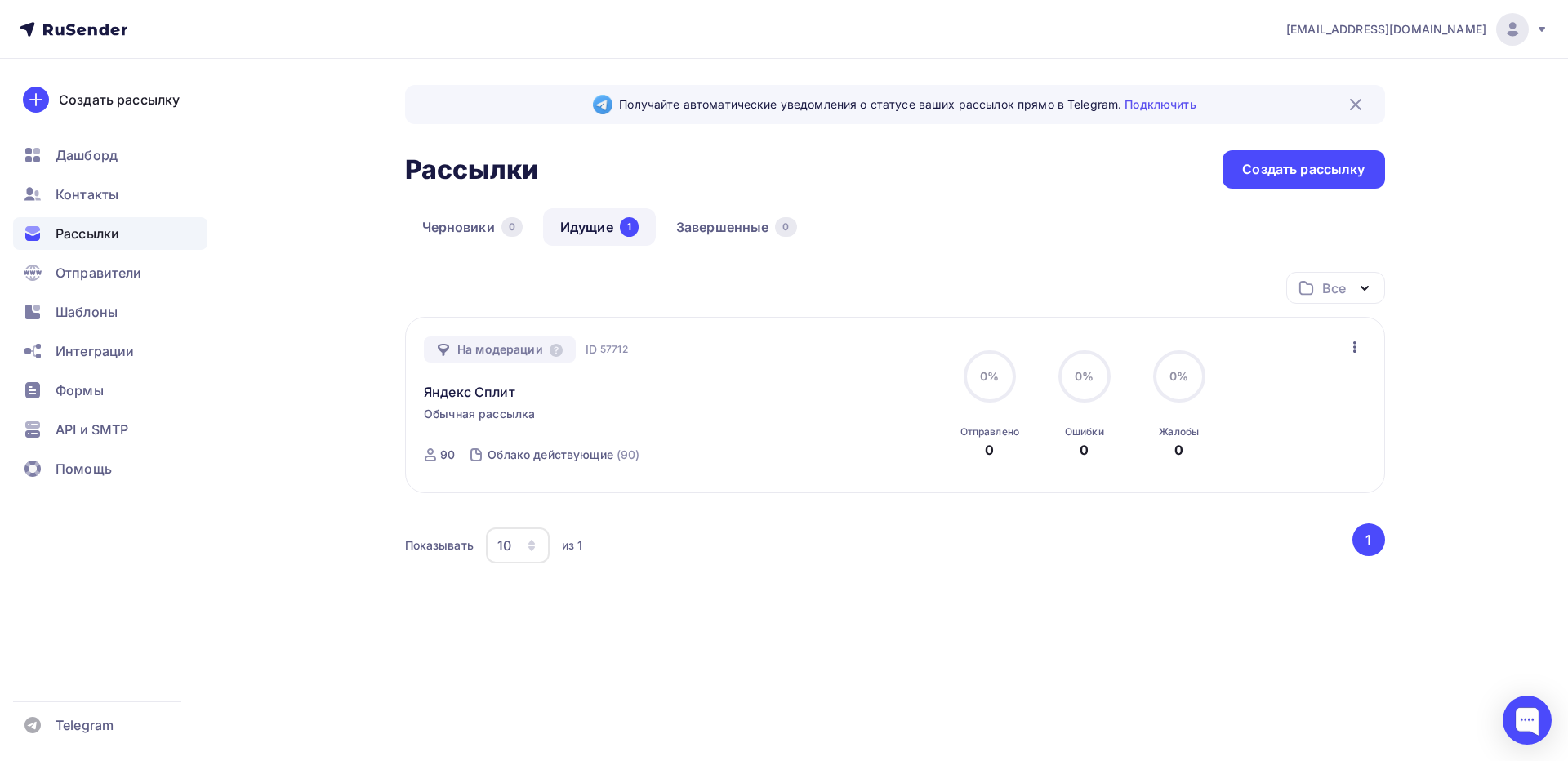
drag, startPoint x: 1011, startPoint y: 527, endPoint x: 956, endPoint y: 548, distance: 58.9
click at [1006, 531] on div "Все Все папки Создать новую папку На модерации ID 57712 Яндекс Сплит Обычная ра…" at bounding box center [895, 428] width 980 height 313
click at [554, 346] on icon at bounding box center [556, 350] width 13 height 13
drag, startPoint x: 922, startPoint y: 112, endPoint x: 982, endPoint y: 115, distance: 60.1
click at [982, 115] on div "Получайте автоматические уведомления о статусе ваших рассылок прямо в Telegram.…" at bounding box center [895, 104] width 980 height 39
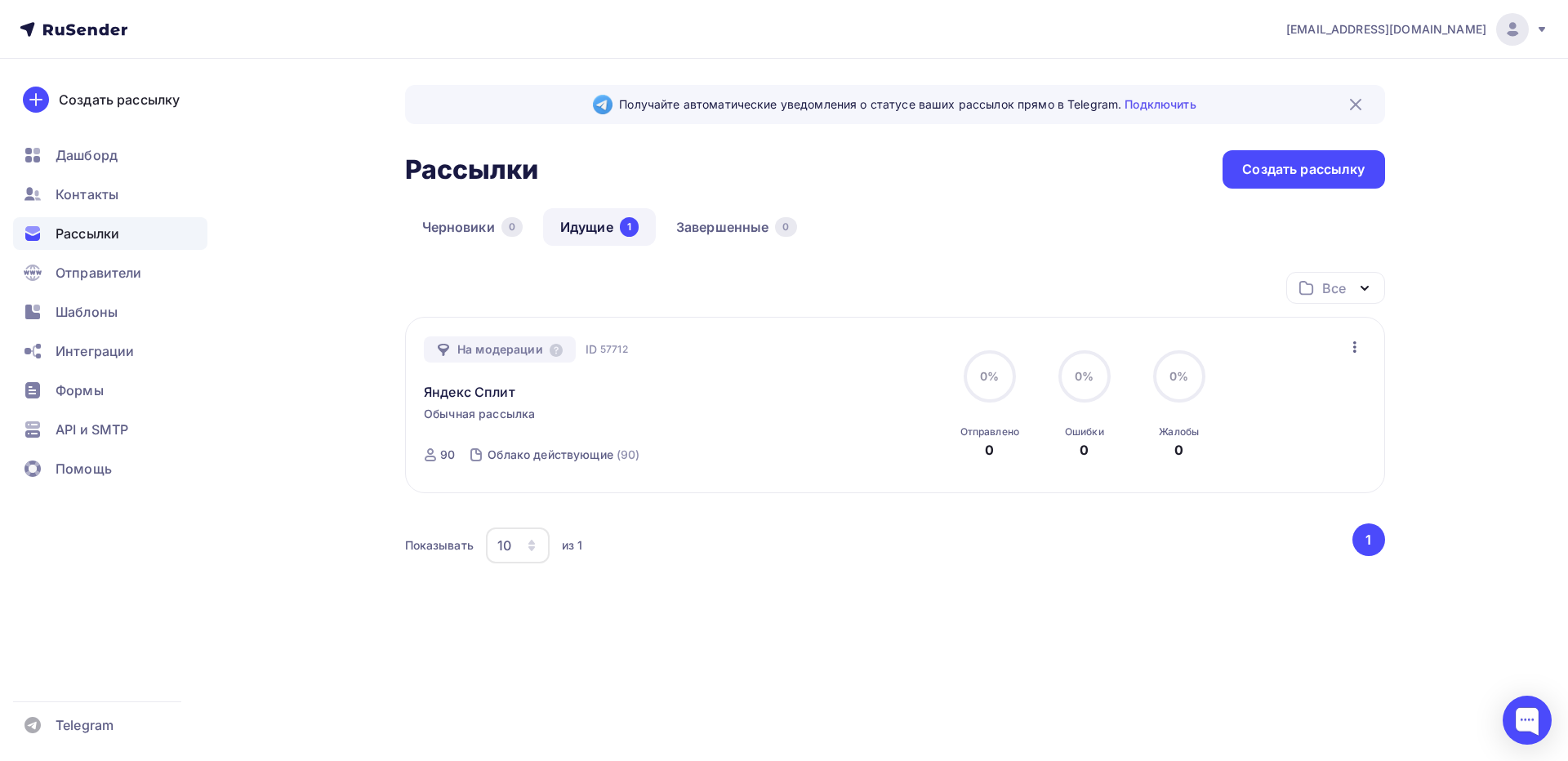
click at [1009, 116] on div "Получайте автоматические уведомления о статусе ваших рассылок прямо в Telegram.…" at bounding box center [895, 104] width 980 height 39
